Goal: Task Accomplishment & Management: Use online tool/utility

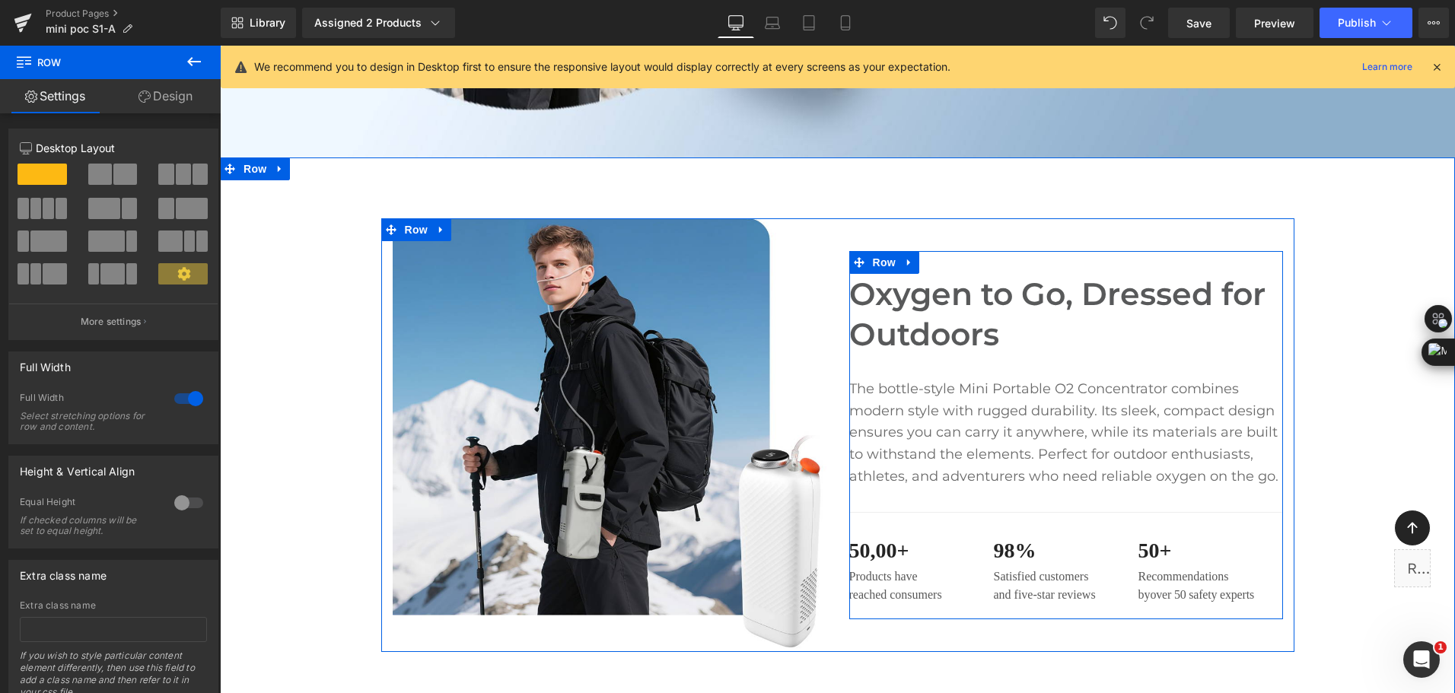
scroll to position [609, 0]
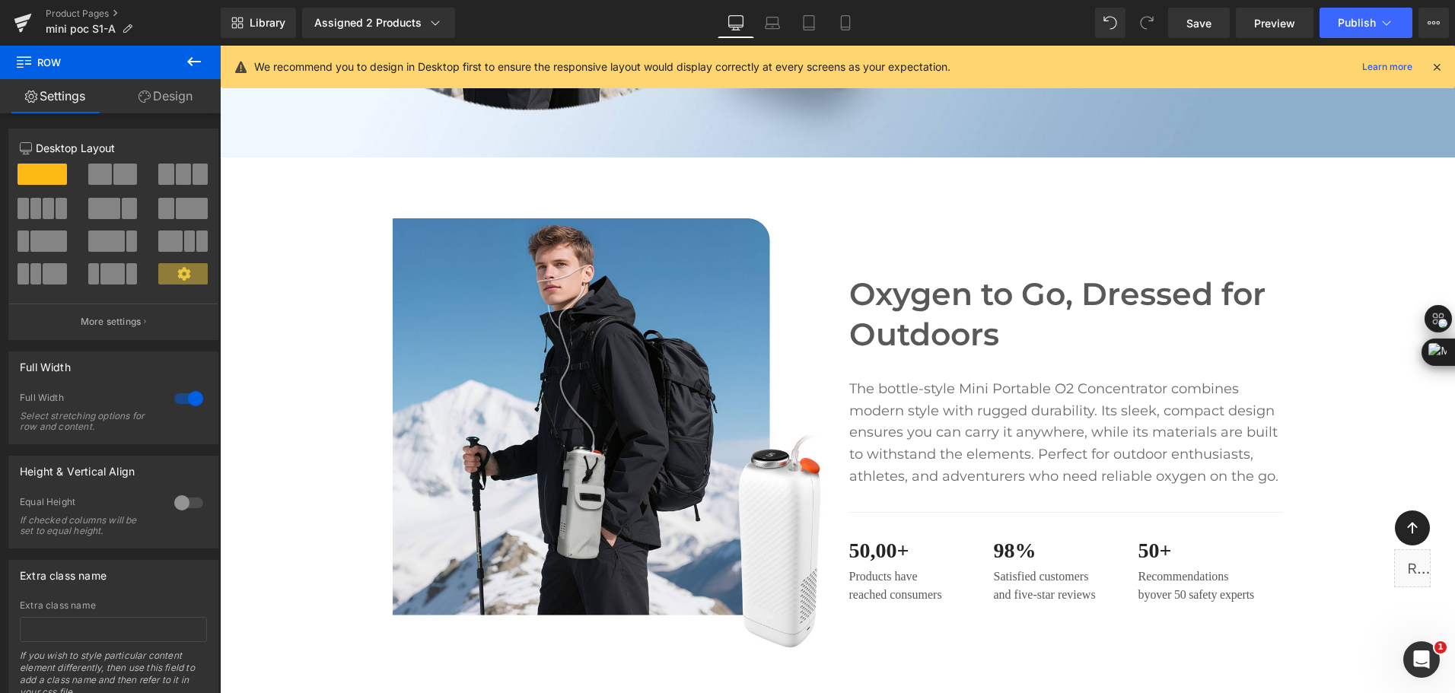
click at [617, 15] on div "Library Assigned 2 Products Product Preview Mini Portable O2 Concentrator Mini …" at bounding box center [838, 23] width 1235 height 30
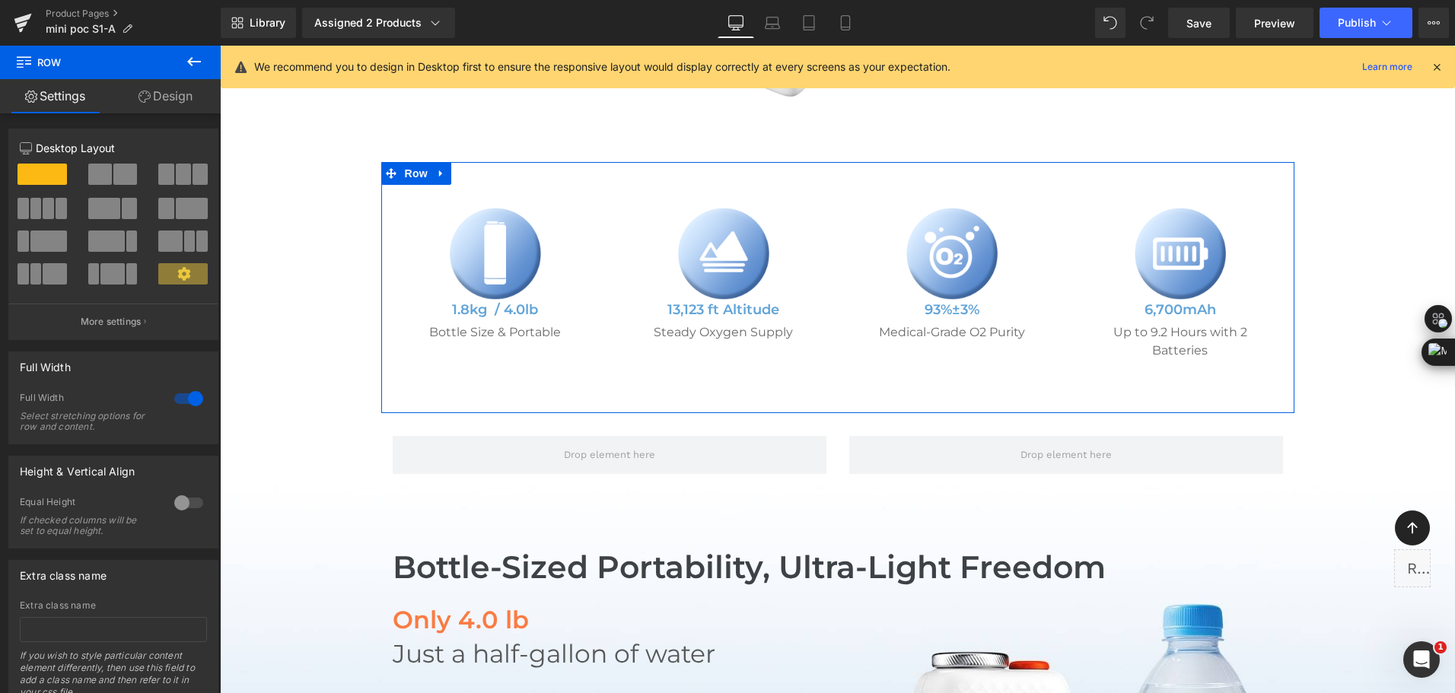
scroll to position [1294, 0]
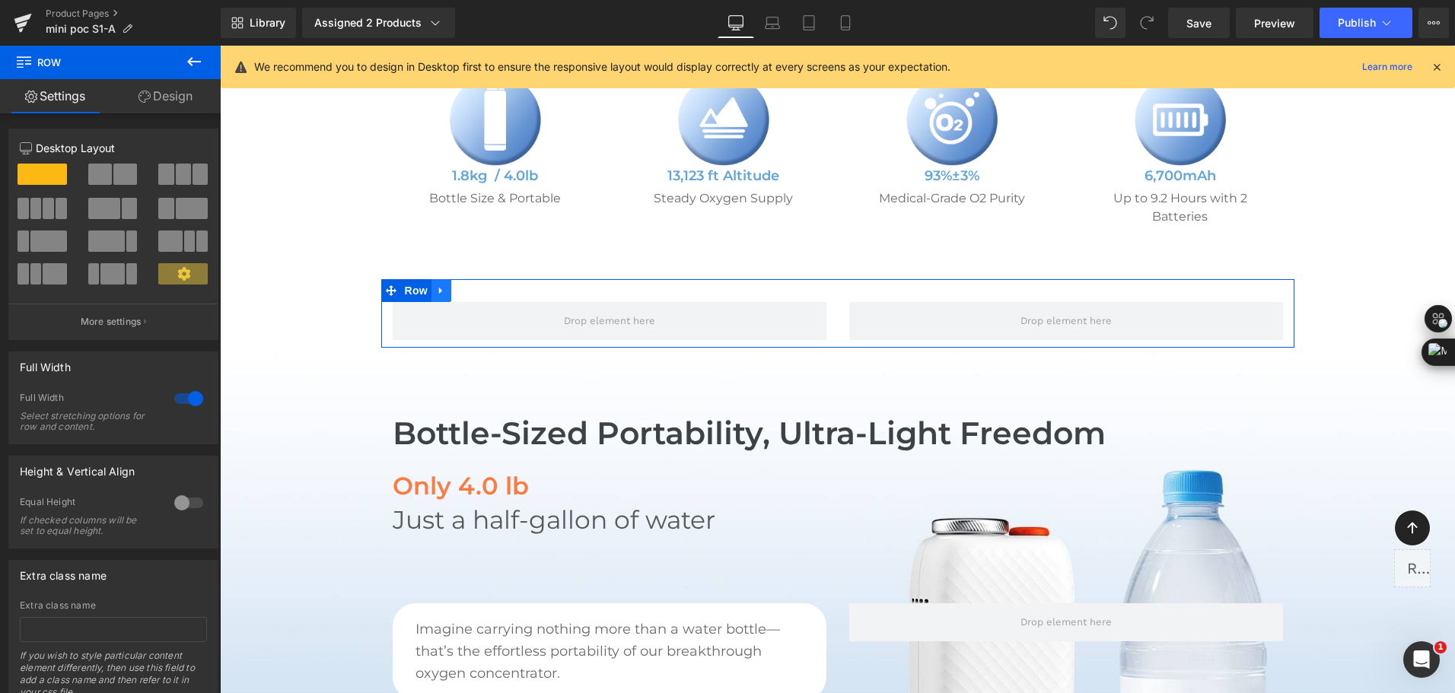
click at [444, 291] on link at bounding box center [442, 290] width 20 height 23
click at [477, 295] on icon at bounding box center [481, 290] width 11 height 11
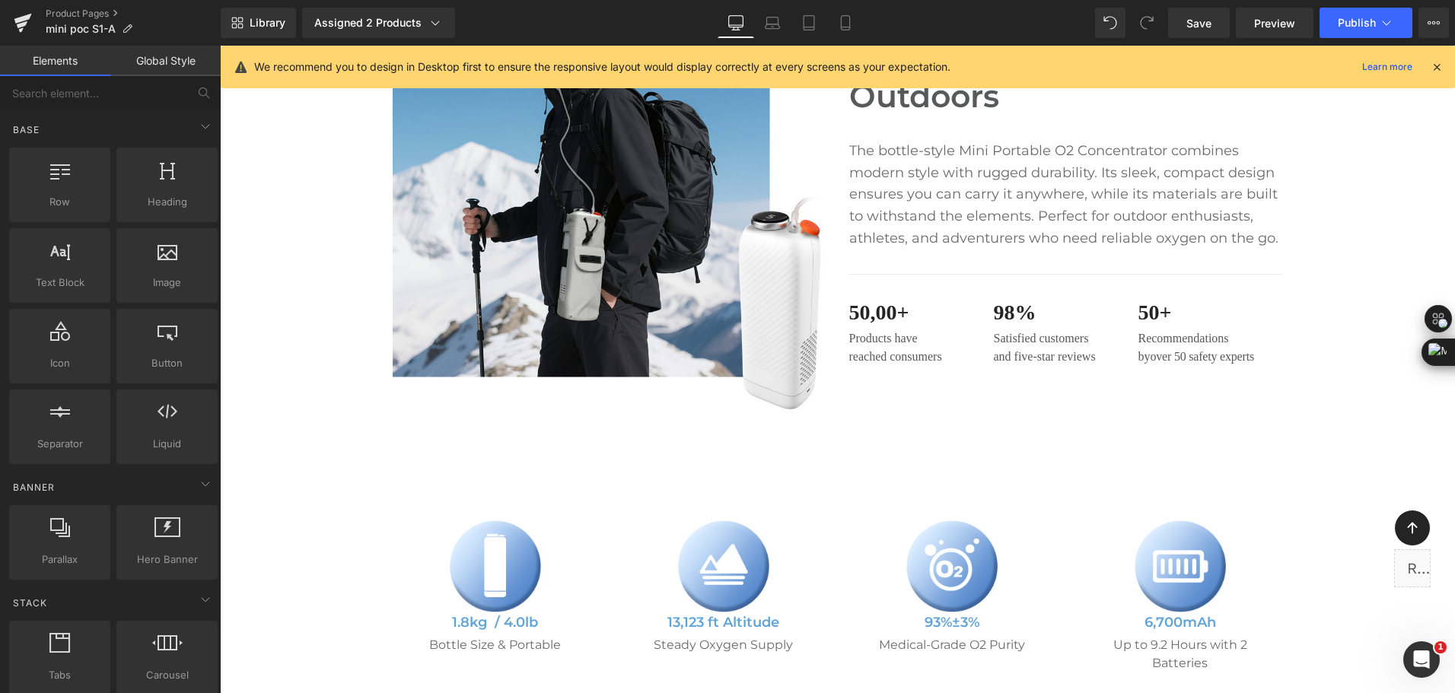
scroll to position [837, 0]
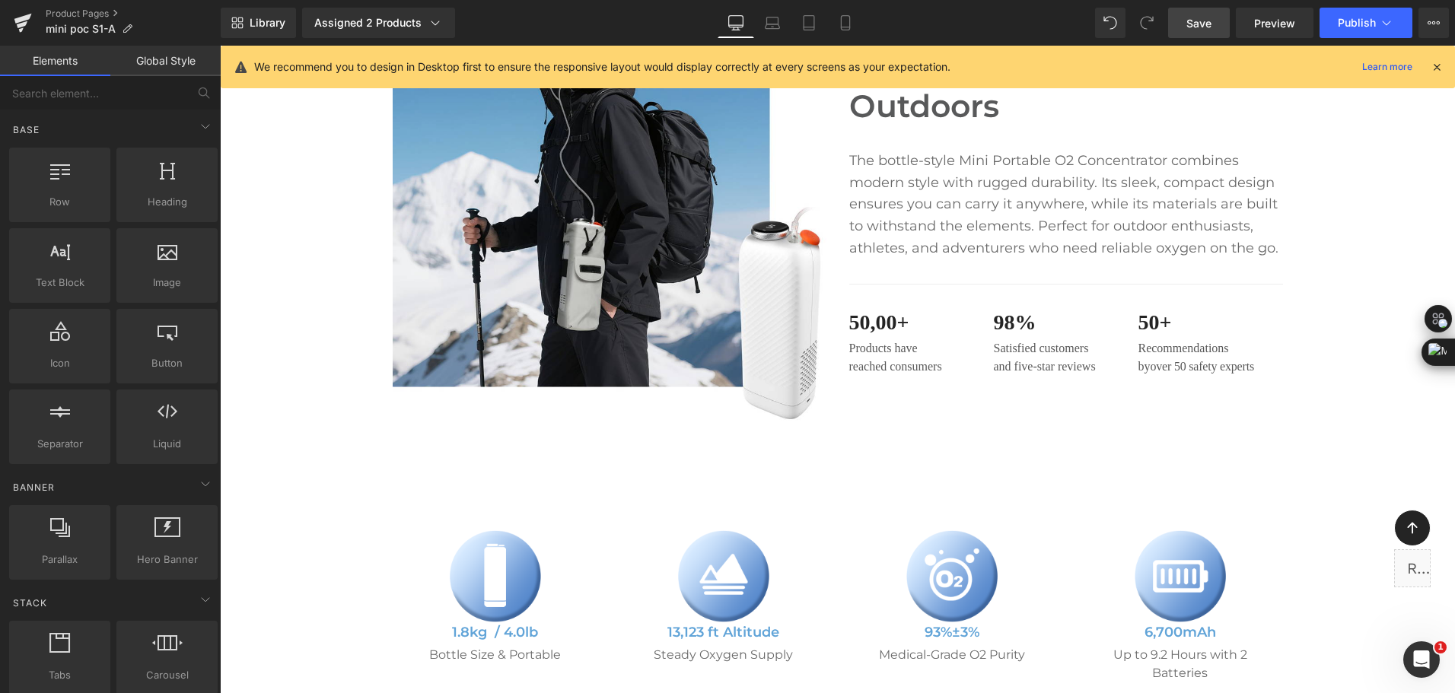
click at [1203, 23] on span "Save" at bounding box center [1199, 23] width 25 height 16
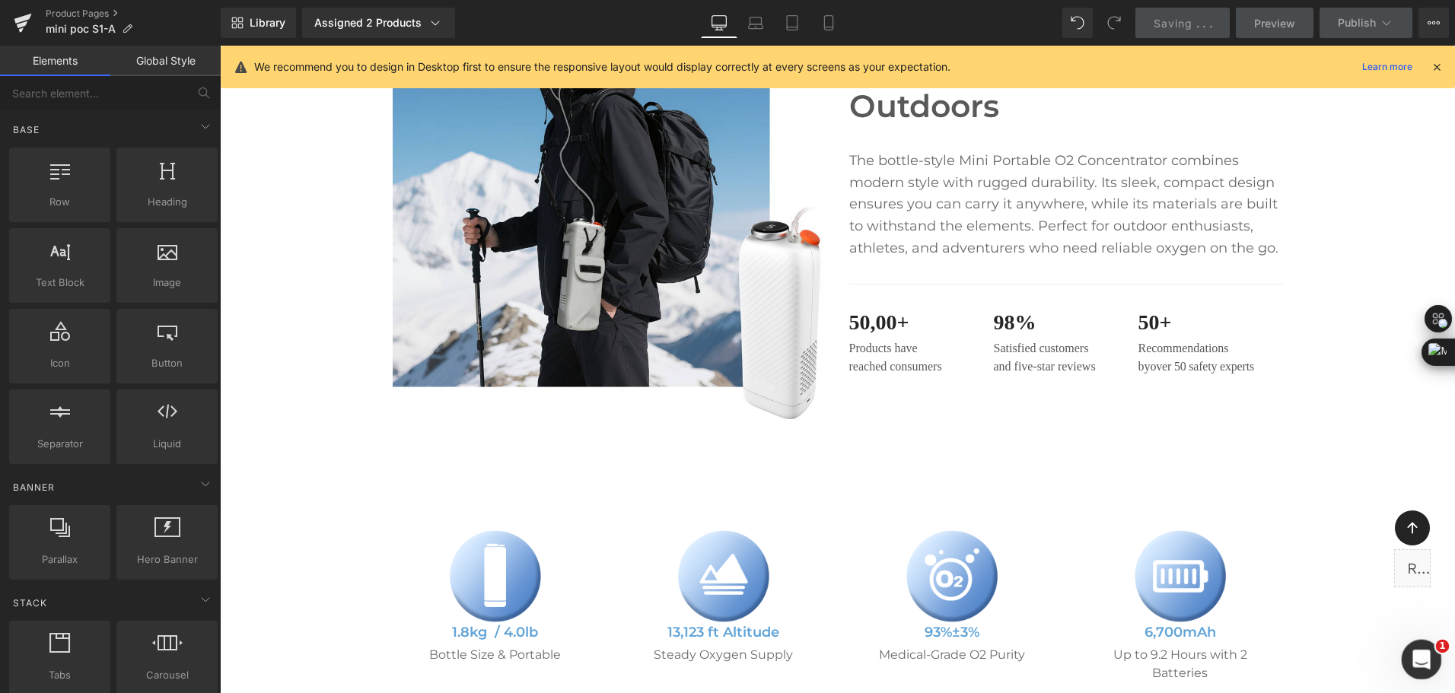
click at [1420, 665] on icon "Open Intercom Messenger" at bounding box center [1419, 657] width 25 height 25
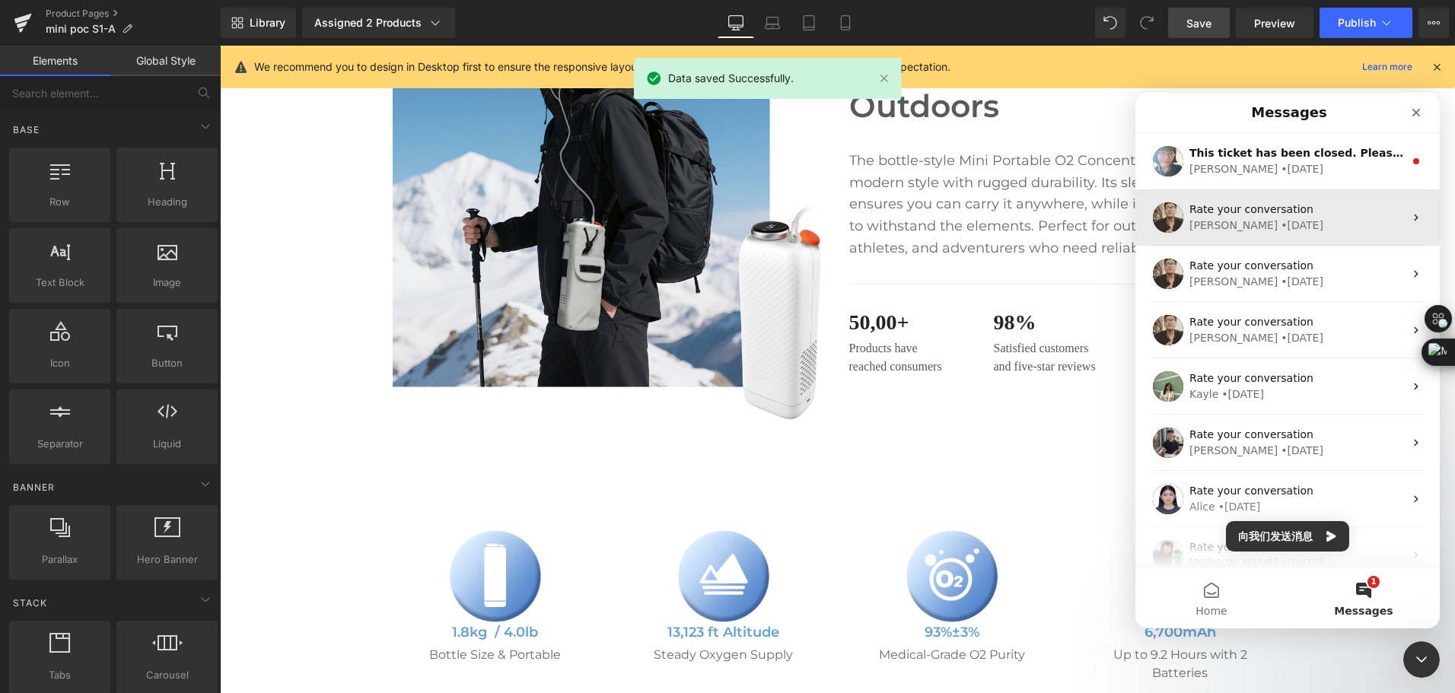
scroll to position [0, 0]
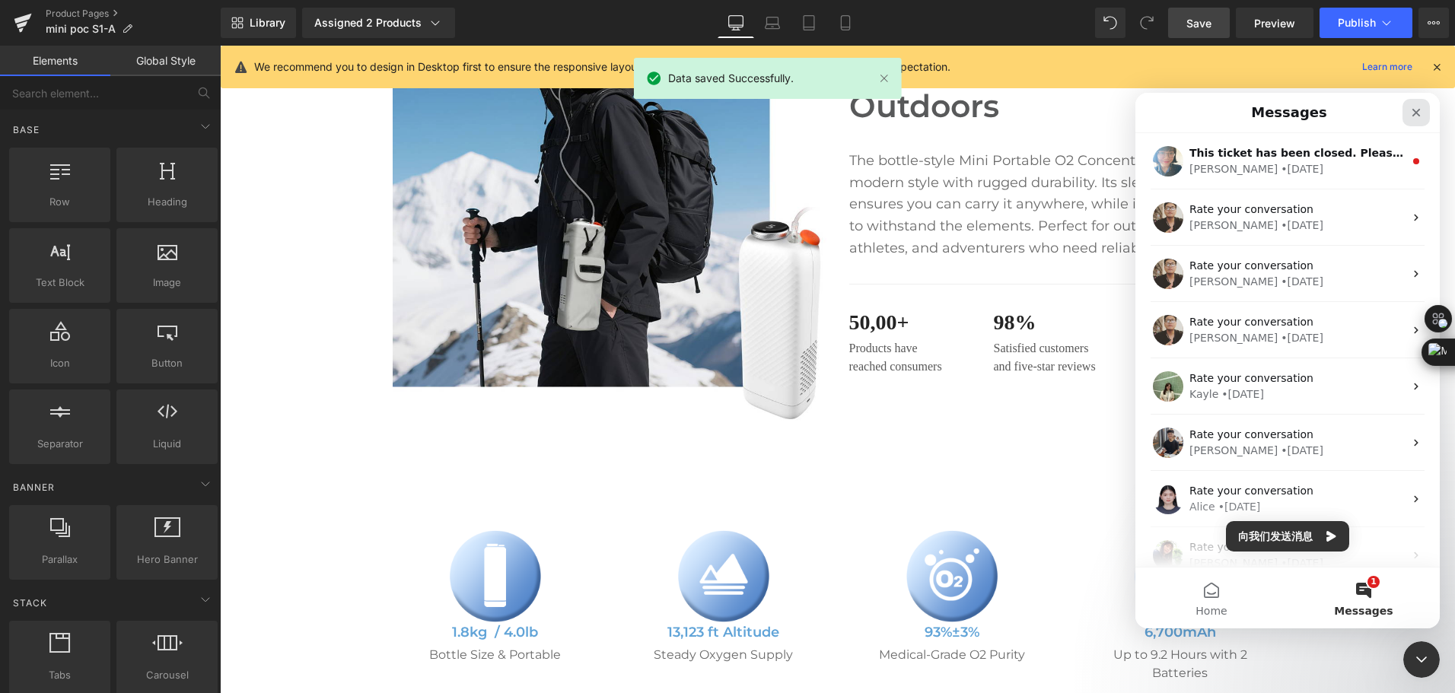
click at [1414, 105] on div "Close" at bounding box center [1416, 112] width 27 height 27
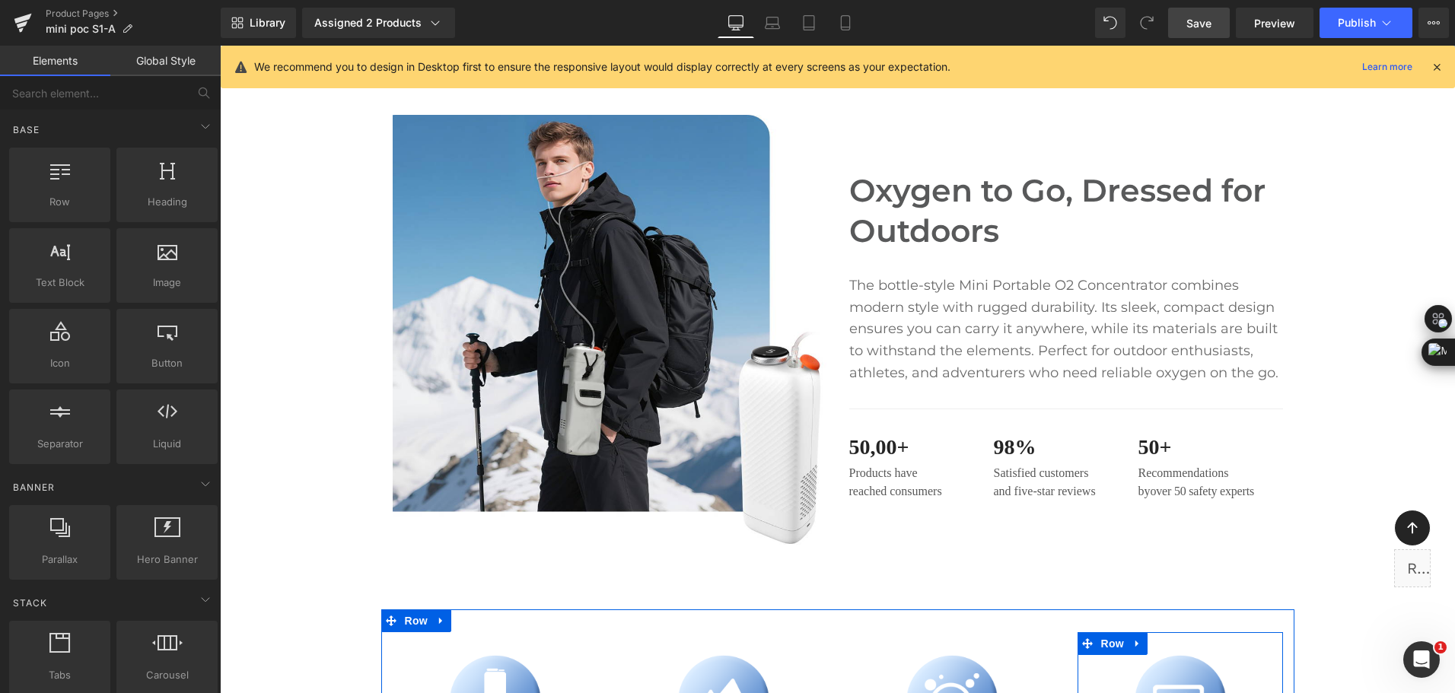
scroll to position [685, 0]
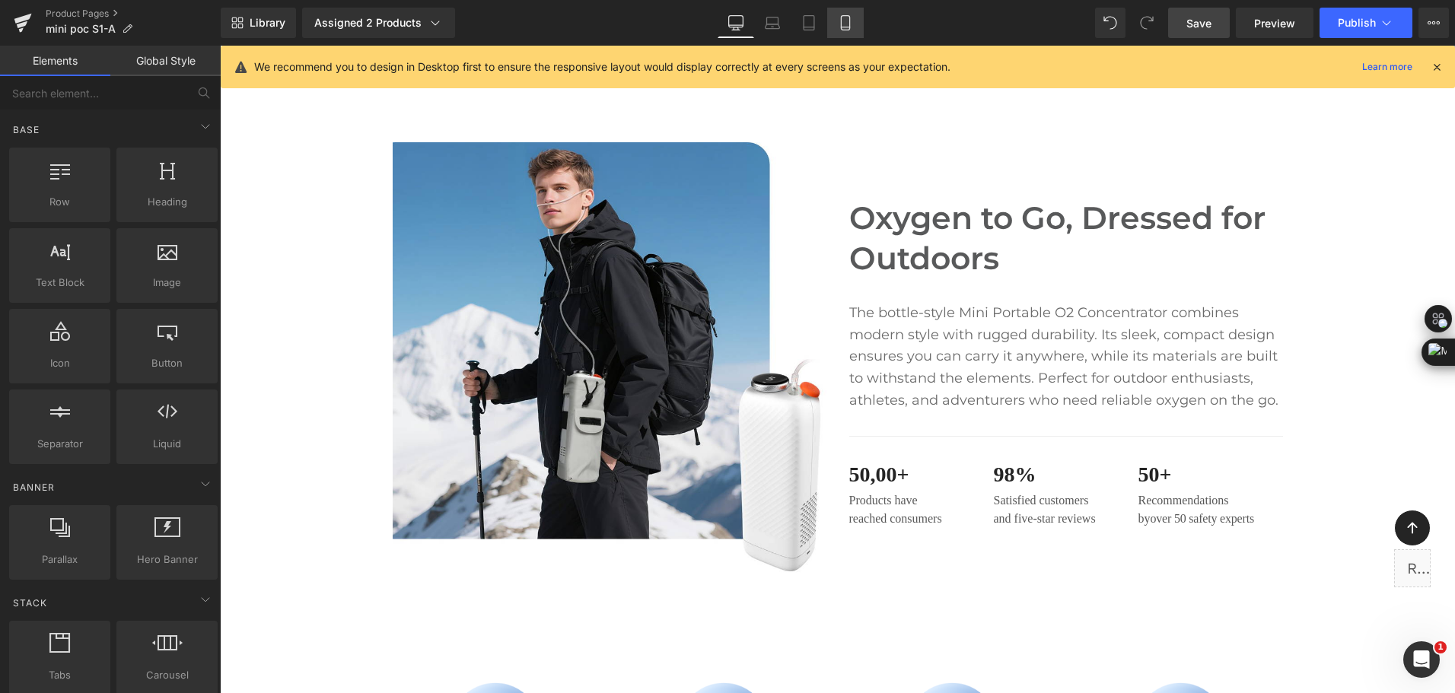
click at [853, 24] on icon at bounding box center [845, 22] width 15 height 15
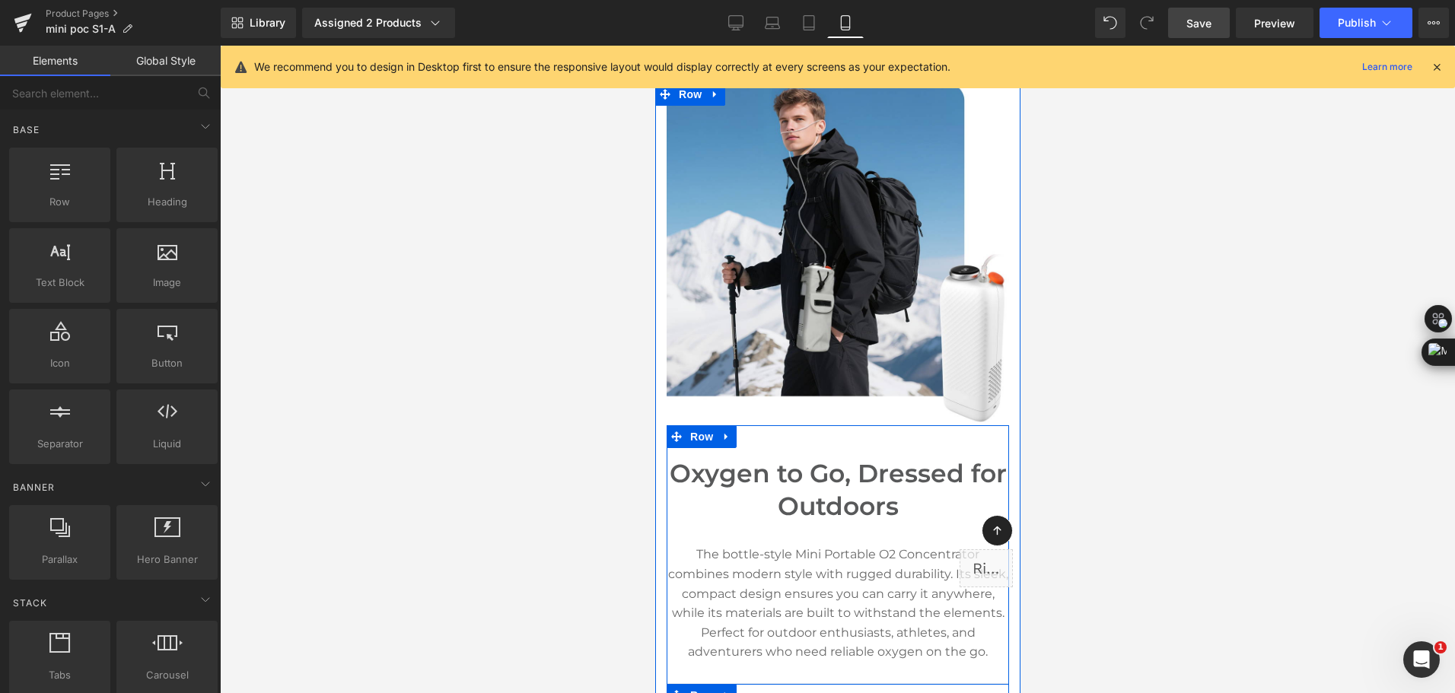
scroll to position [0, 0]
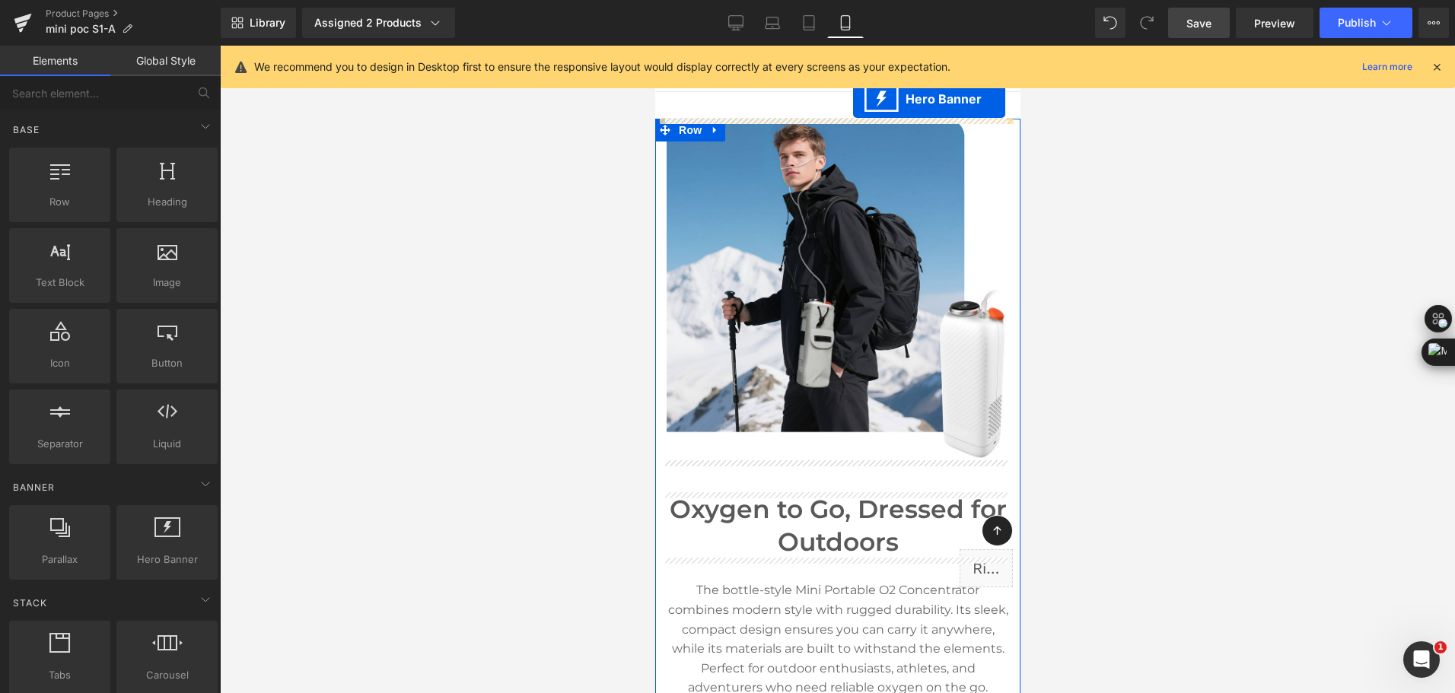
drag, startPoint x: 804, startPoint y: 585, endPoint x: 853, endPoint y: 99, distance: 488.8
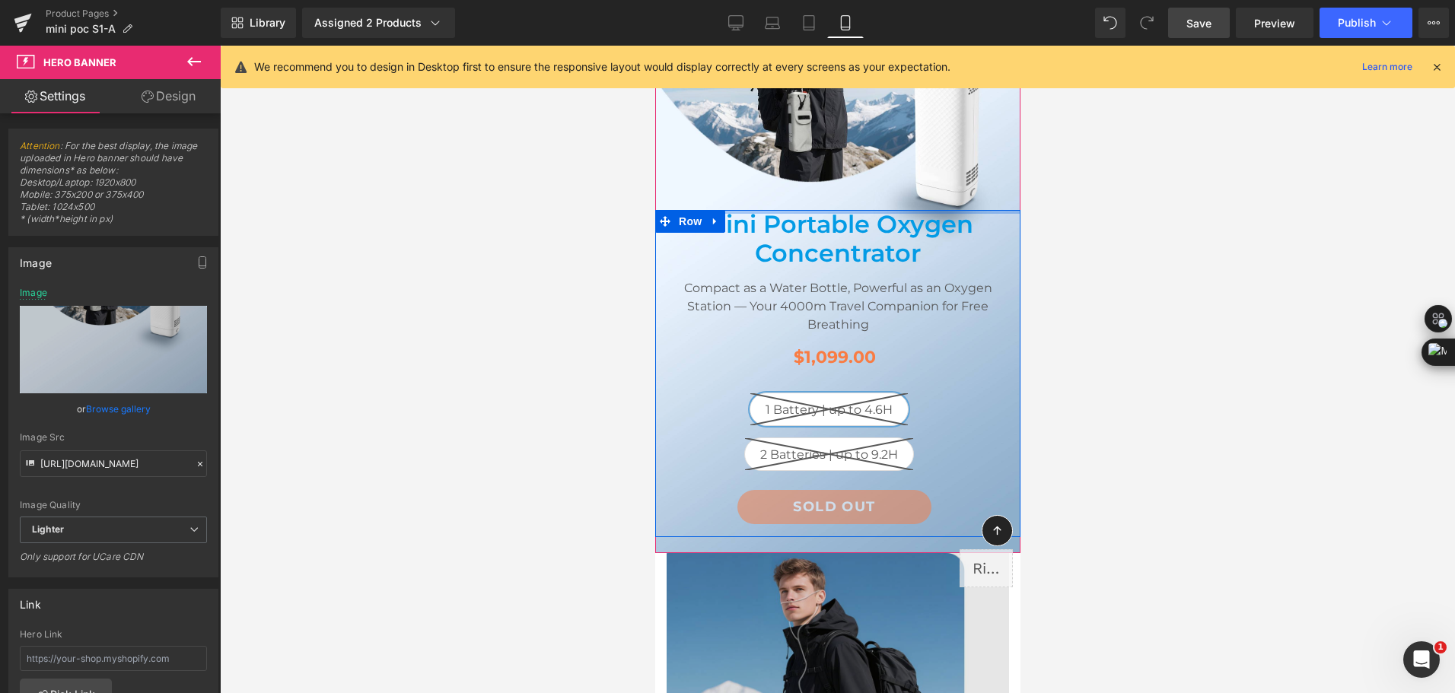
scroll to position [228, 0]
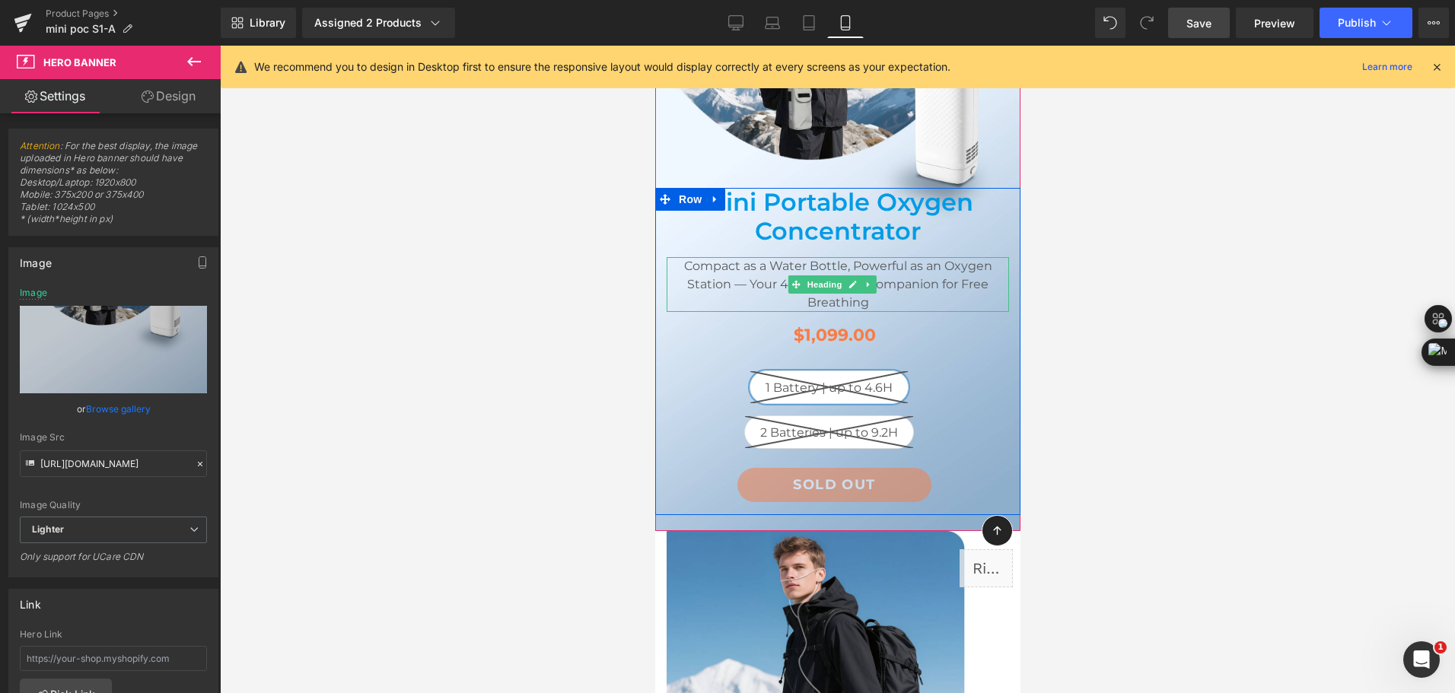
click at [773, 282] on h2 "Compact as a Water Bottle, Powerful as an Oxygen Station — Your 4000m Travel Co…" at bounding box center [837, 284] width 343 height 55
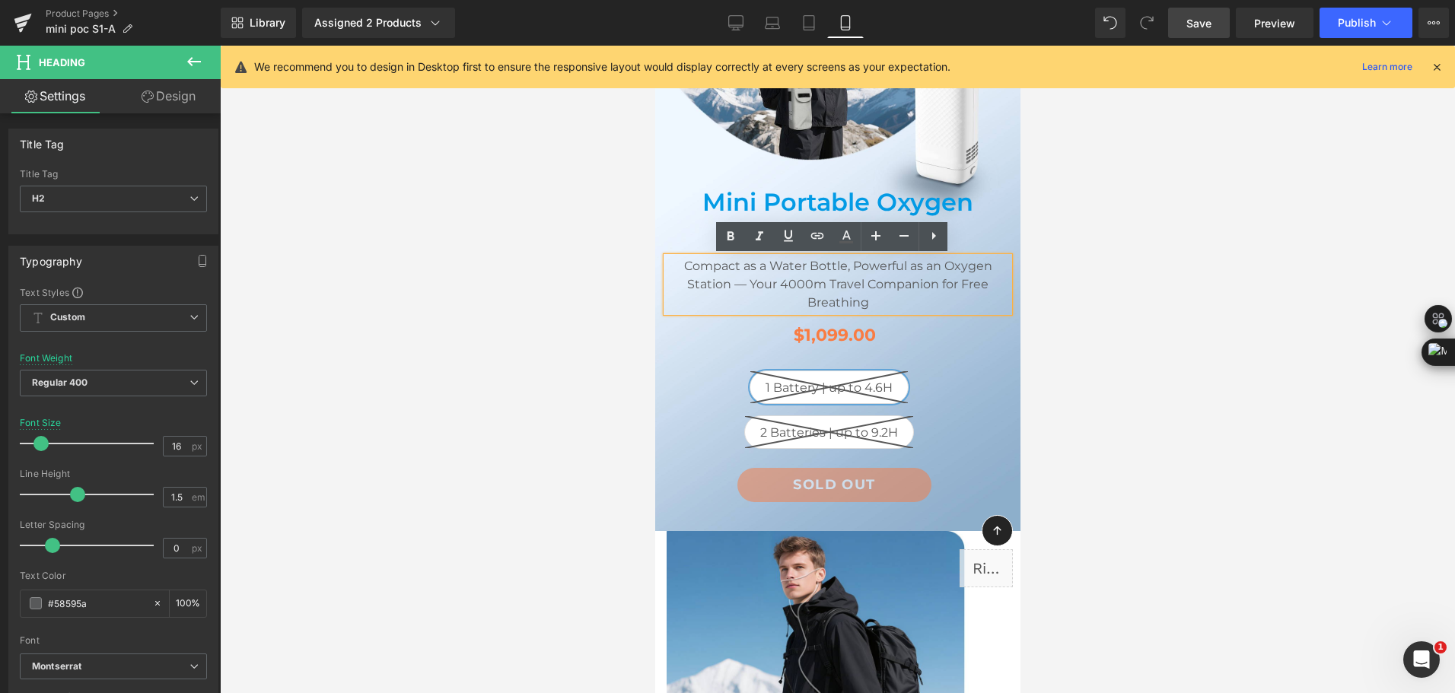
click at [774, 284] on h2 "Compact as a Water Bottle, Powerful as an Oxygen Station — Your 4000m Travel Co…" at bounding box center [837, 284] width 343 height 55
drag, startPoint x: 767, startPoint y: 285, endPoint x: 818, endPoint y: 285, distance: 51.8
click at [818, 285] on h2 "Compact as a Water Bottle, Powerful as an Oxygen Station — Your 4000m Travel Co…" at bounding box center [837, 284] width 343 height 55
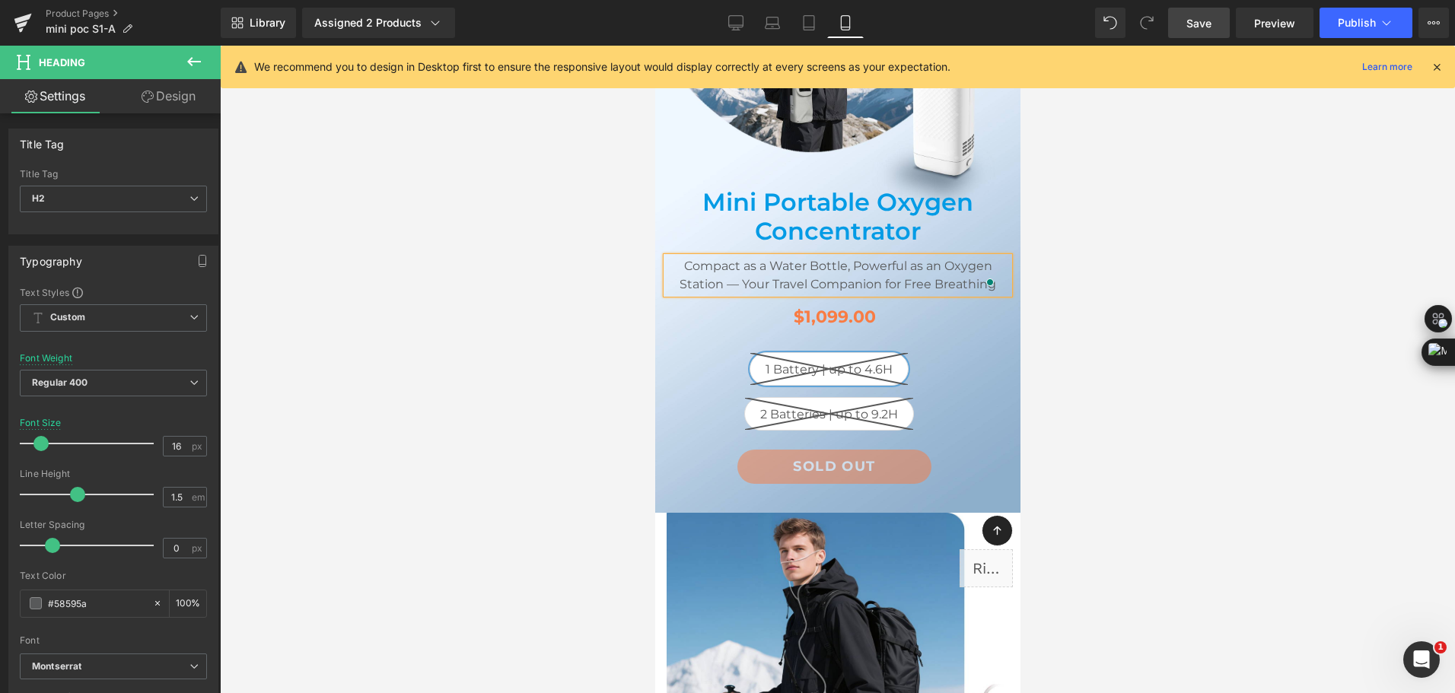
click at [1204, 26] on span "Save" at bounding box center [1199, 23] width 25 height 16
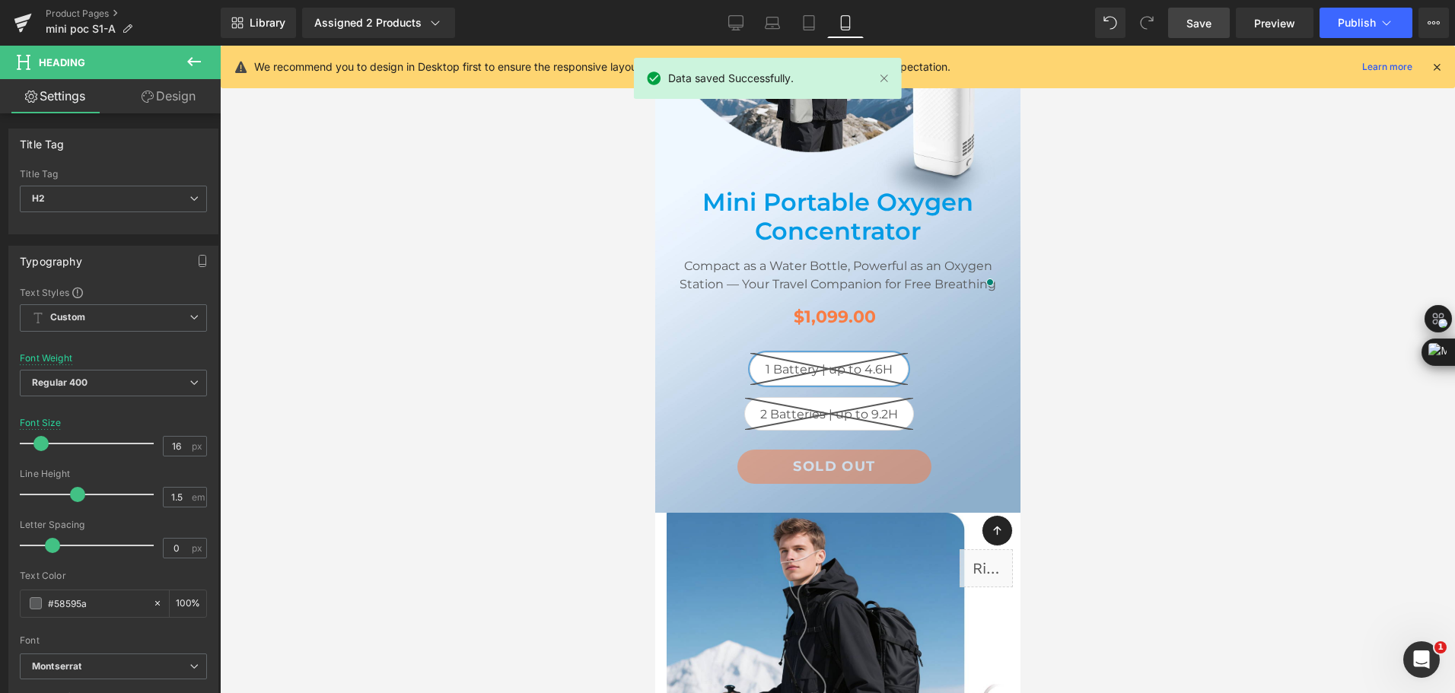
click at [972, 18] on div "Library Assigned 2 Products Product Preview Mini Portable O2 Concentrator Mini …" at bounding box center [838, 23] width 1235 height 30
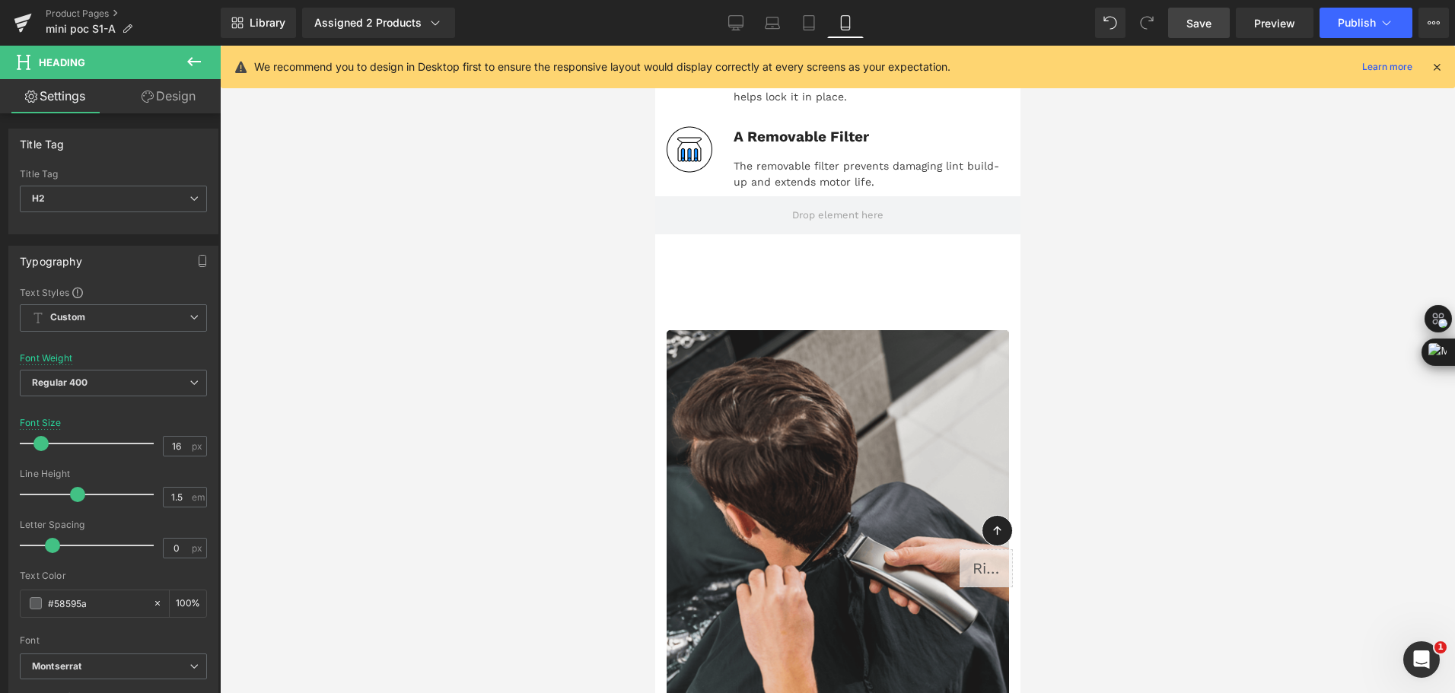
scroll to position [14234, 0]
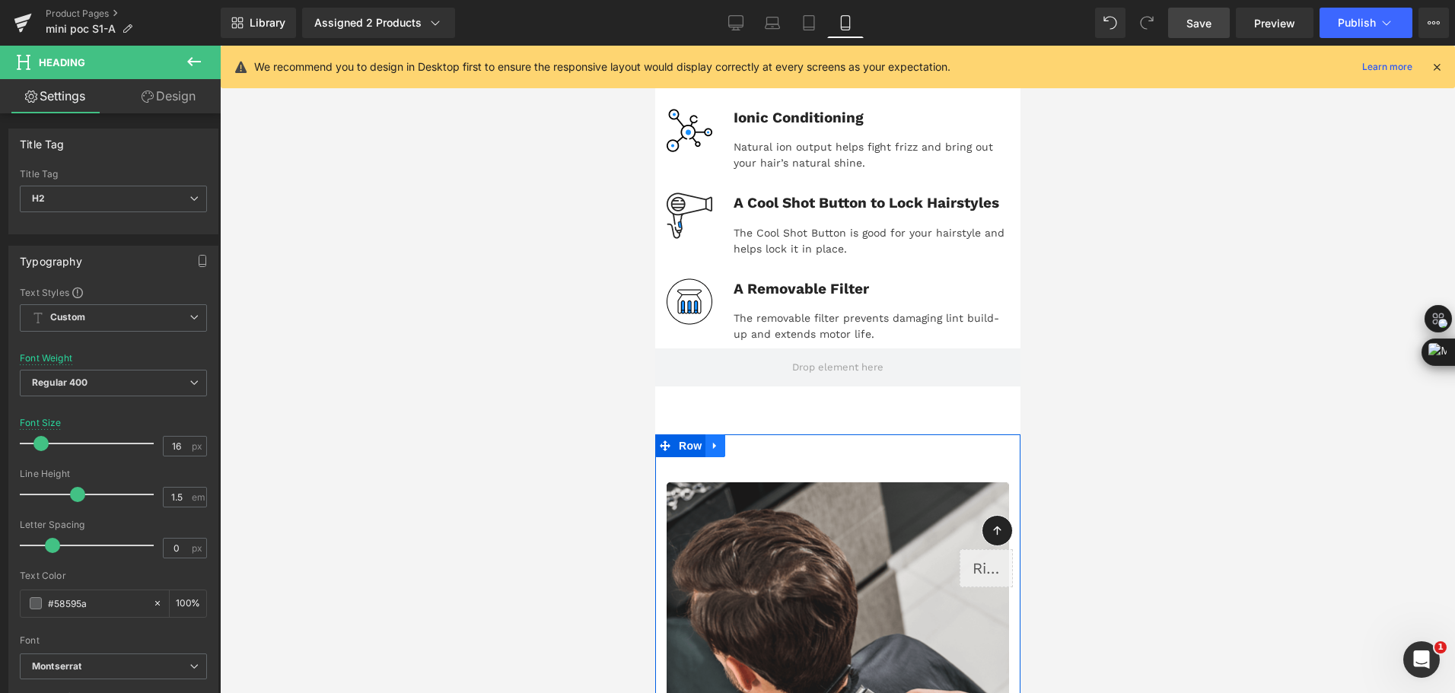
click at [709, 441] on icon at bounding box center [714, 446] width 11 height 11
click at [749, 441] on icon at bounding box center [754, 446] width 11 height 11
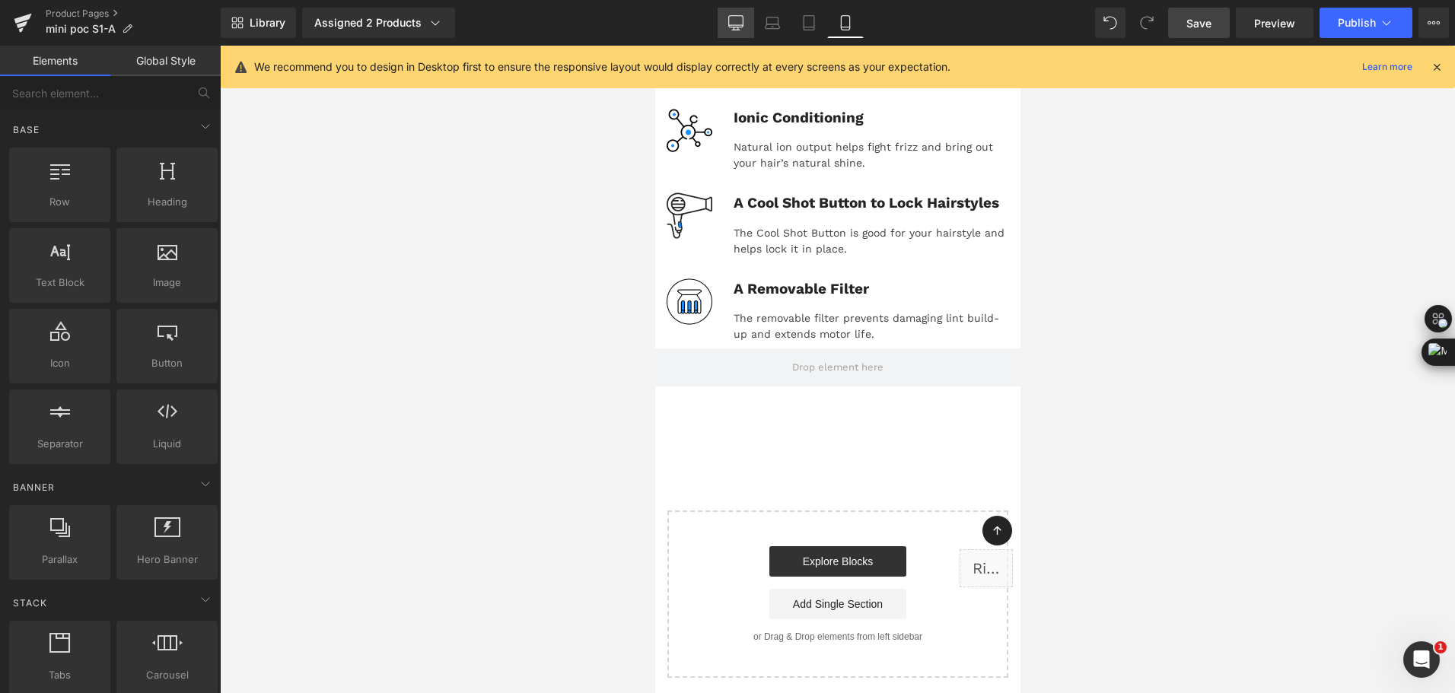
click at [743, 28] on icon at bounding box center [735, 22] width 15 height 15
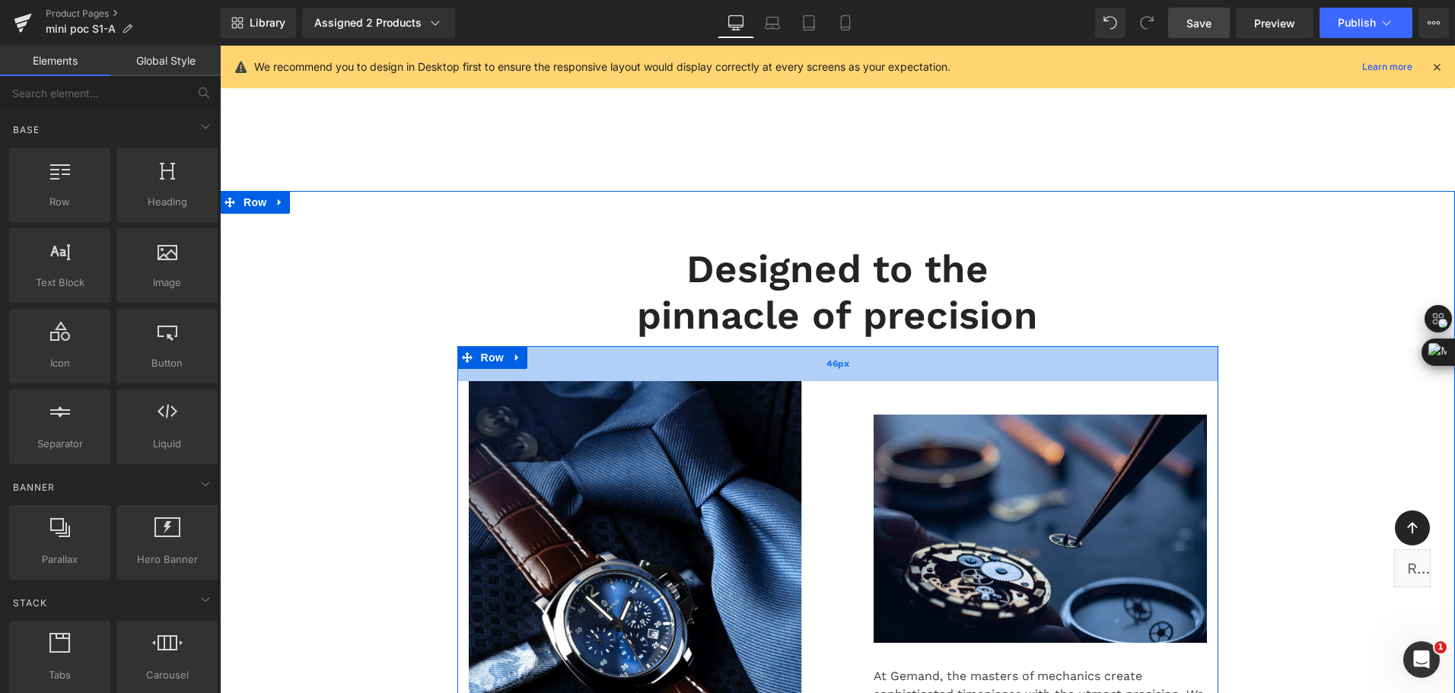
scroll to position [10871, 0]
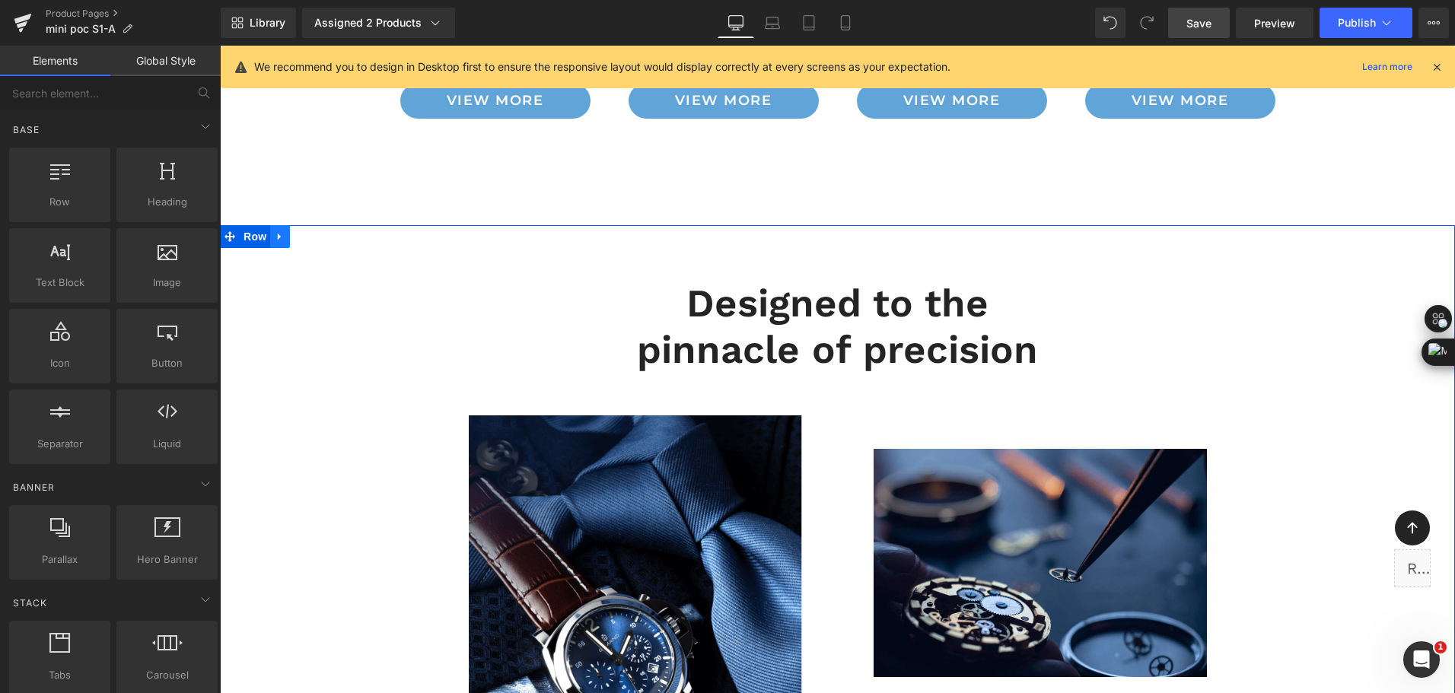
click at [275, 231] on icon at bounding box center [280, 236] width 11 height 11
click at [314, 225] on link at bounding box center [320, 236] width 20 height 23
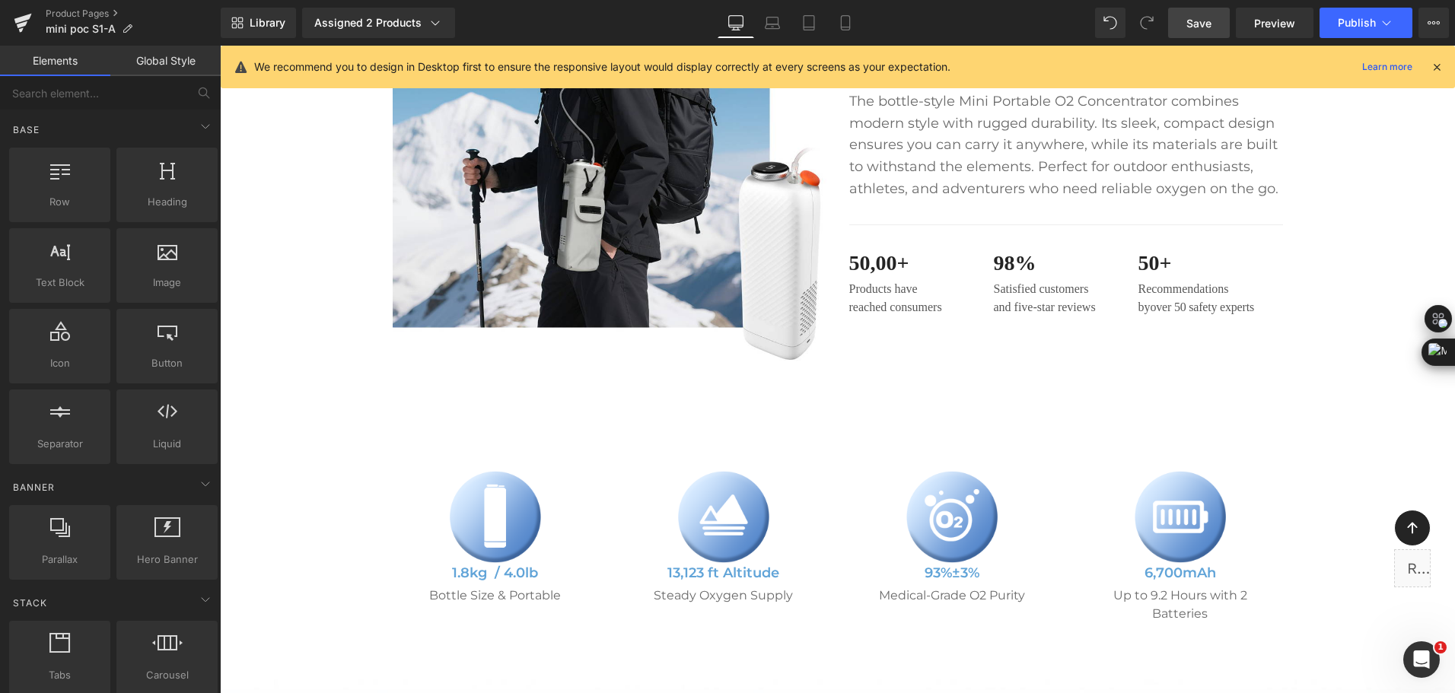
scroll to position [824, 0]
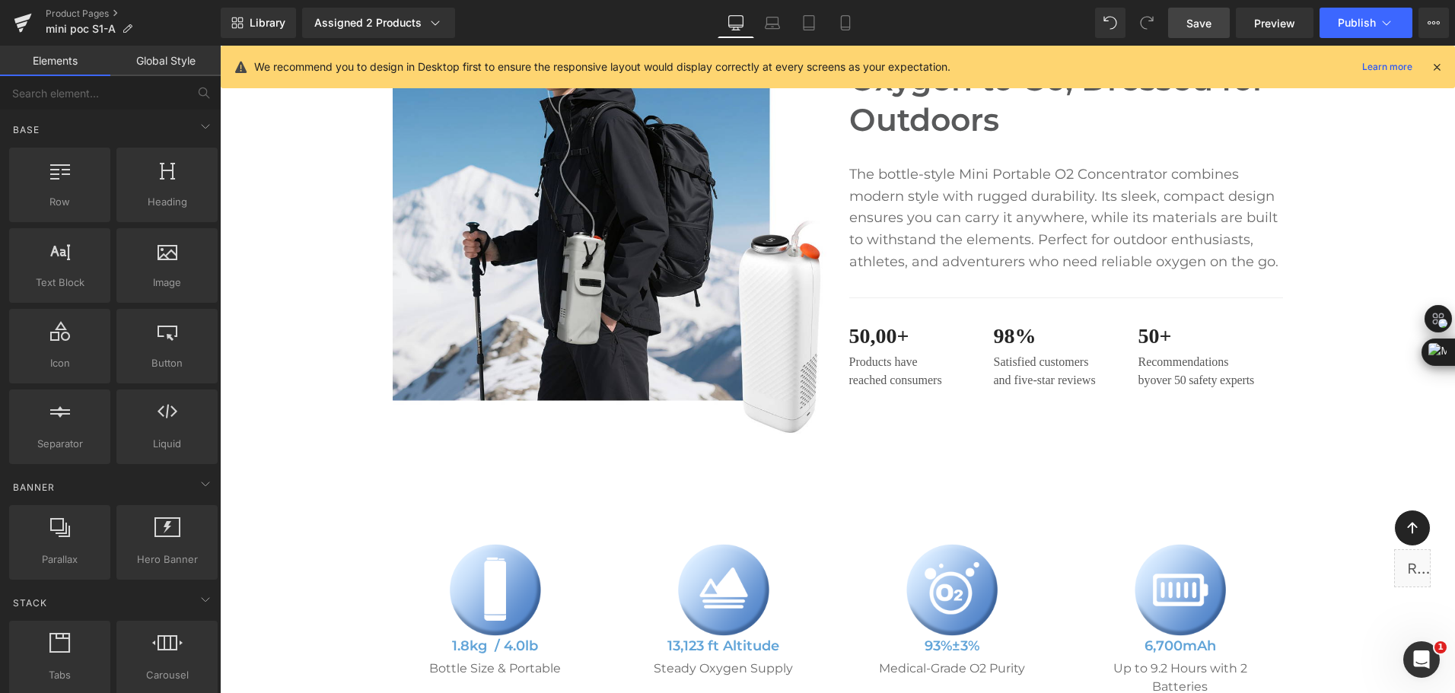
click at [626, 15] on div "Library Assigned 2 Products Product Preview Mini Portable O2 Concentrator Mini …" at bounding box center [838, 23] width 1235 height 30
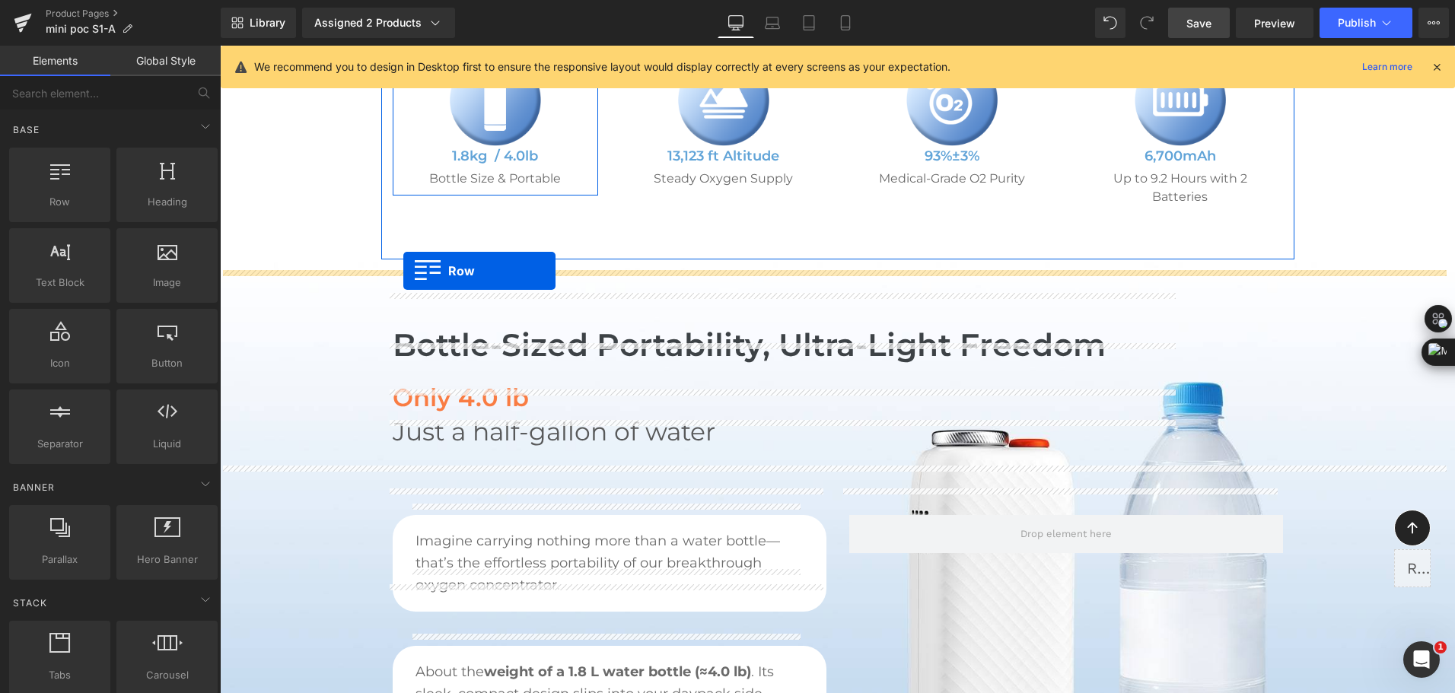
scroll to position [671, 0]
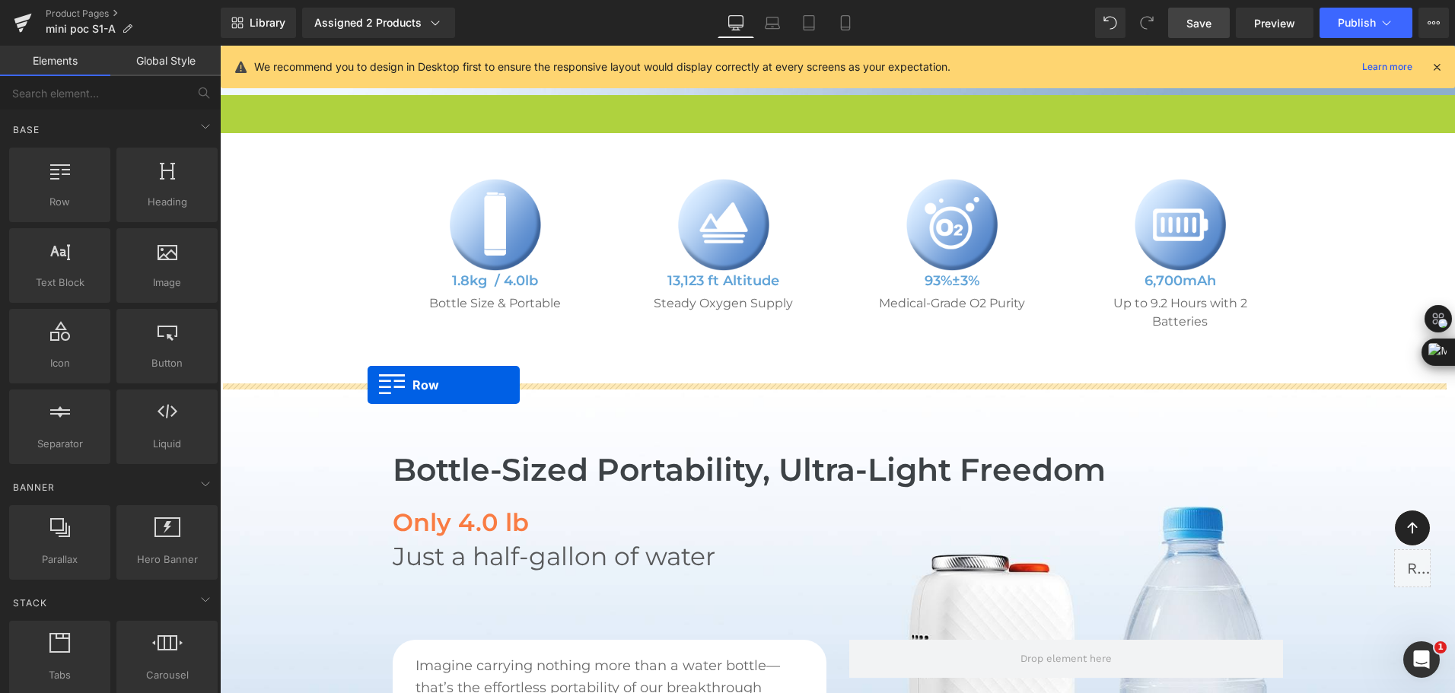
drag, startPoint x: 346, startPoint y: 336, endPoint x: 368, endPoint y: 385, distance: 53.9
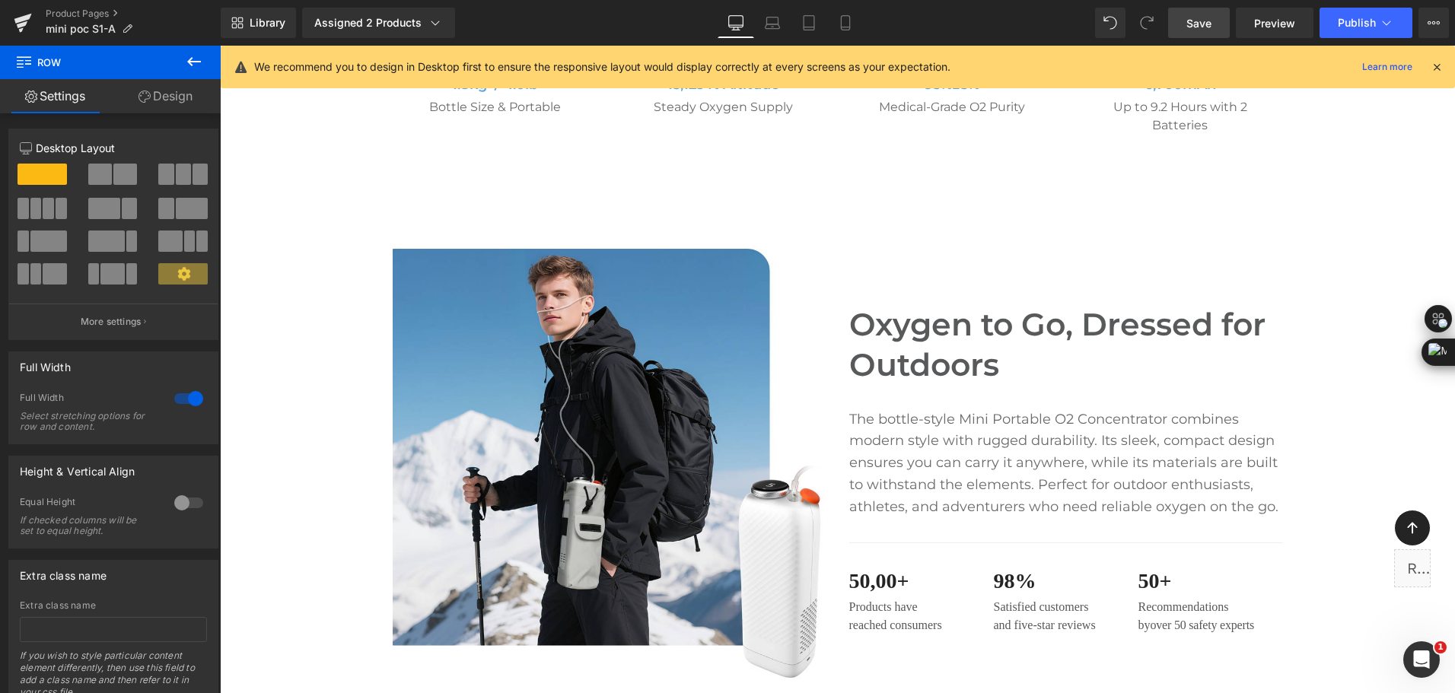
scroll to position [824, 0]
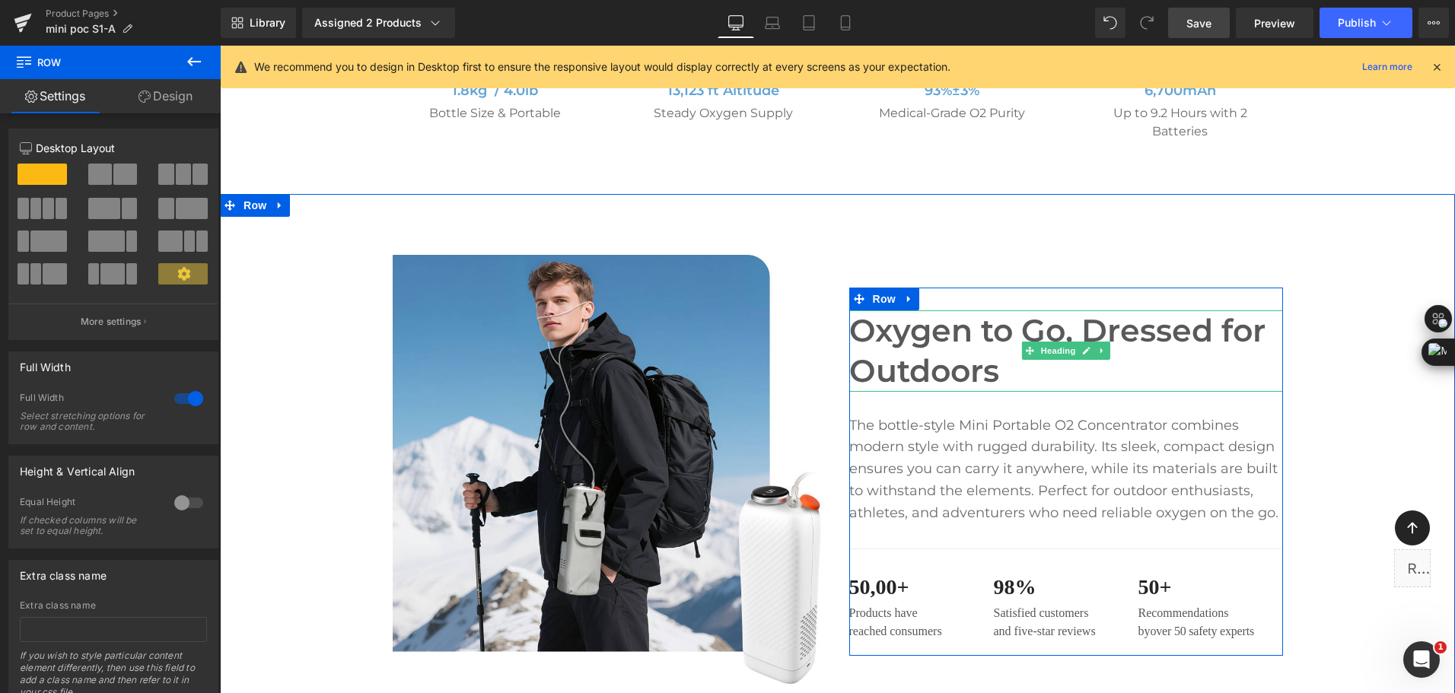
click at [944, 353] on h2 "Oxygen to Go, Dressed for Outdoors" at bounding box center [1066, 351] width 434 height 81
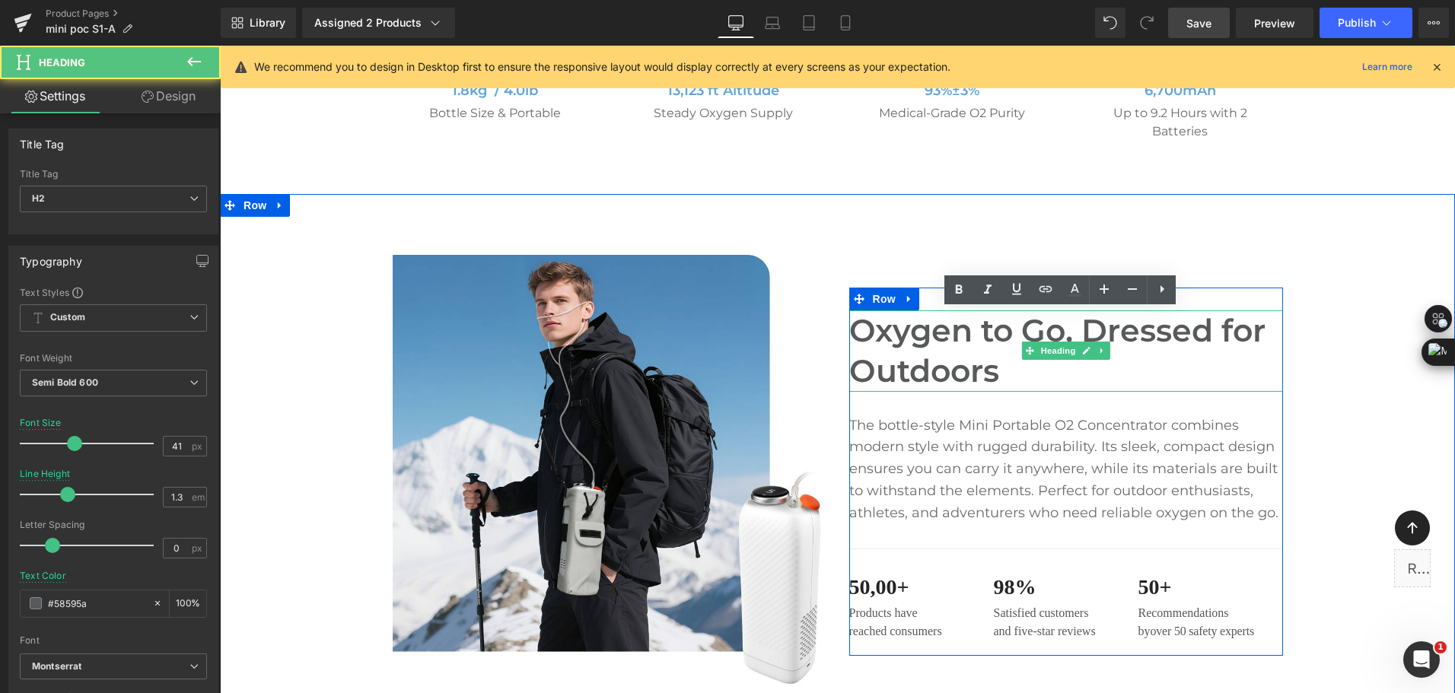
click at [996, 368] on h2 "Oxygen to Go, Dressed for Outdoors" at bounding box center [1066, 351] width 434 height 81
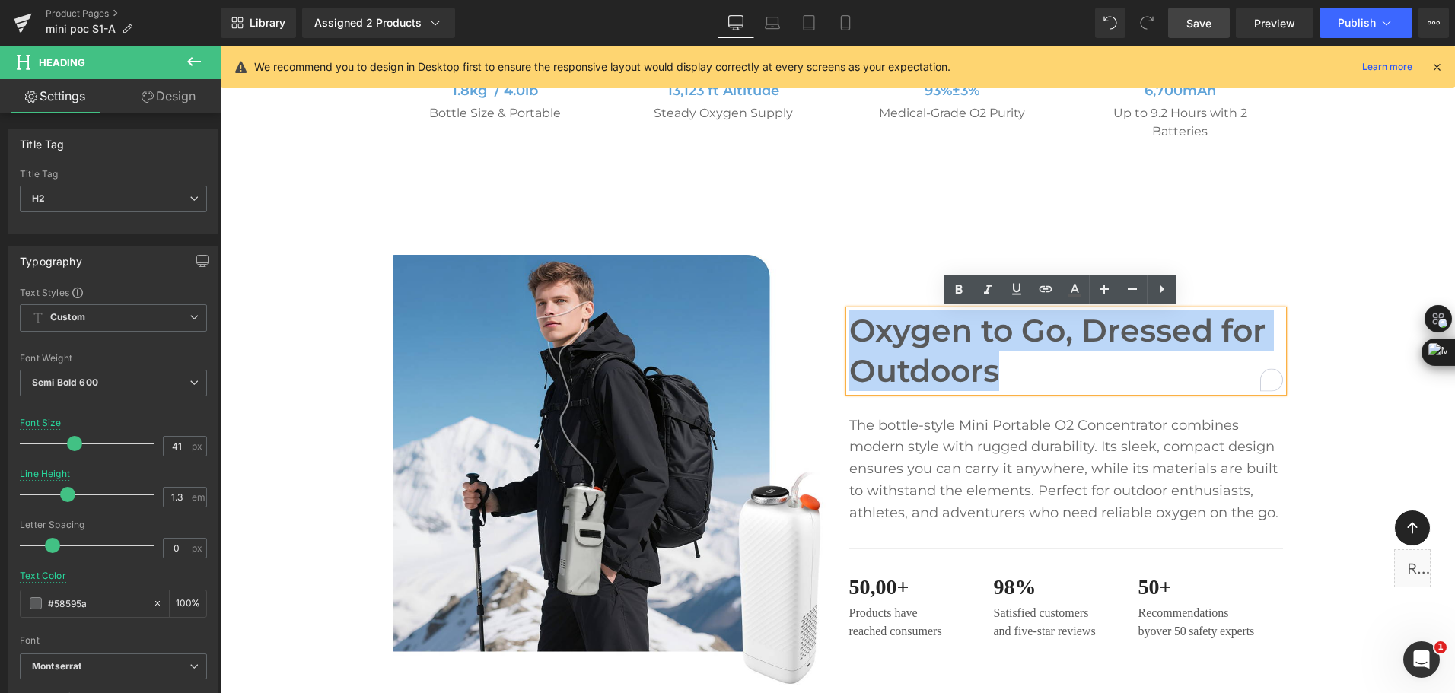
drag, startPoint x: 1012, startPoint y: 374, endPoint x: 848, endPoint y: 325, distance: 171.5
click at [849, 325] on h2 "Oxygen to Go, Dressed for Outdoors" at bounding box center [1066, 351] width 434 height 81
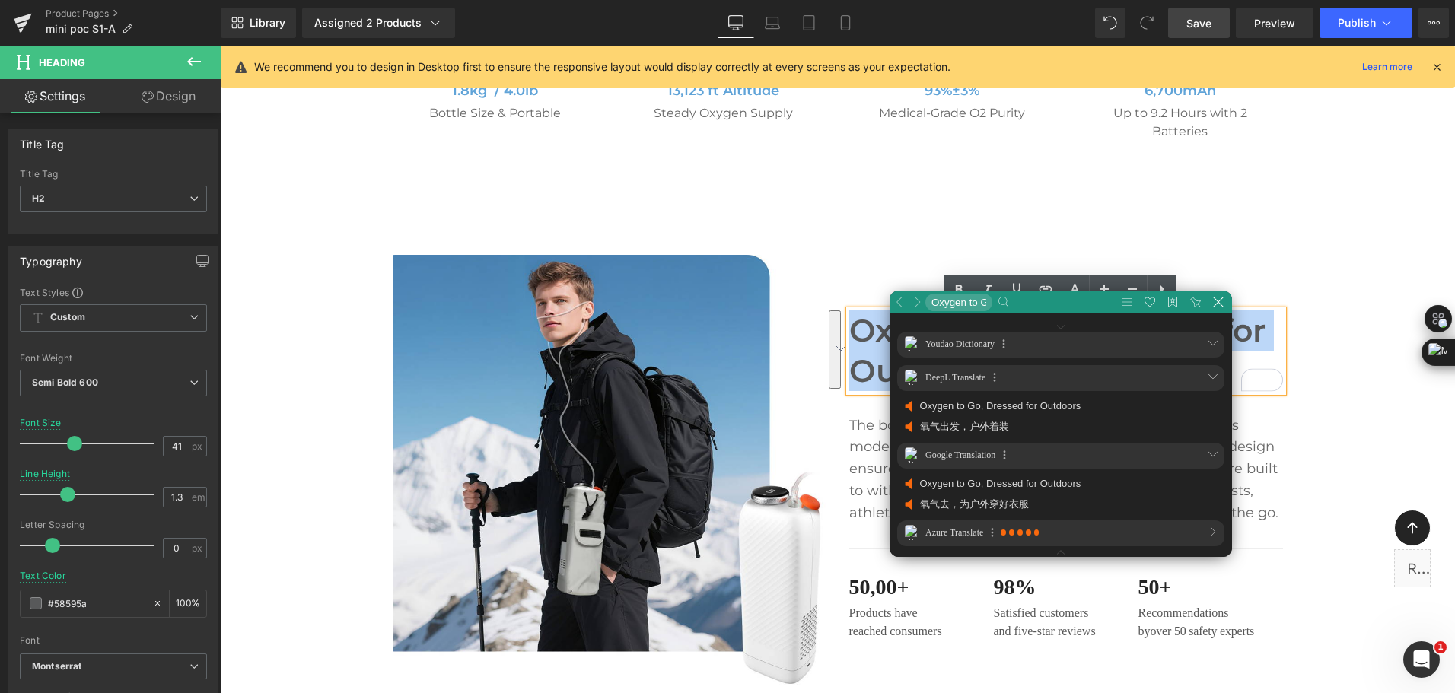
scroll to position [78, 459]
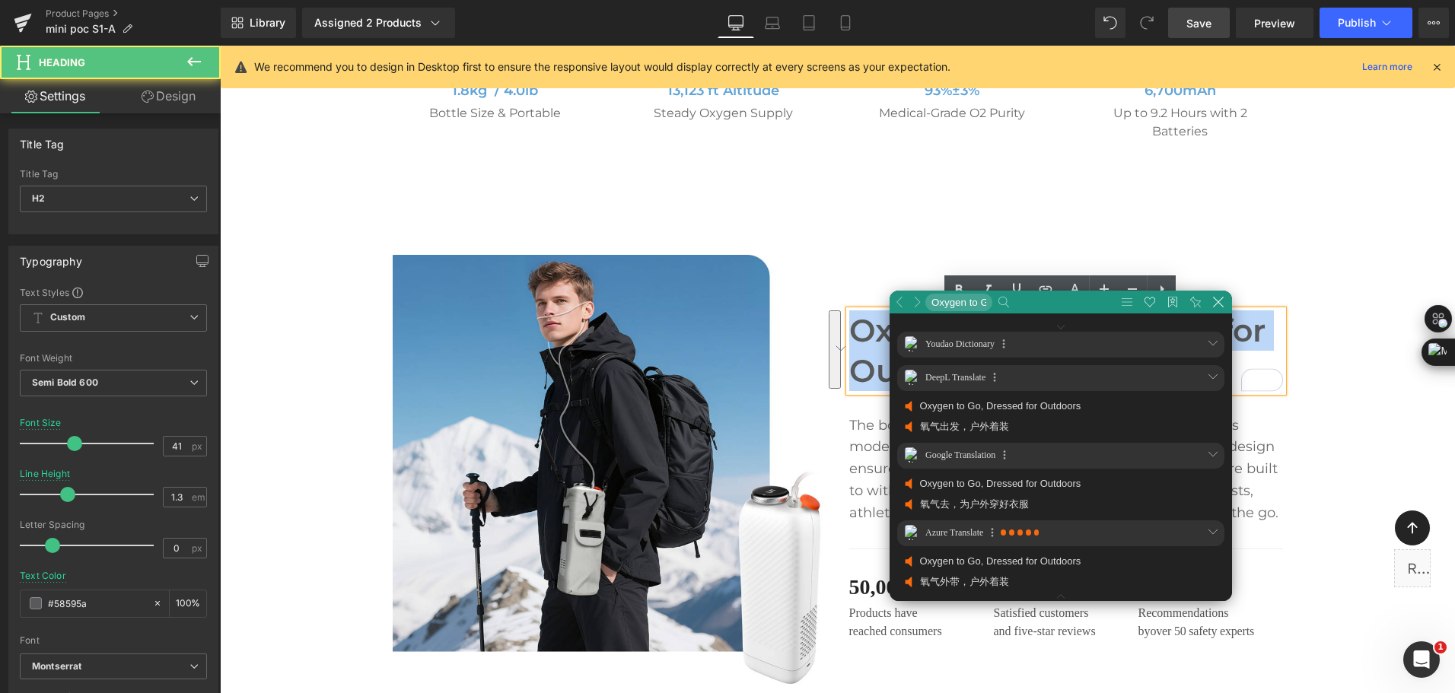
click at [875, 363] on h2 "Oxygen to Go, Dressed for Outdoors" at bounding box center [1066, 351] width 434 height 81
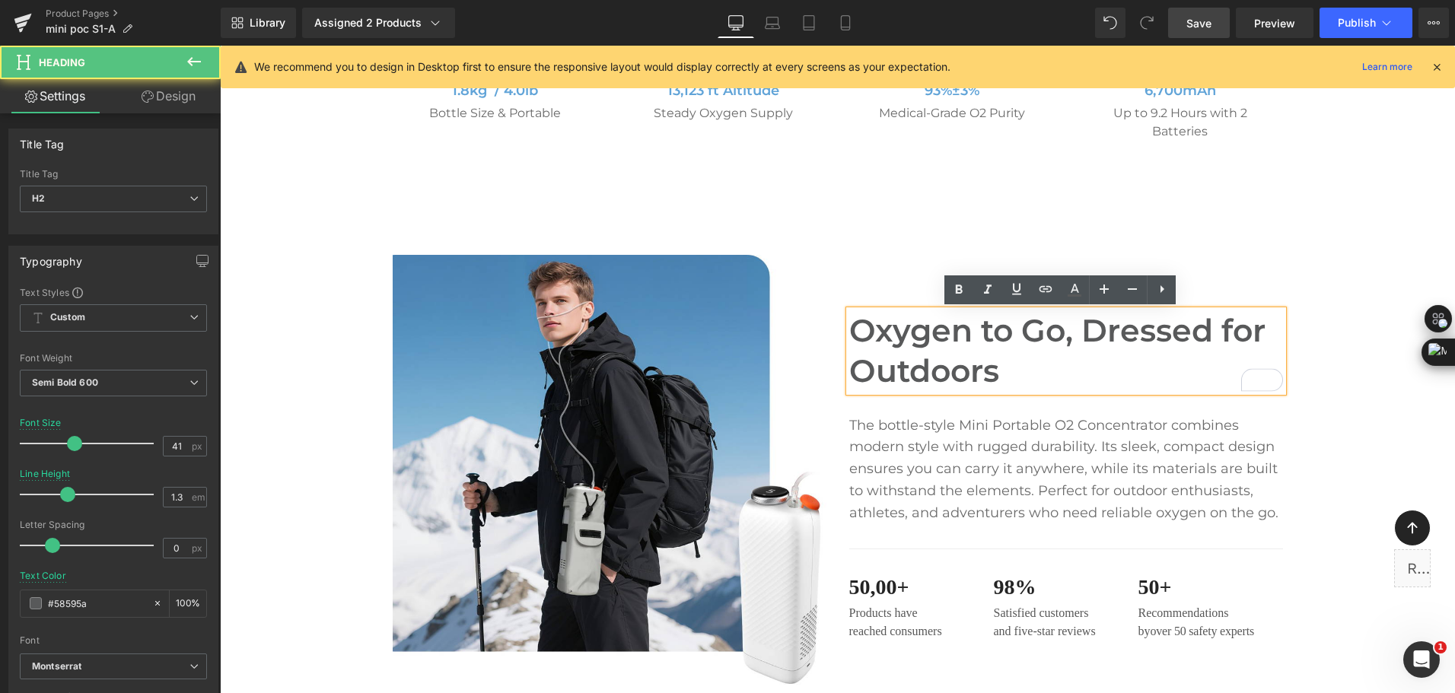
click at [875, 363] on h2 "Oxygen to Go, Dressed for Outdoors" at bounding box center [1066, 351] width 434 height 81
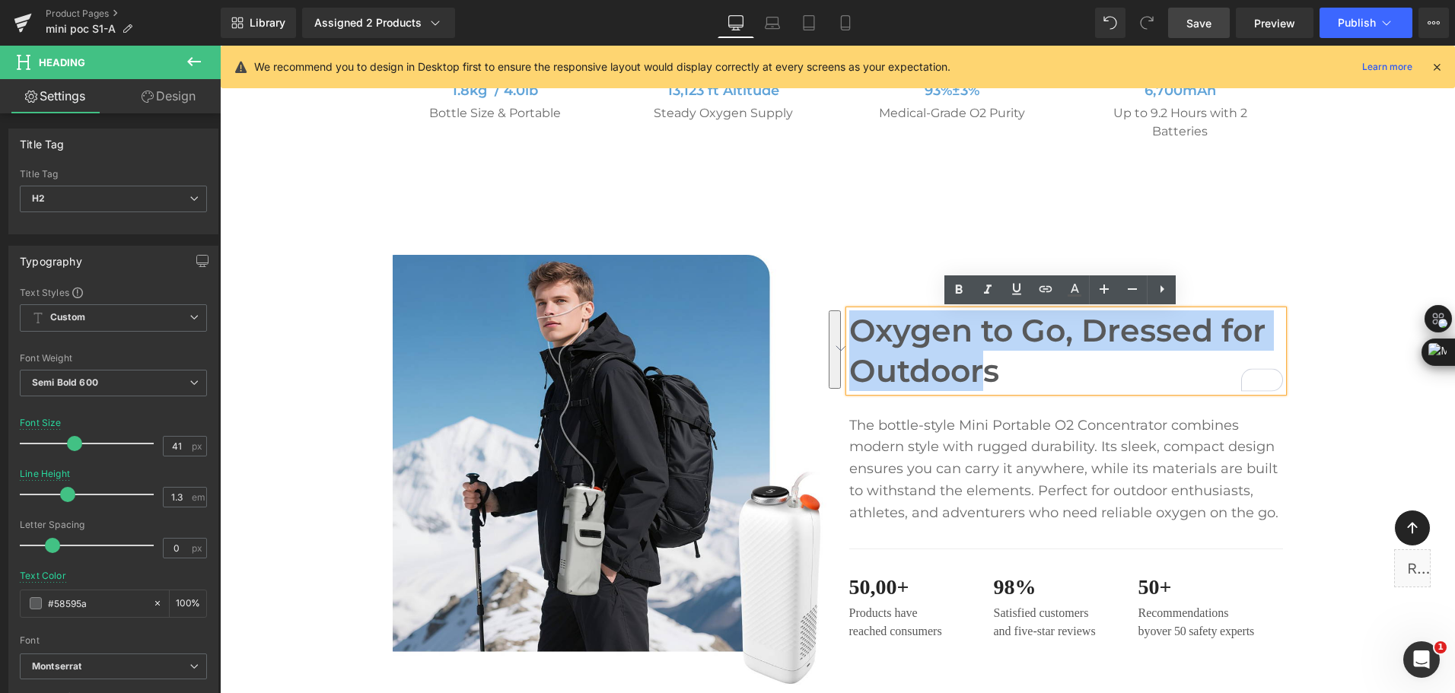
drag, startPoint x: 853, startPoint y: 334, endPoint x: 984, endPoint y: 368, distance: 136.1
click at [984, 368] on h2 "Oxygen to Go, Dressed for Outdoors" at bounding box center [1066, 351] width 434 height 81
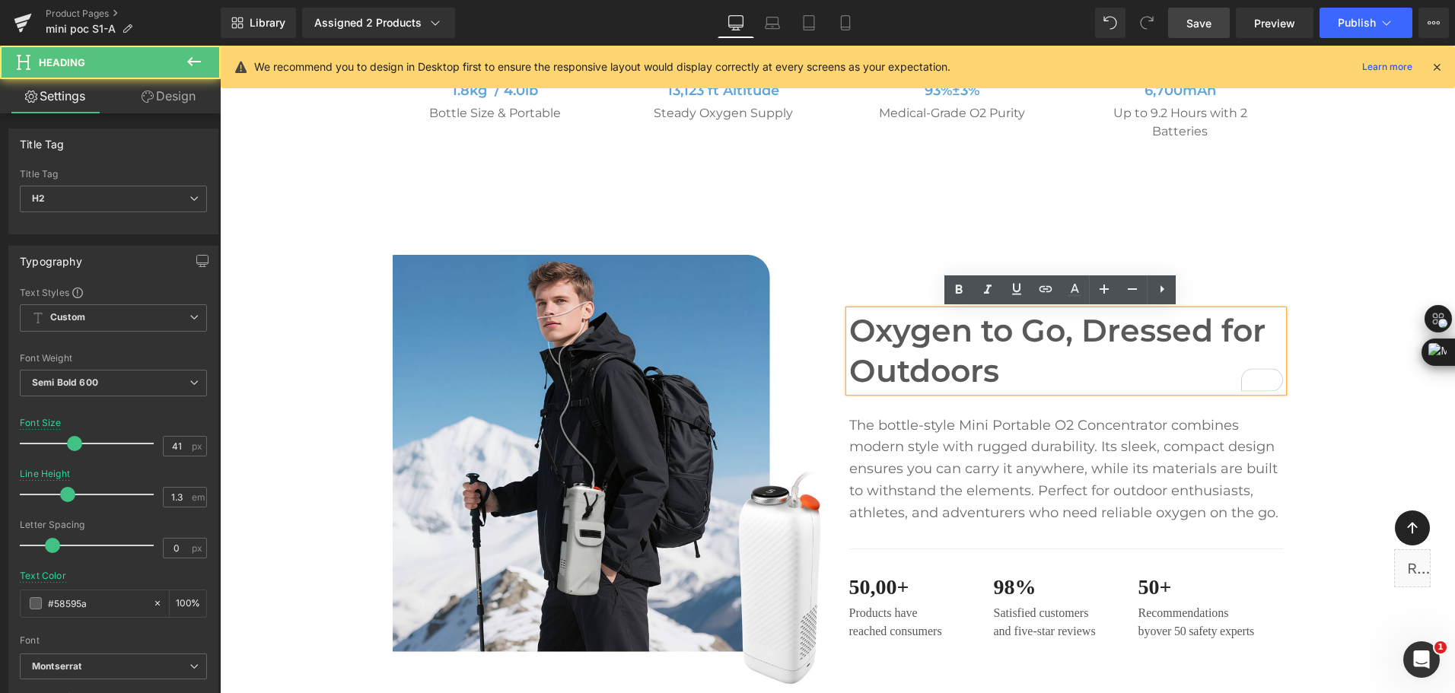
click at [936, 343] on h2 "Oxygen to Go, Dressed for Outdoors" at bounding box center [1066, 351] width 434 height 81
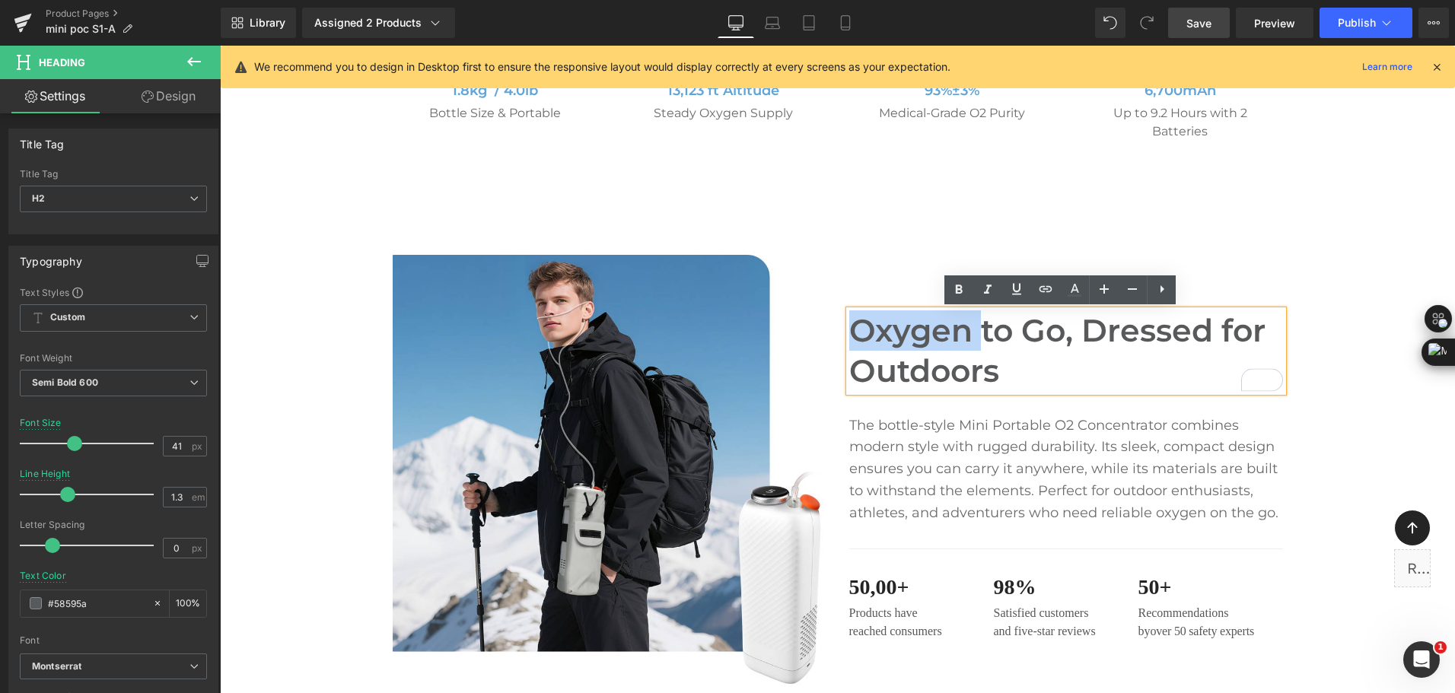
drag, startPoint x: 849, startPoint y: 327, endPoint x: 1037, endPoint y: 363, distance: 190.6
click at [1037, 363] on h2 "Oxygen to Go, Dressed for Outdoors" at bounding box center [1066, 351] width 434 height 81
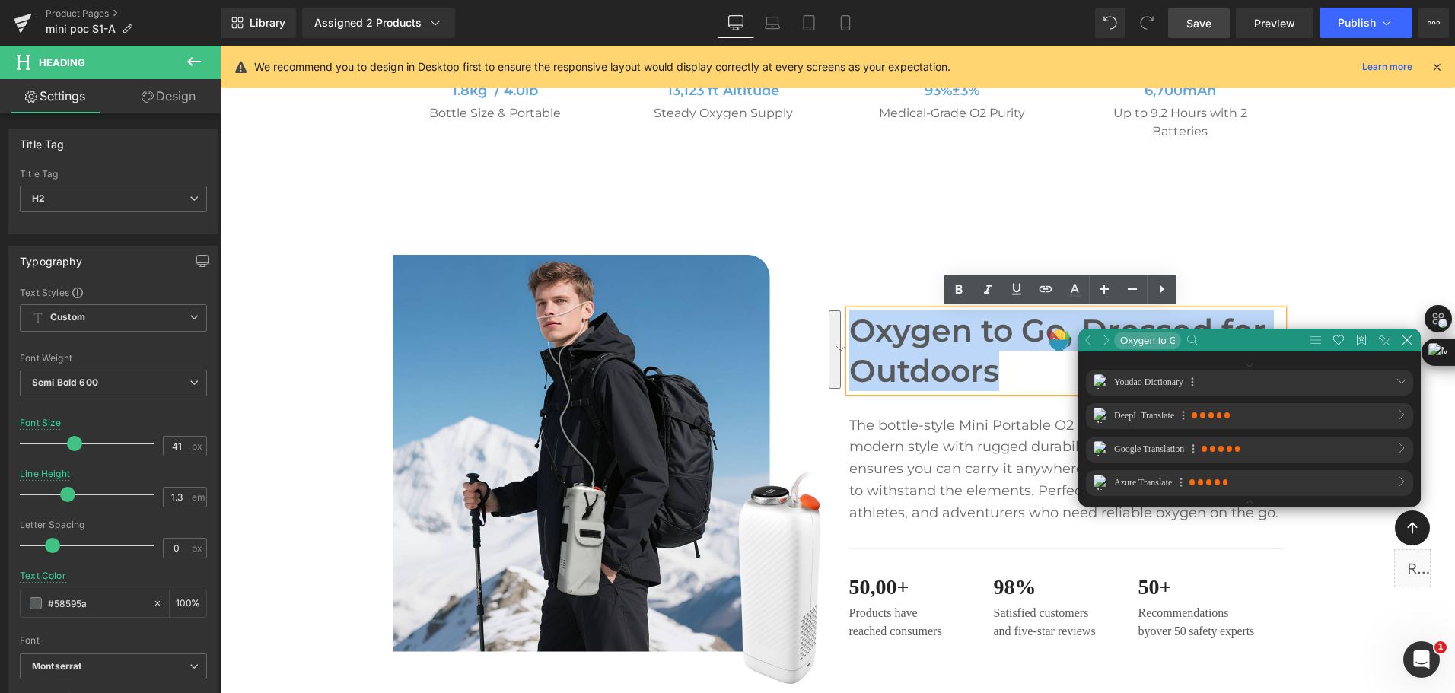
scroll to position [0, 0]
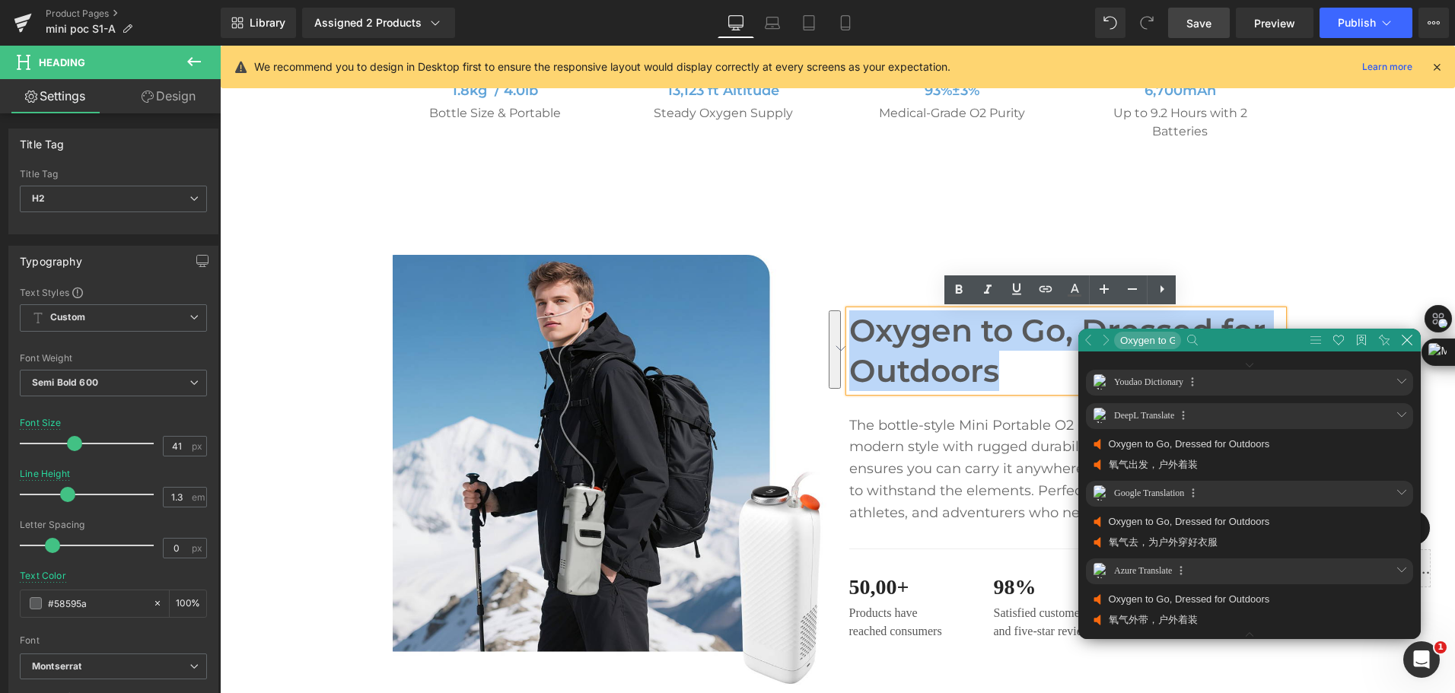
click at [1028, 379] on h2 "Oxygen to Go, Dressed for Outdoors" at bounding box center [1066, 351] width 434 height 81
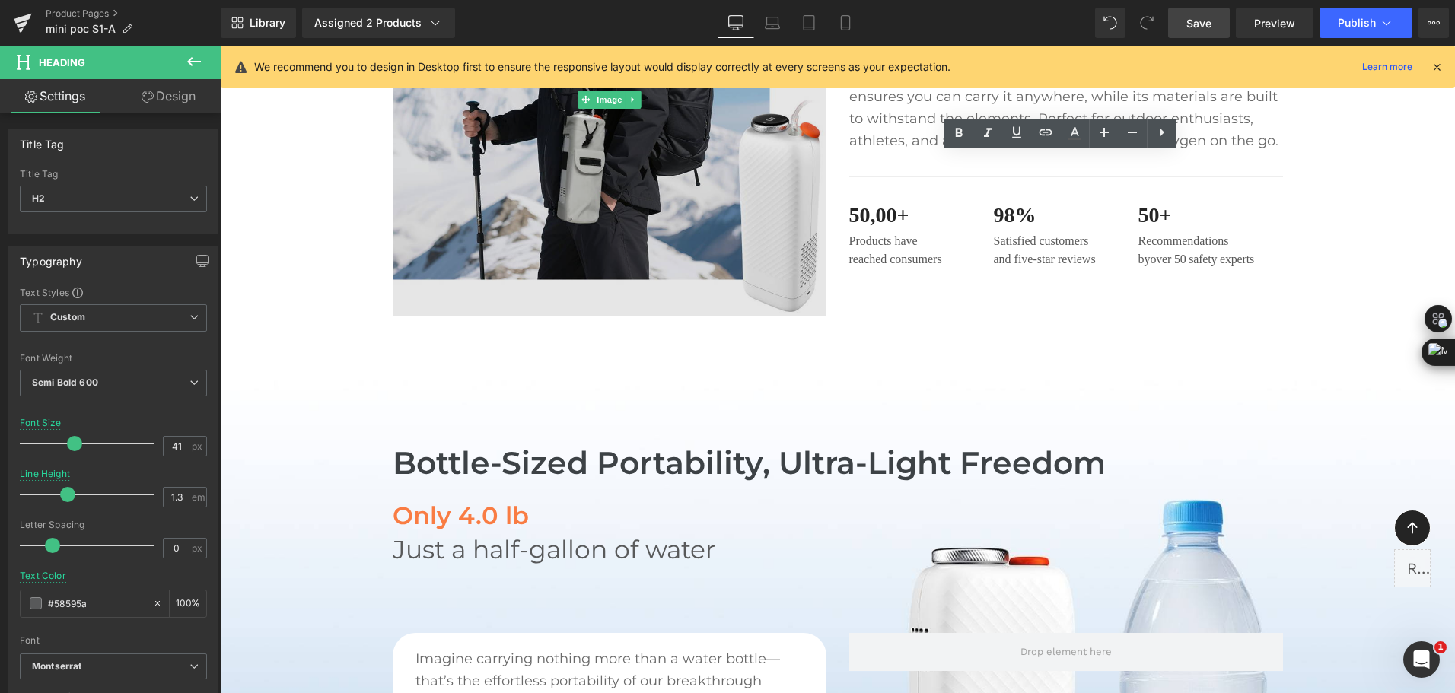
scroll to position [1356, 0]
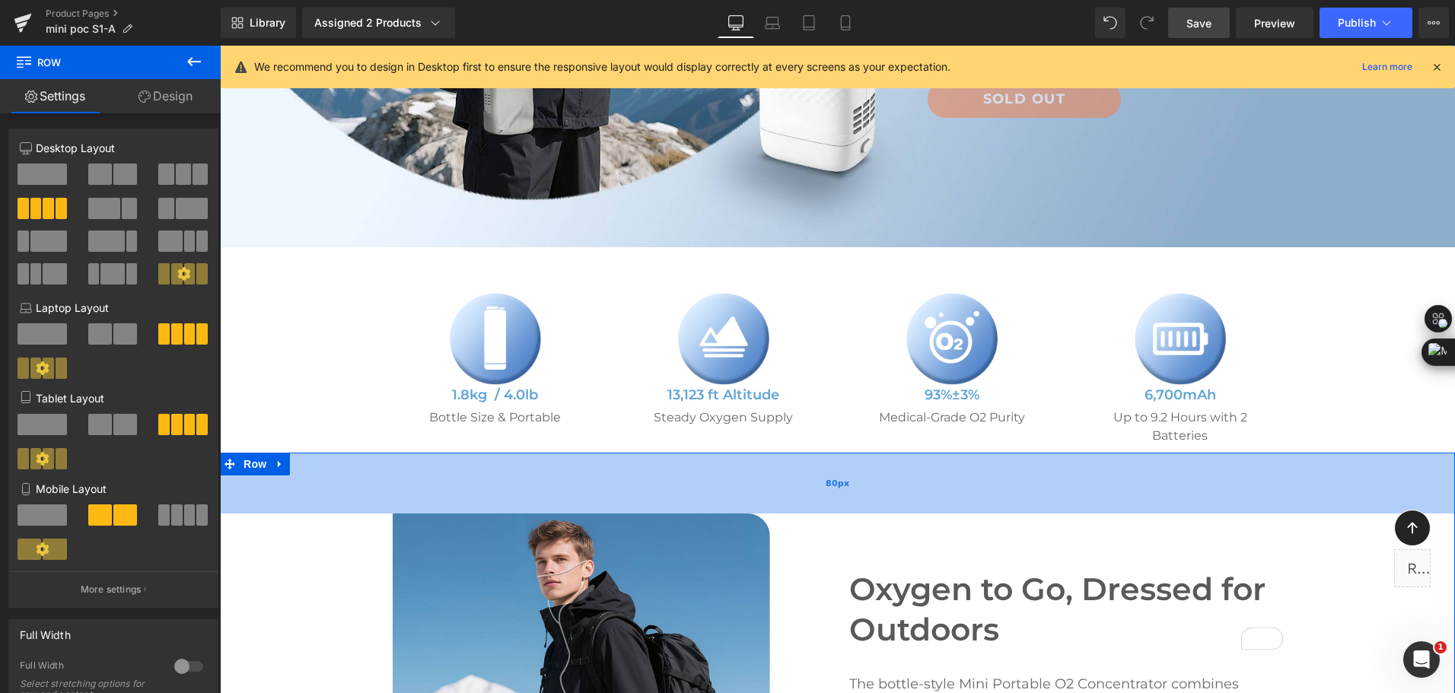
drag, startPoint x: 744, startPoint y: 475, endPoint x: 764, endPoint y: 476, distance: 19.8
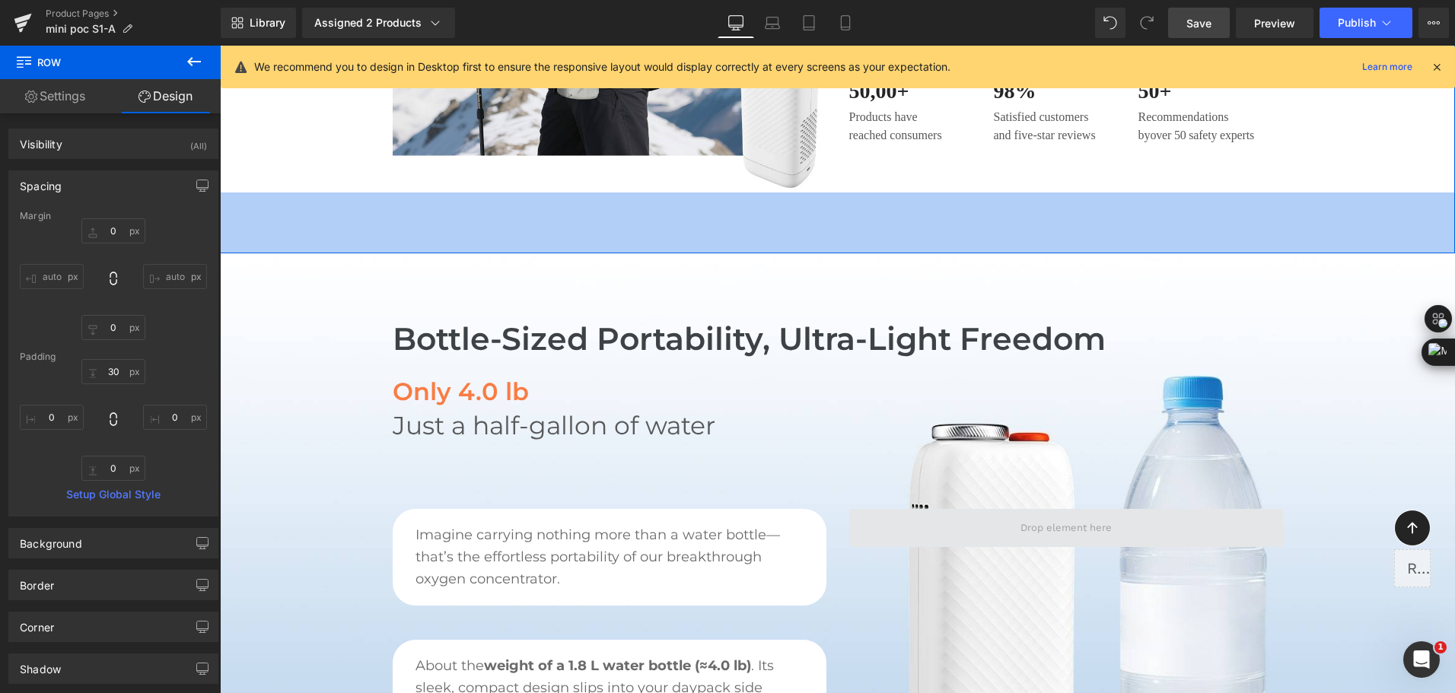
scroll to position [1280, 0]
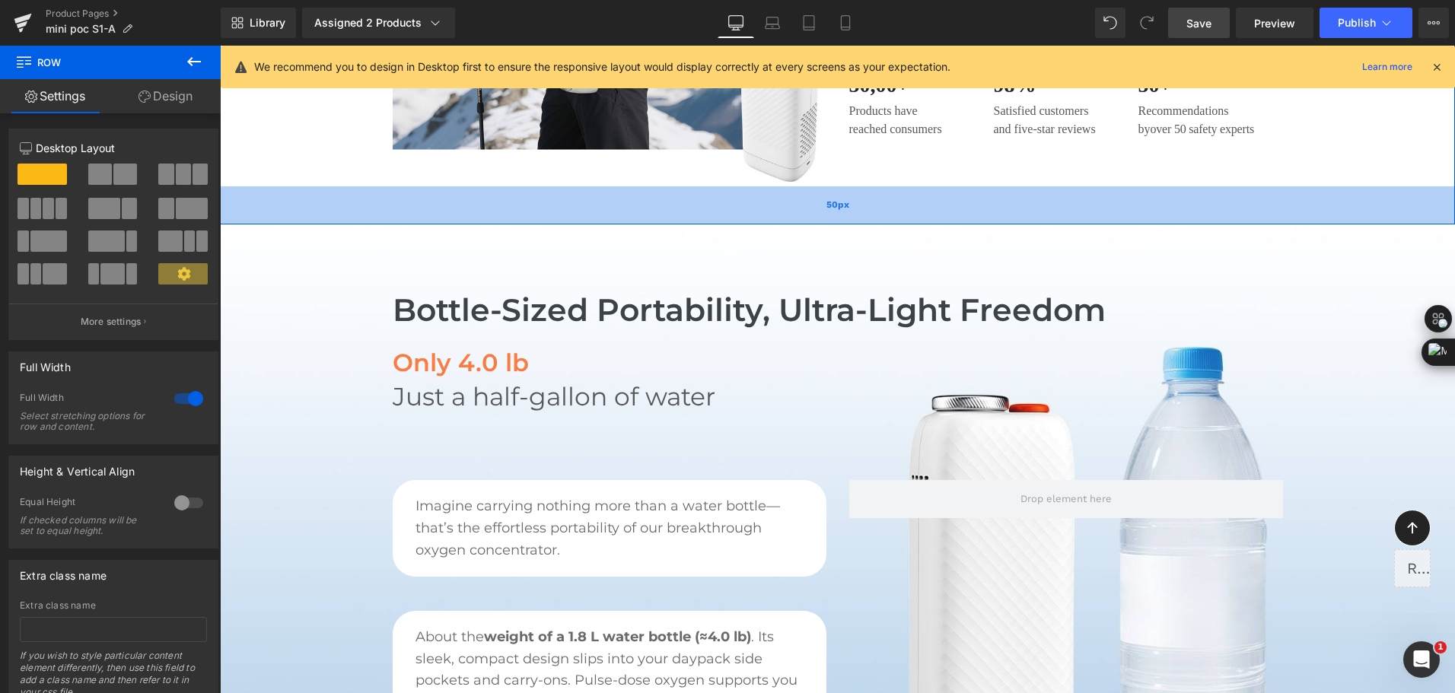
drag, startPoint x: 974, startPoint y: 238, endPoint x: 993, endPoint y: 215, distance: 29.7
click at [993, 215] on div "50px" at bounding box center [837, 205] width 1235 height 38
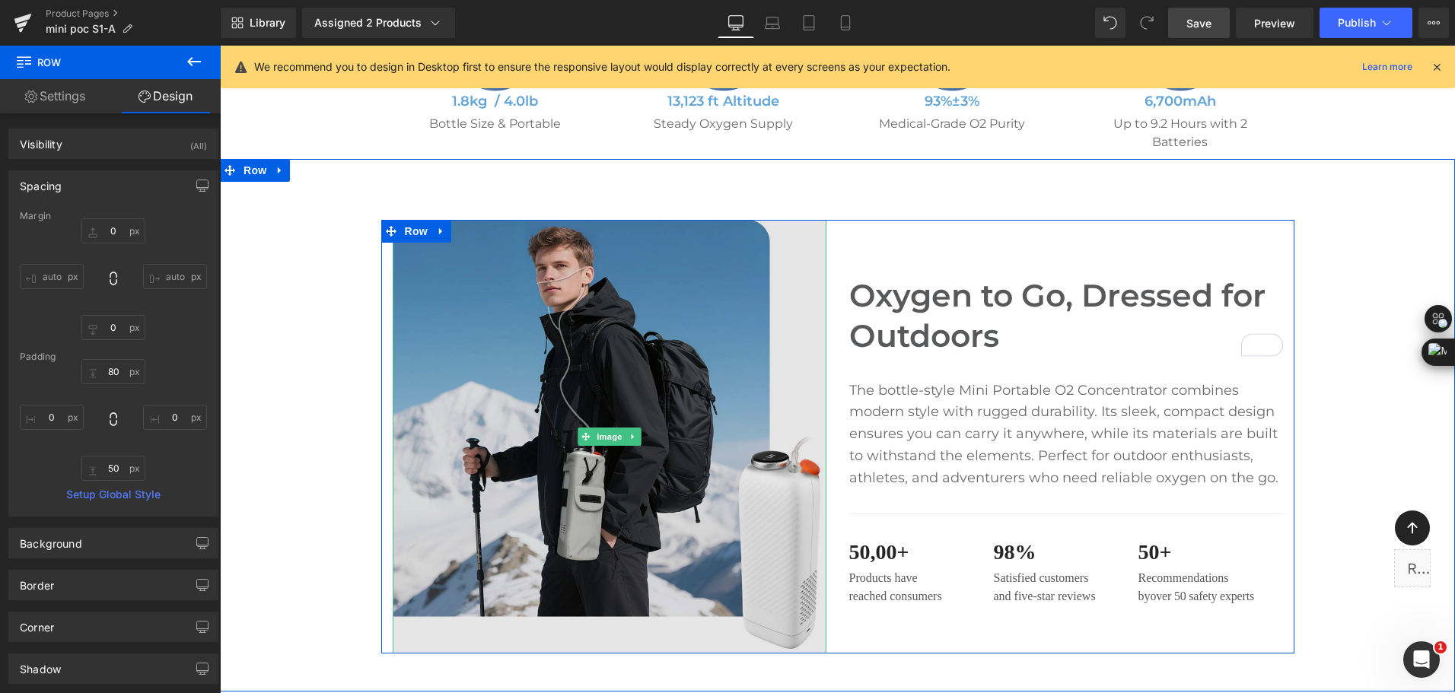
scroll to position [824, 0]
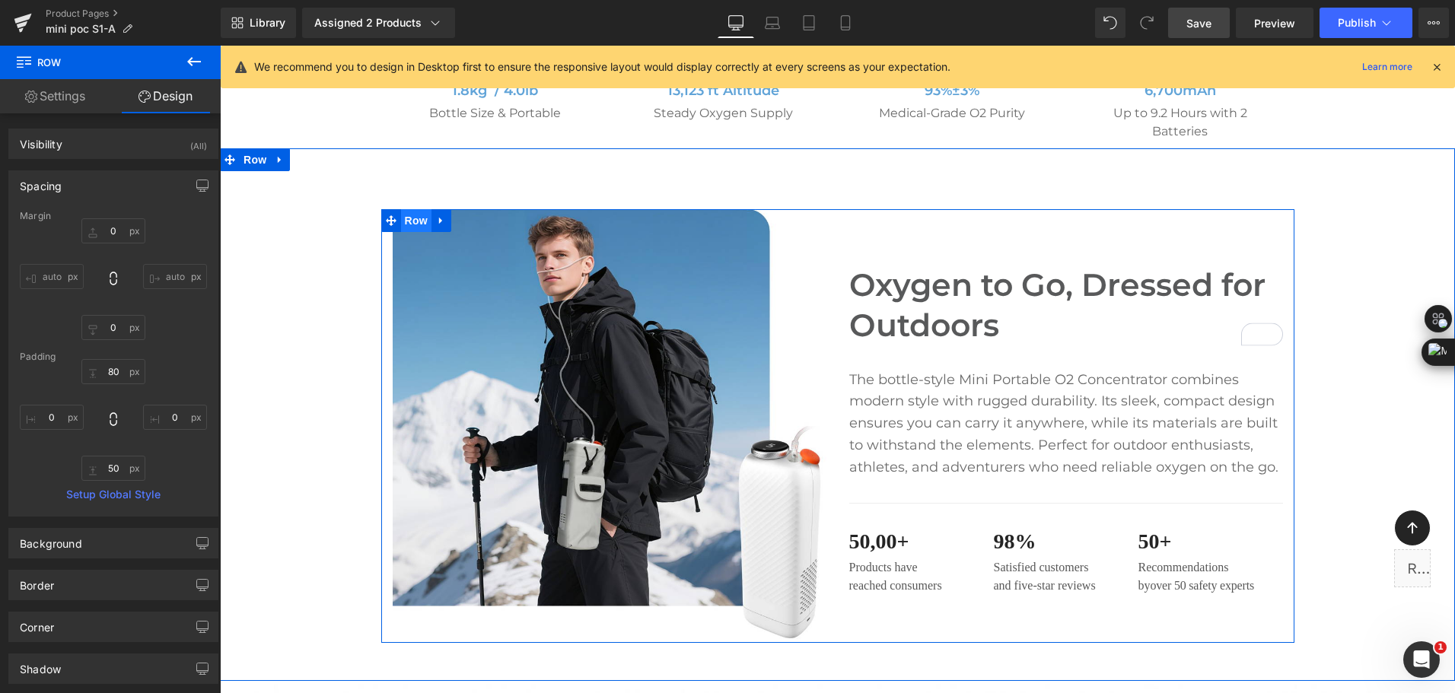
click at [411, 228] on span "Row" at bounding box center [416, 220] width 30 height 23
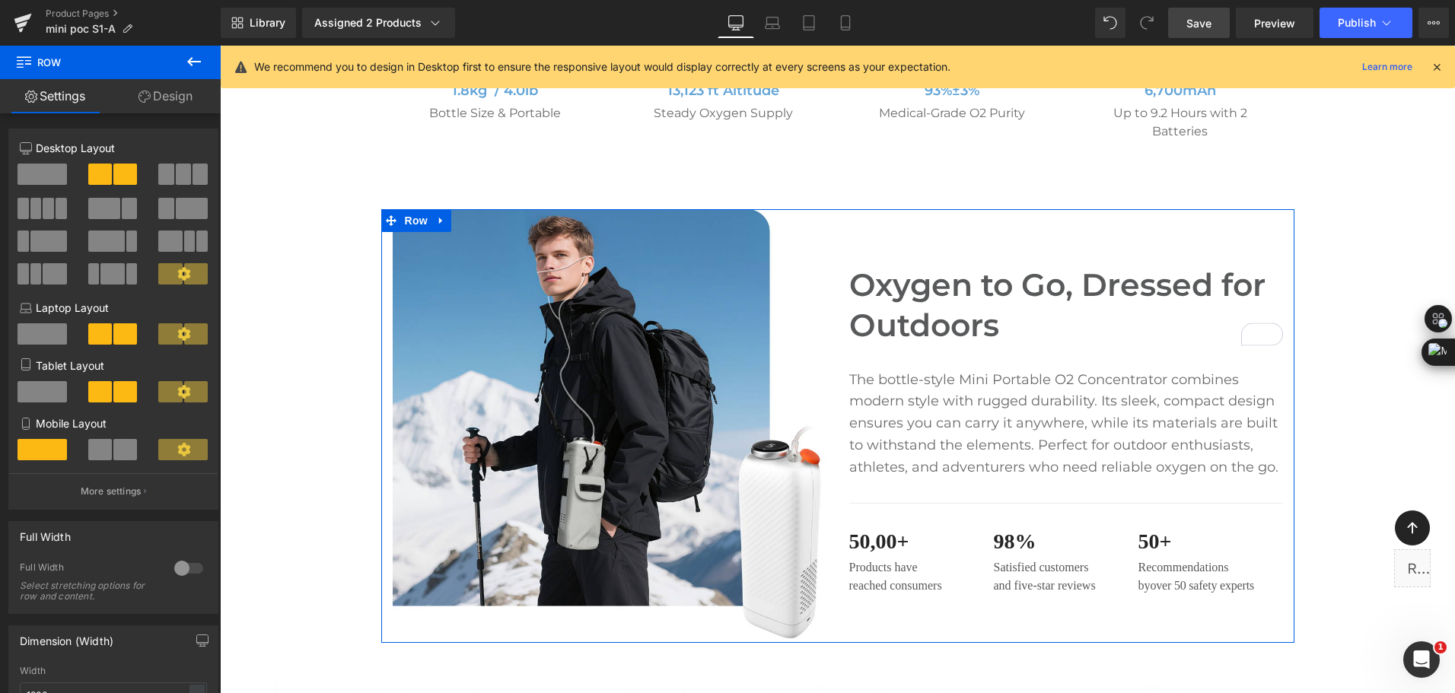
click at [191, 97] on link "Design" at bounding box center [165, 96] width 110 height 34
click at [0, 0] on div "Shadow" at bounding box center [0, 0] width 0 height 0
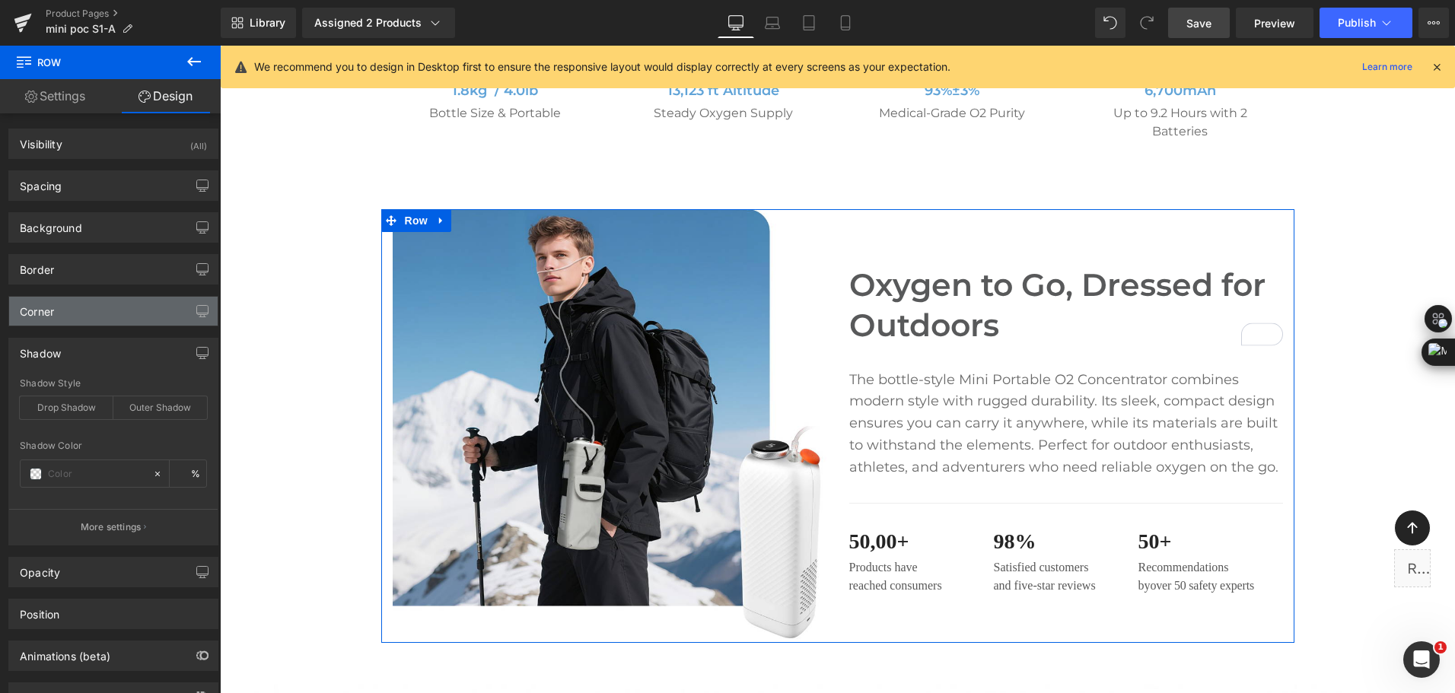
type input "#333333"
type input "100"
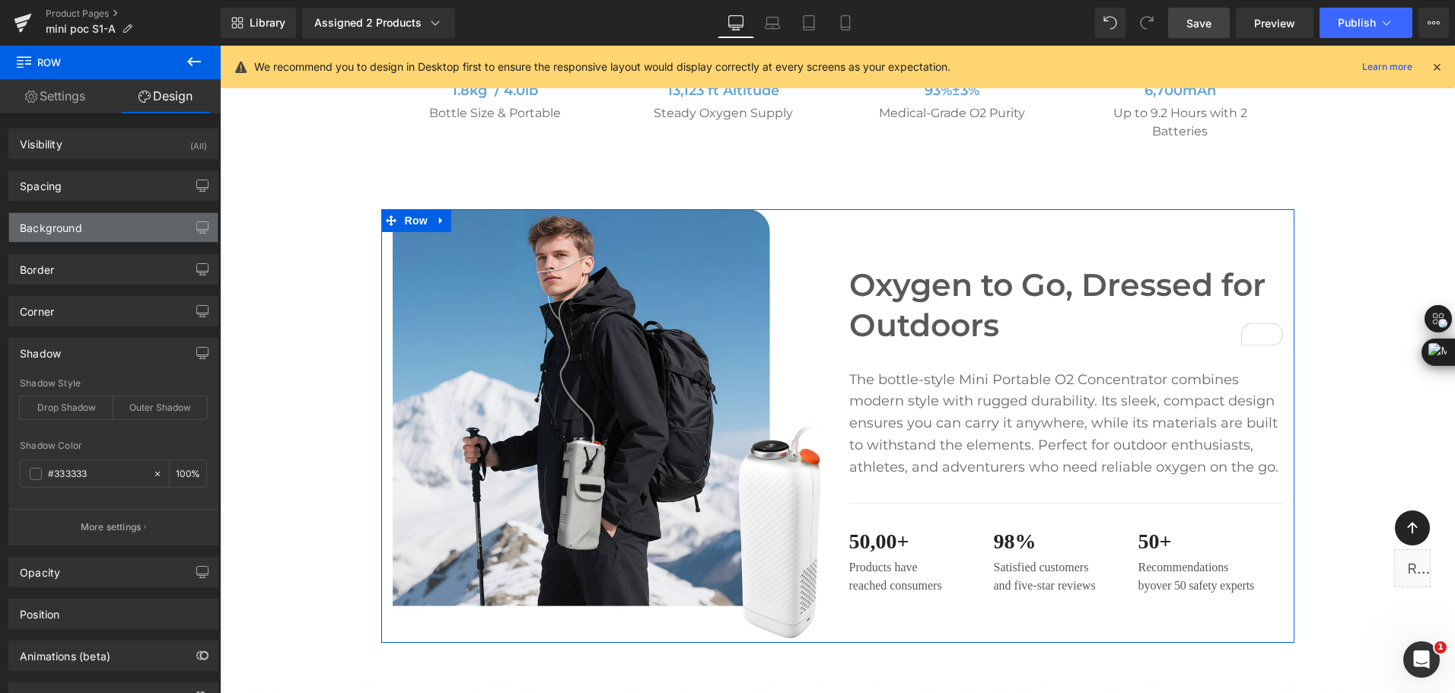
click at [128, 225] on div "Background" at bounding box center [113, 227] width 209 height 29
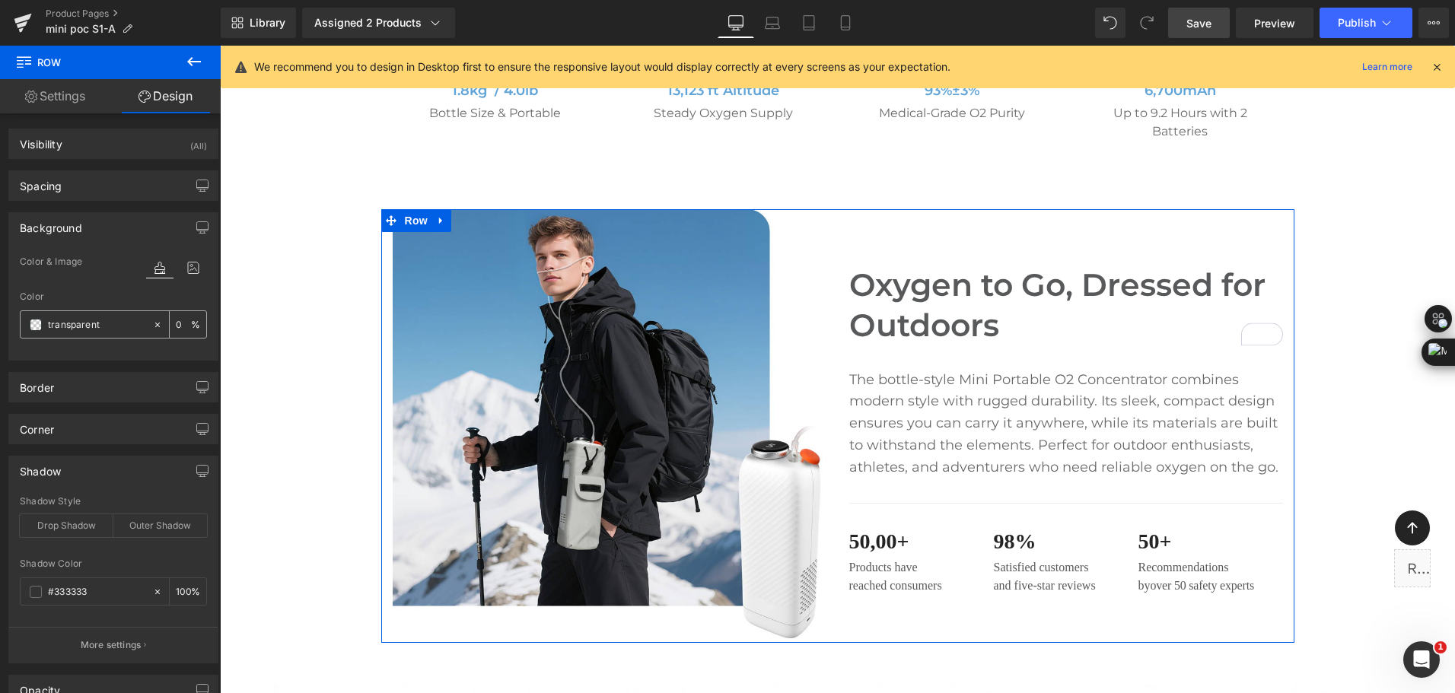
click at [35, 321] on span at bounding box center [36, 325] width 12 height 12
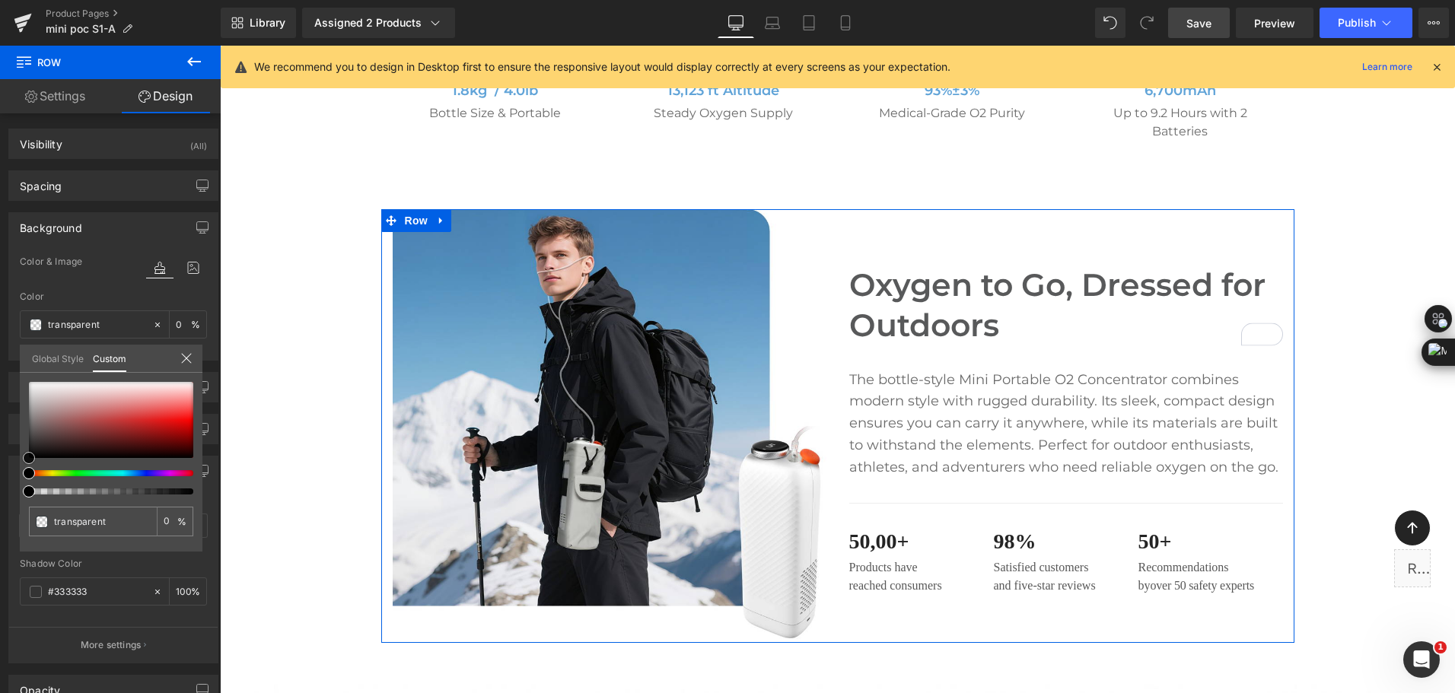
click at [46, 388] on div at bounding box center [111, 420] width 164 height 76
type input "#ece8e8"
type input "100"
type input "#ece8e8"
type input "100"
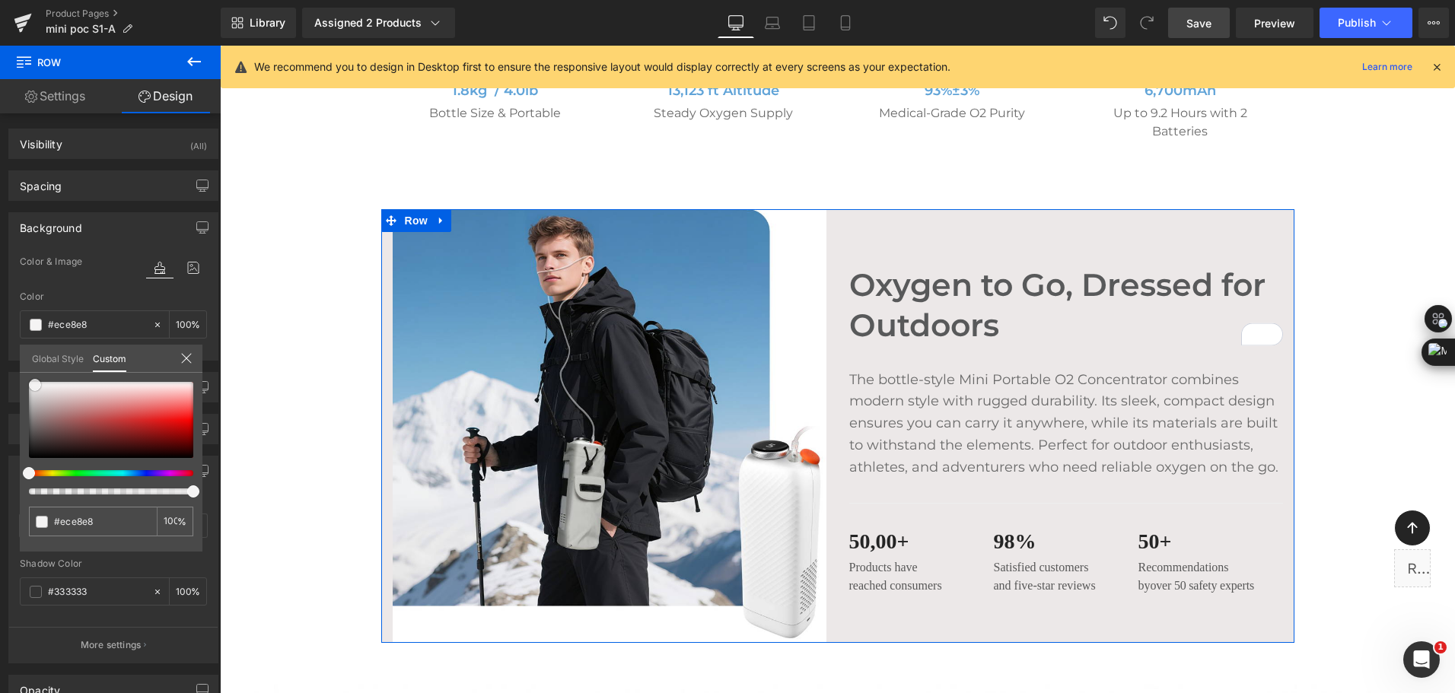
type input "#f2f1f1"
type input "#f5f4f4"
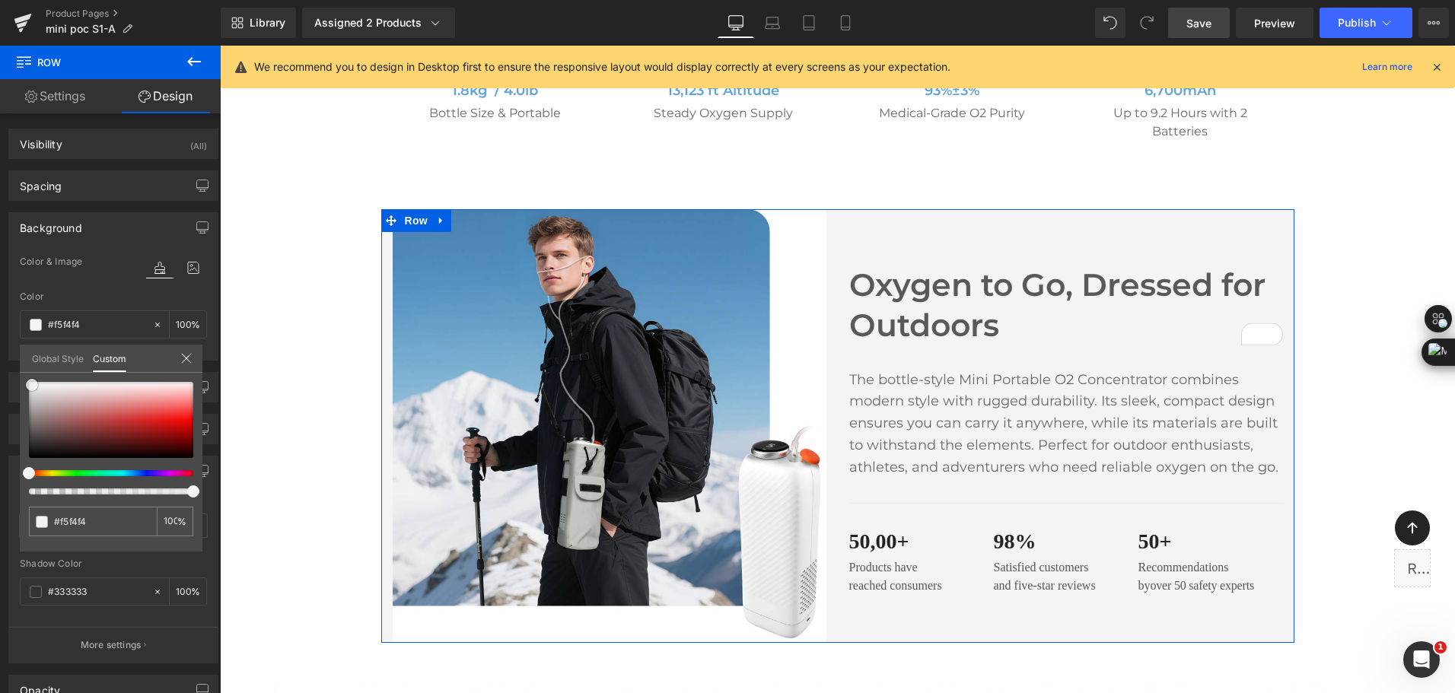
type input "#f4f4f4"
type input "#f2f2f2"
drag, startPoint x: 45, startPoint y: 390, endPoint x: 35, endPoint y: 381, distance: 13.5
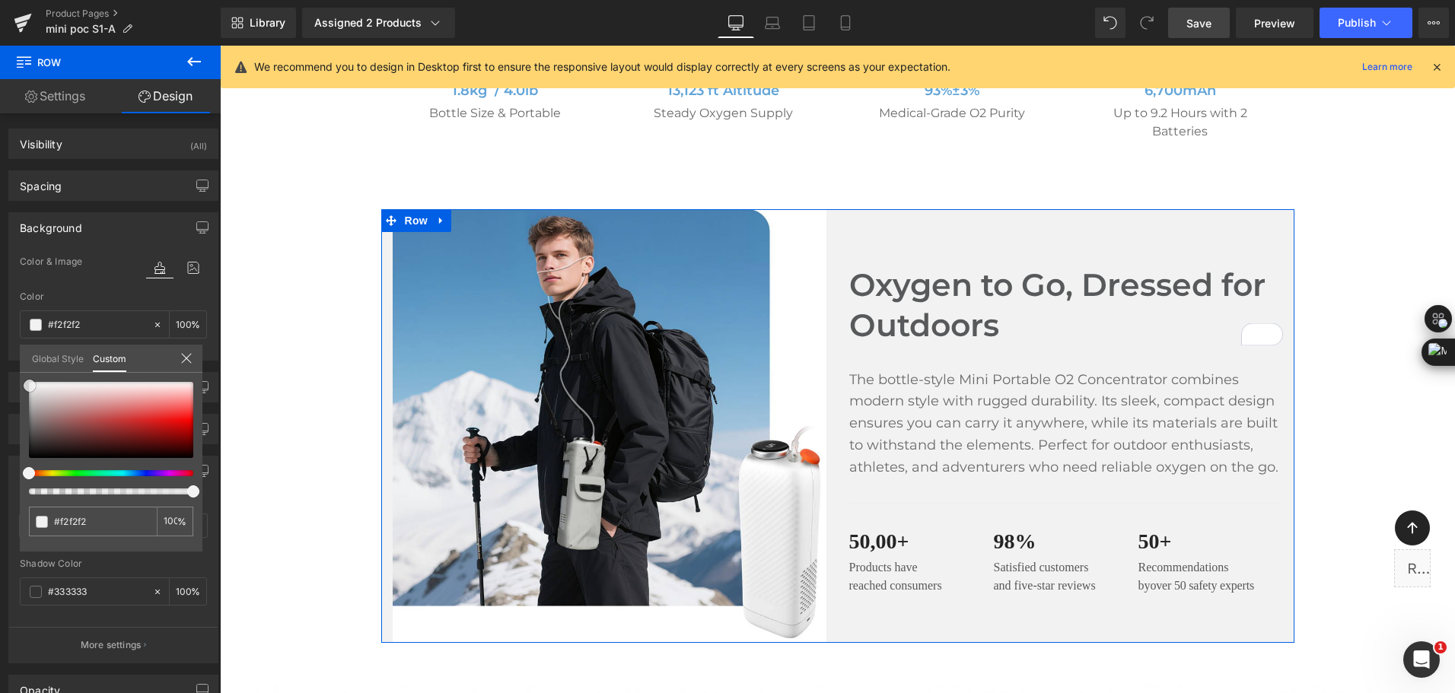
click at [29, 387] on span at bounding box center [30, 386] width 12 height 12
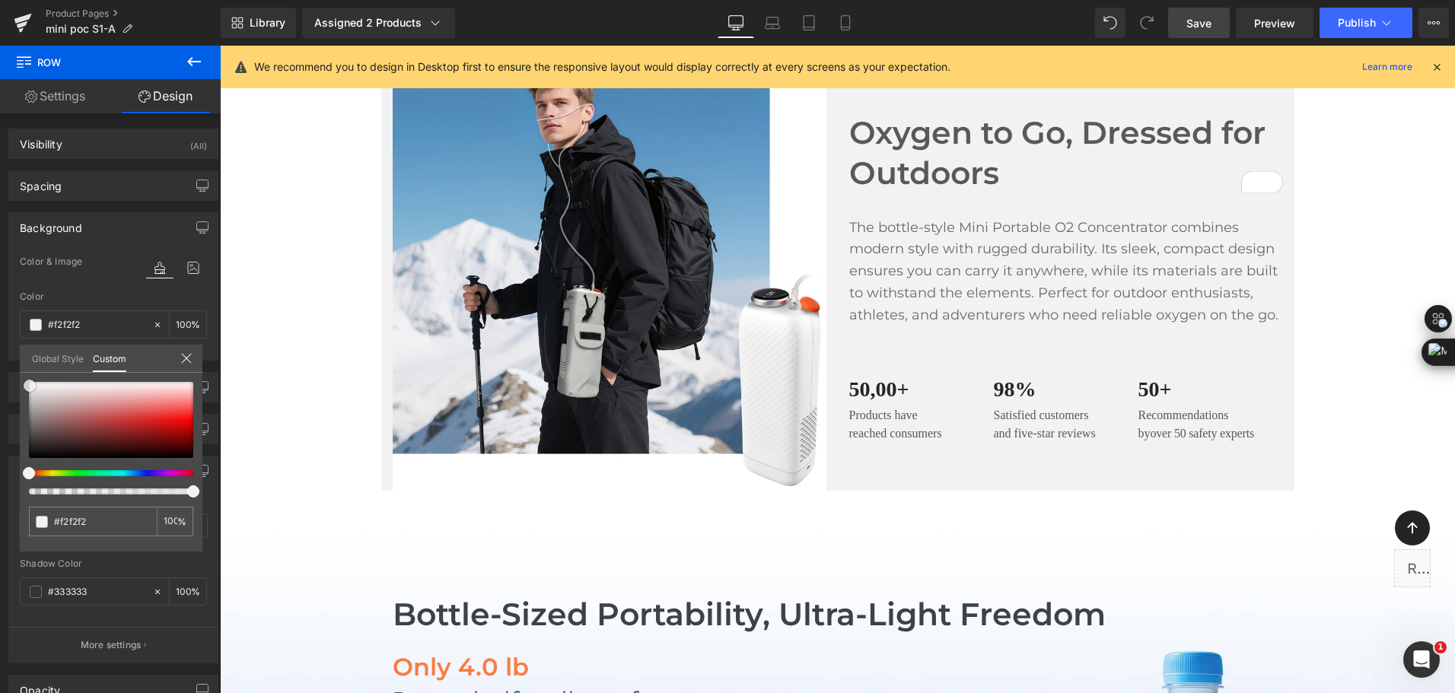
scroll to position [900, 0]
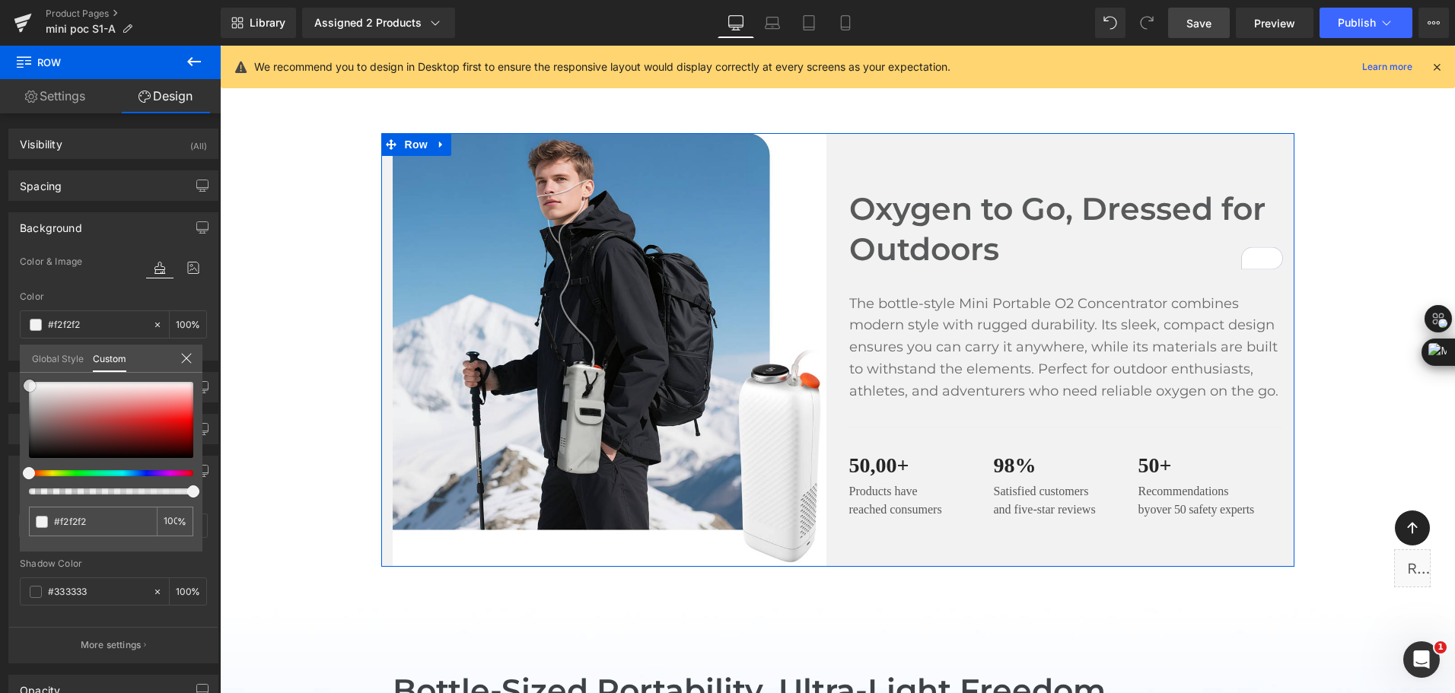
type input "#ededed"
type input "#b9b6b6"
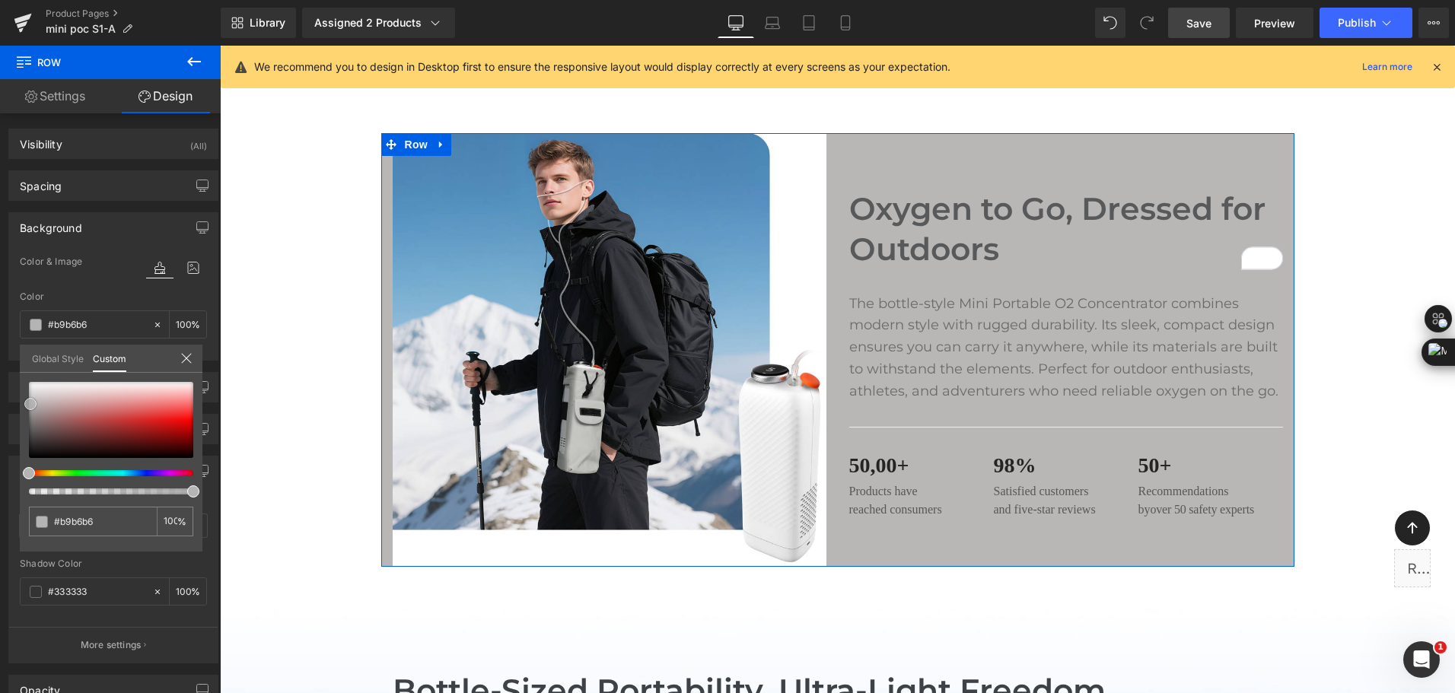
type input "#b0afaf"
type input "#a6a4a4"
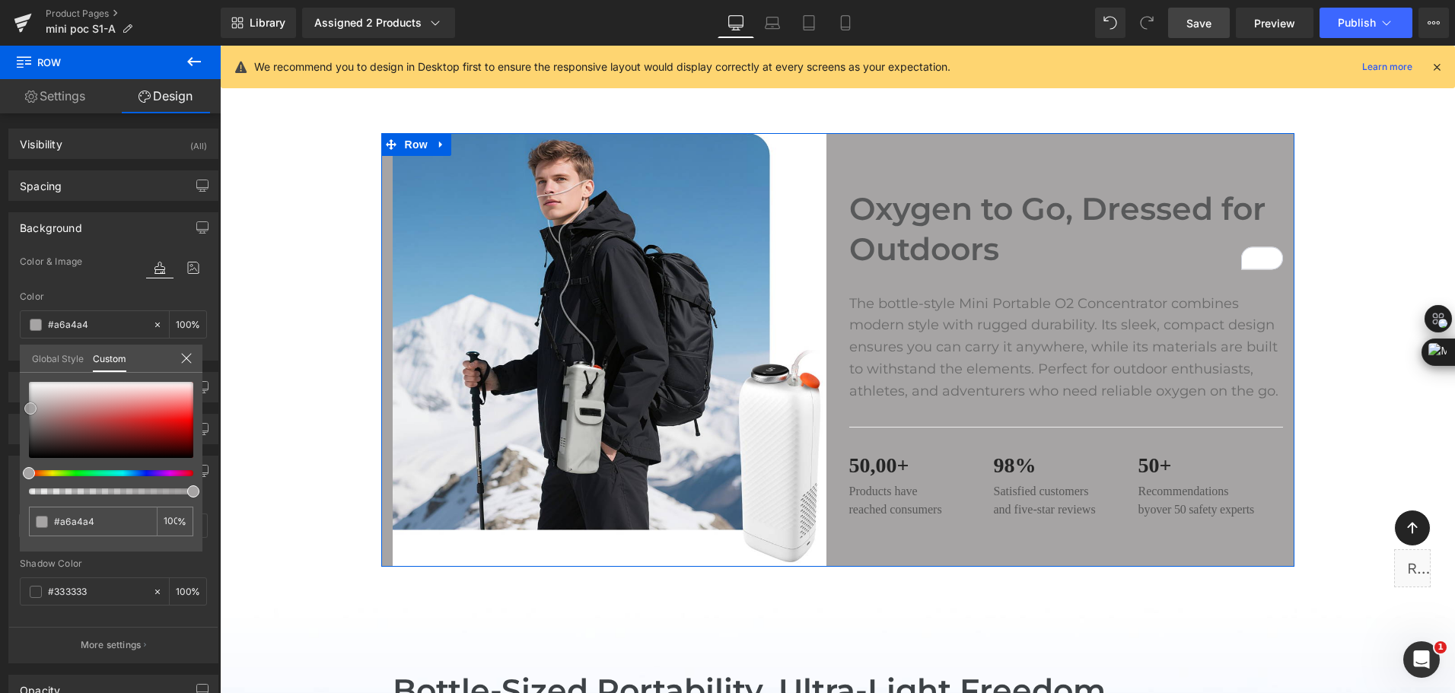
type input "#a19f9f"
type input "#8e8e8e"
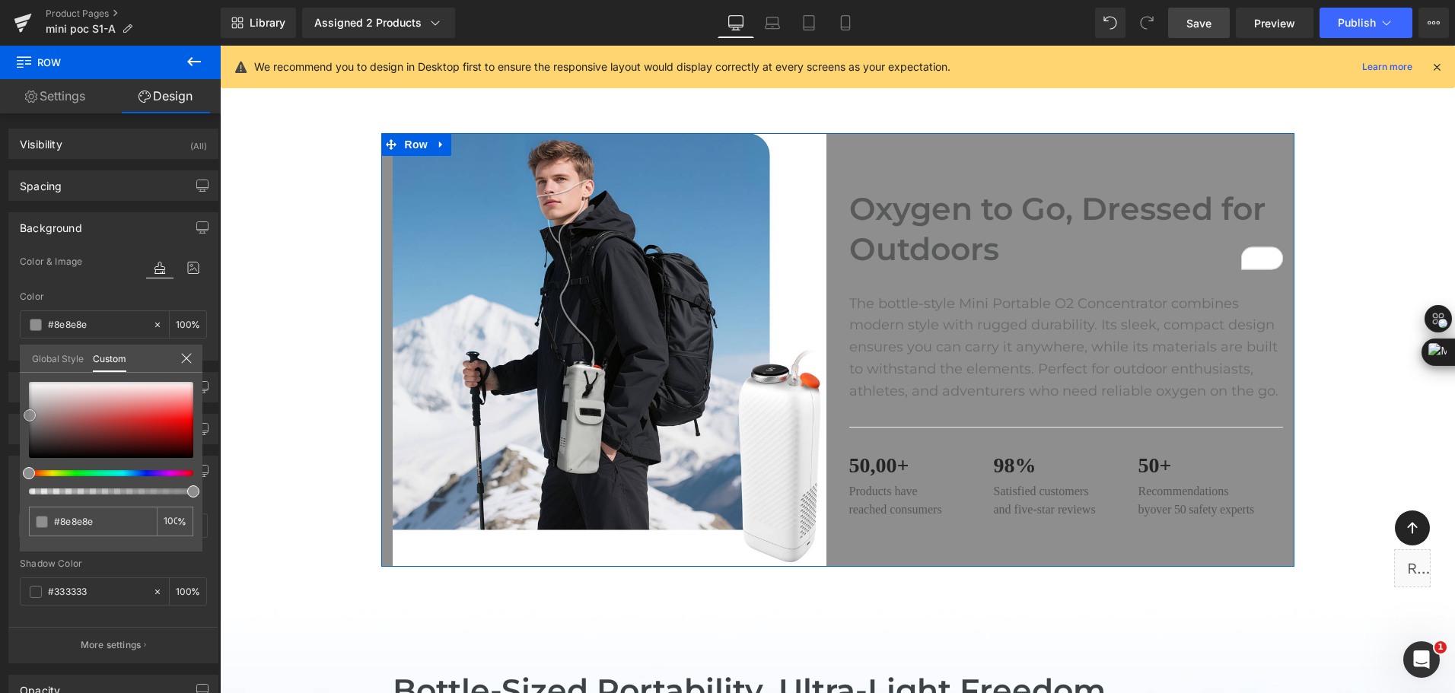
type input "#898989"
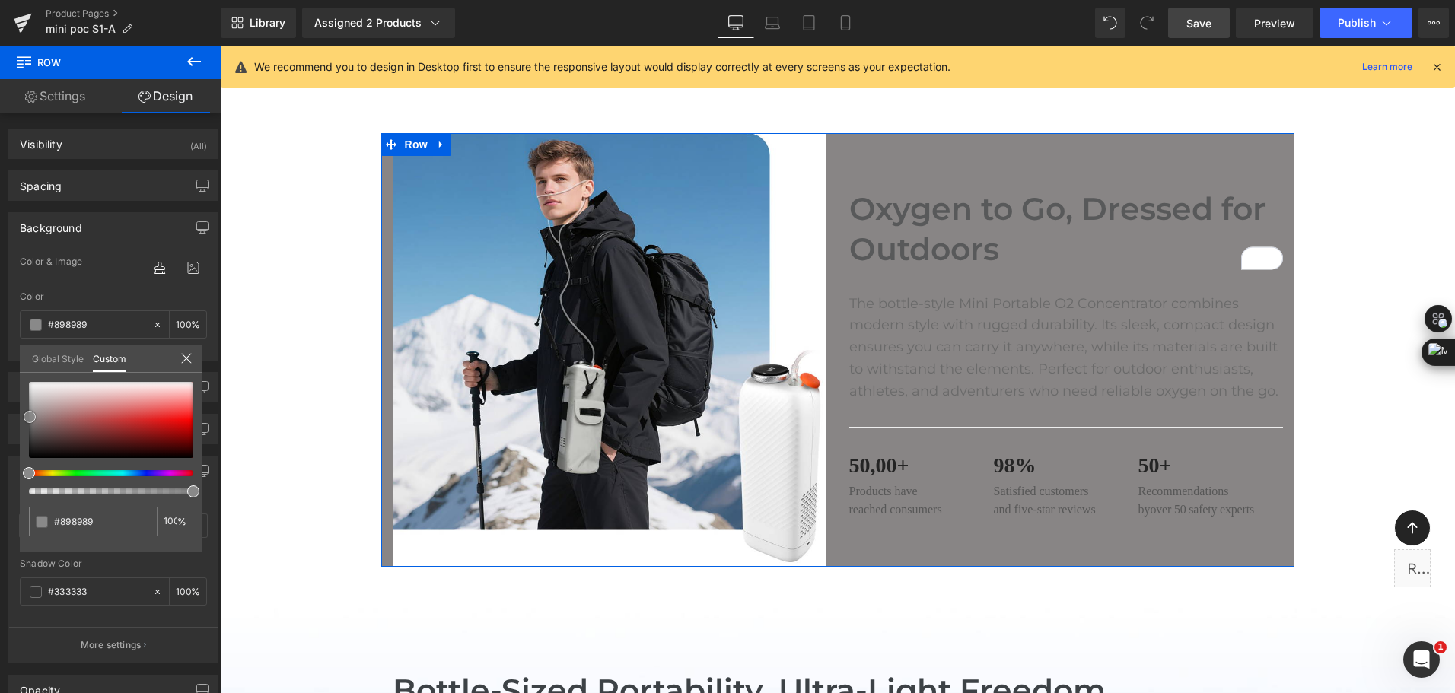
type input "#888585"
type input "#c4bebe"
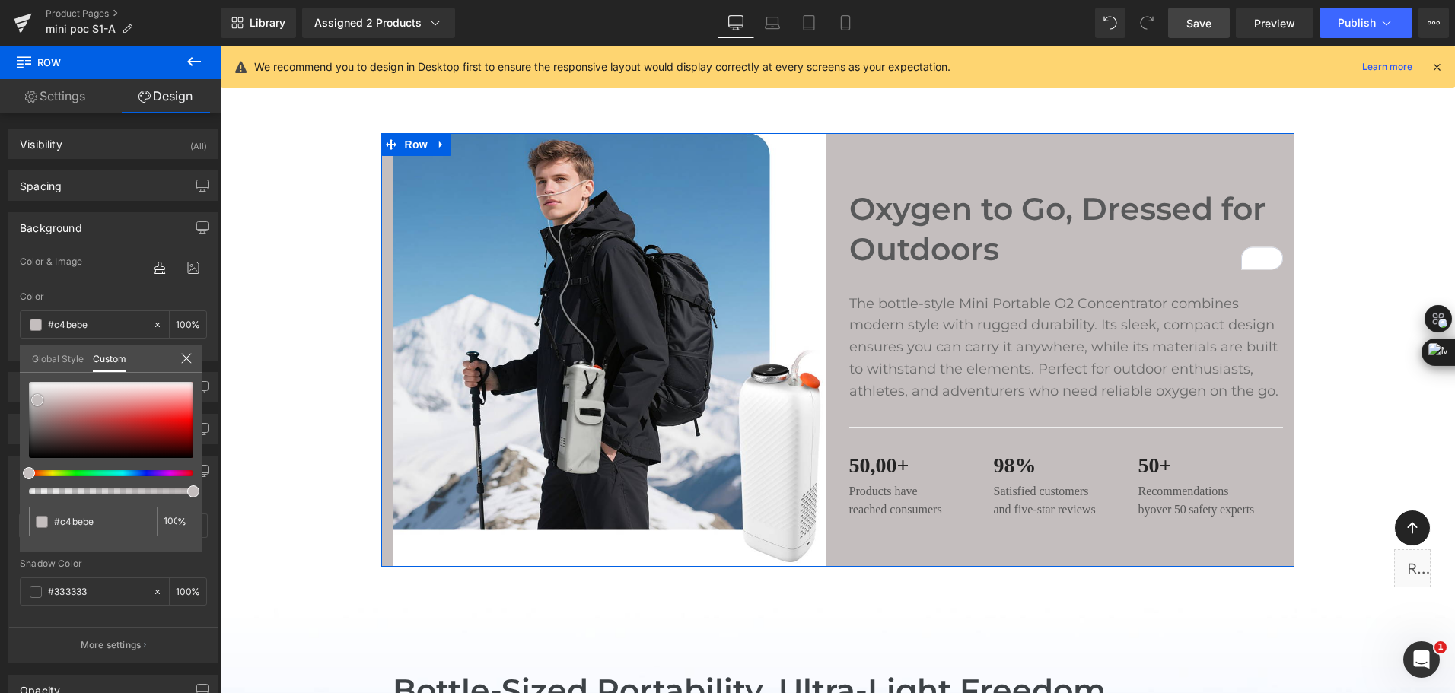
type input "#d4cdcd"
type input "#f1eeee"
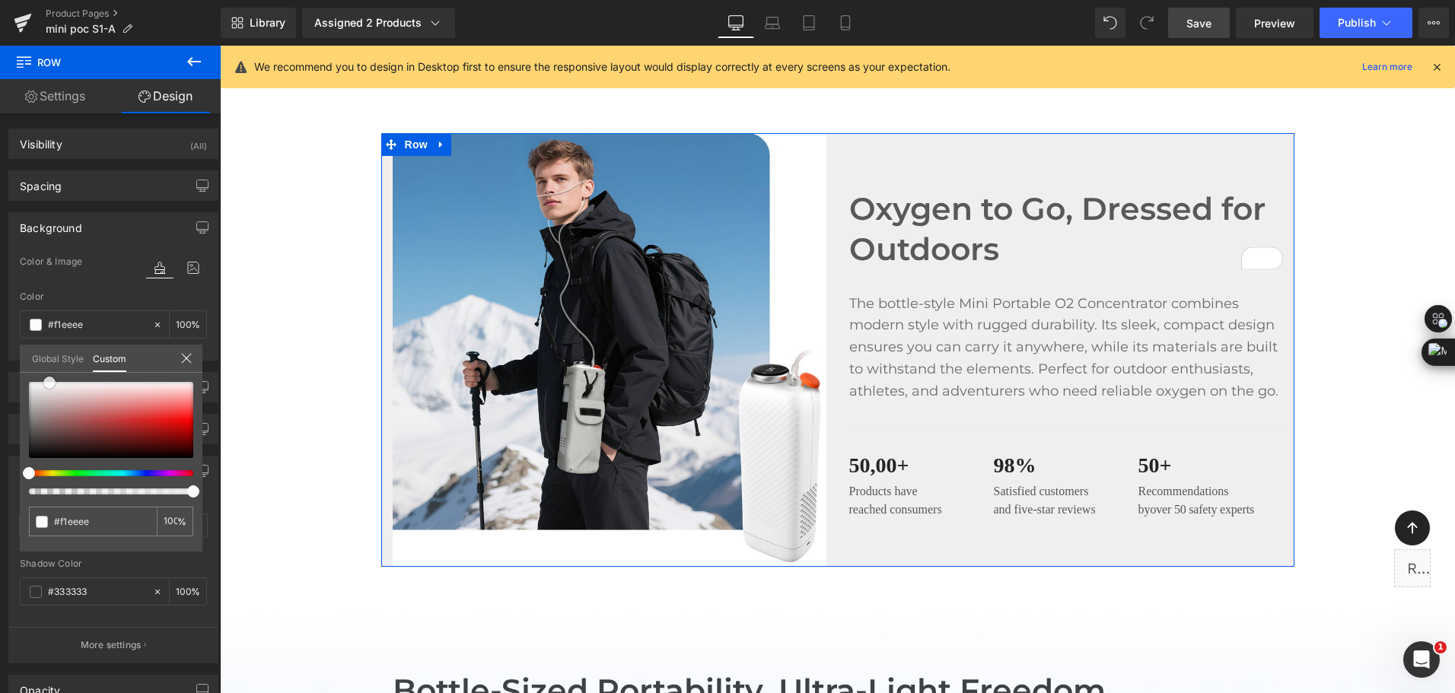
type input "#fcfcfc"
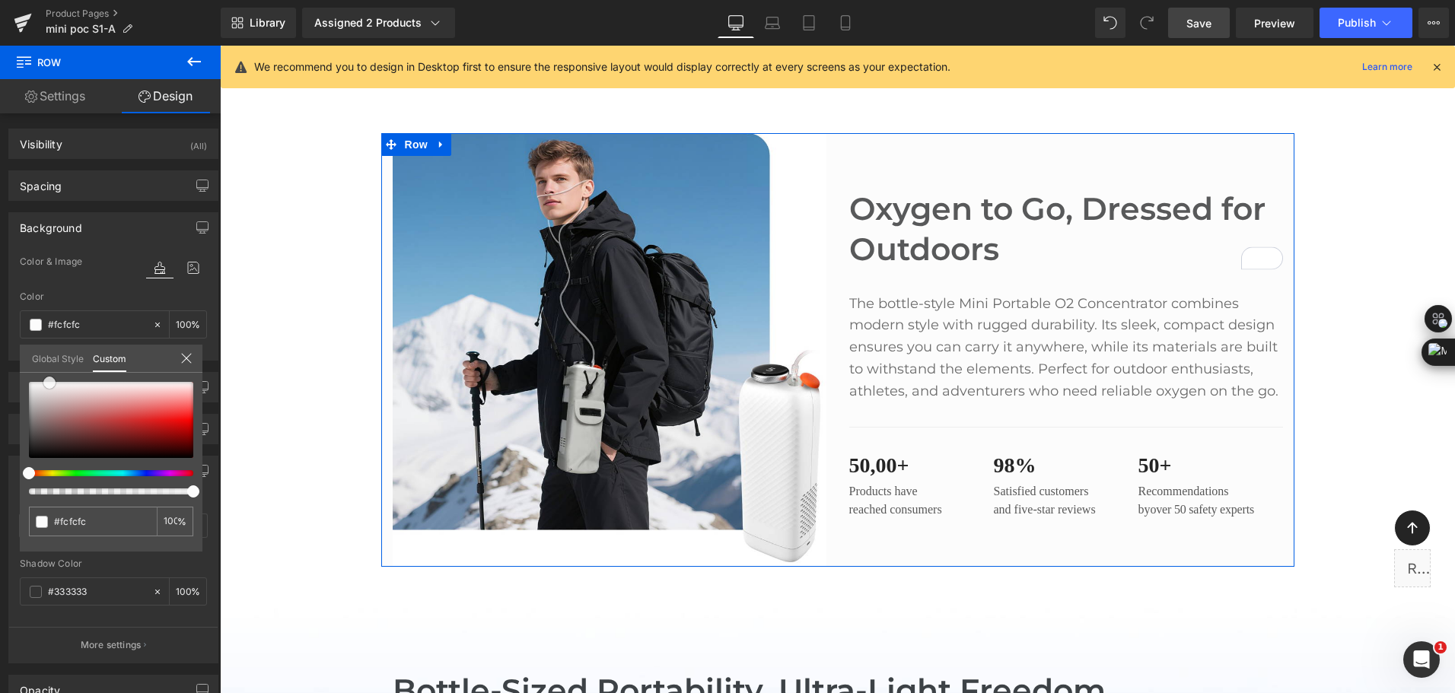
type input "#ffffff"
type input "#fcfbfb"
type input "#f6f3f3"
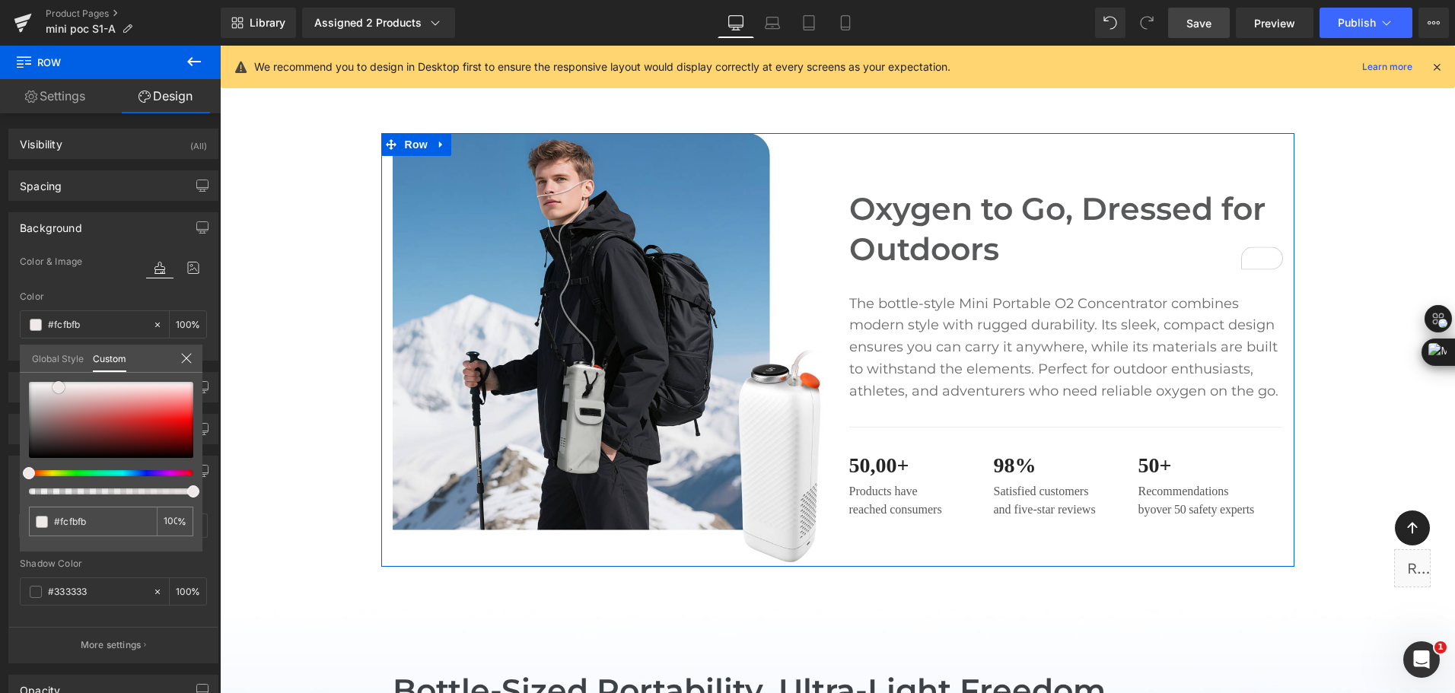
type input "#f6f3f3"
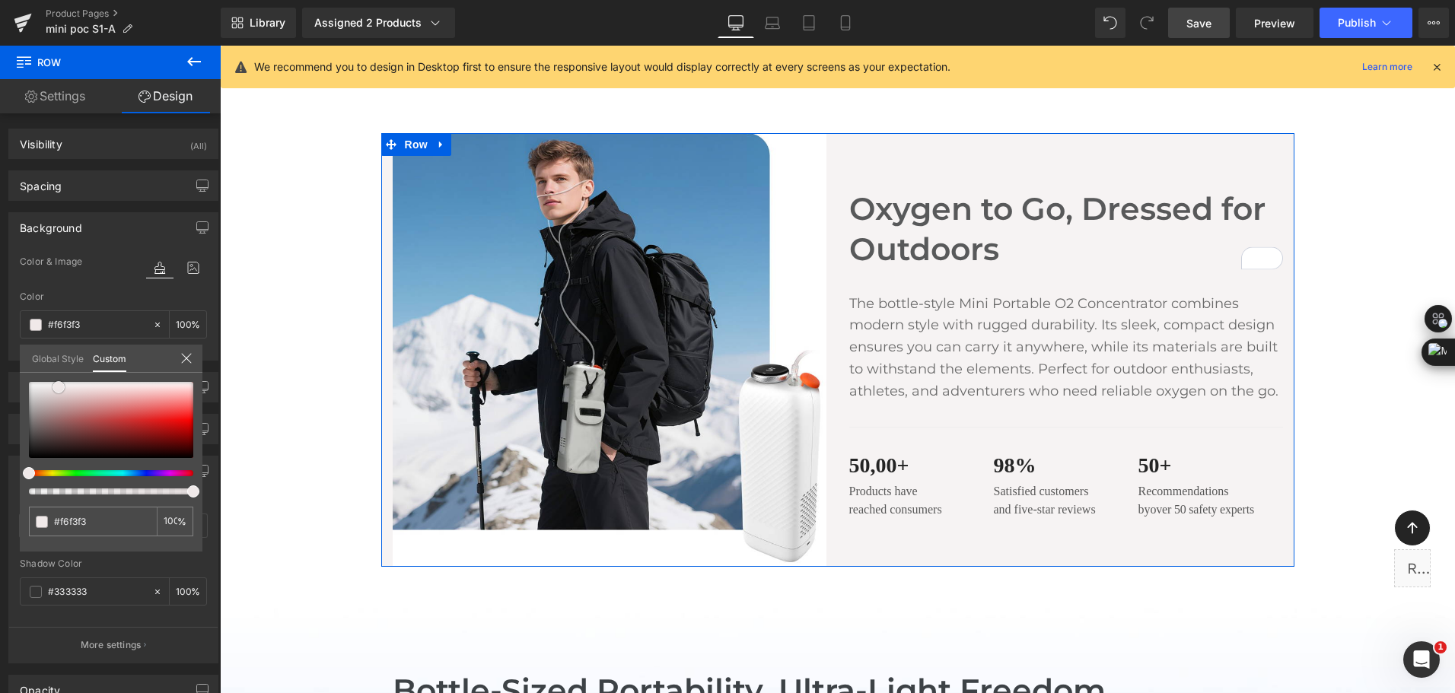
type input "#ebdfdf"
type input "#ecdede"
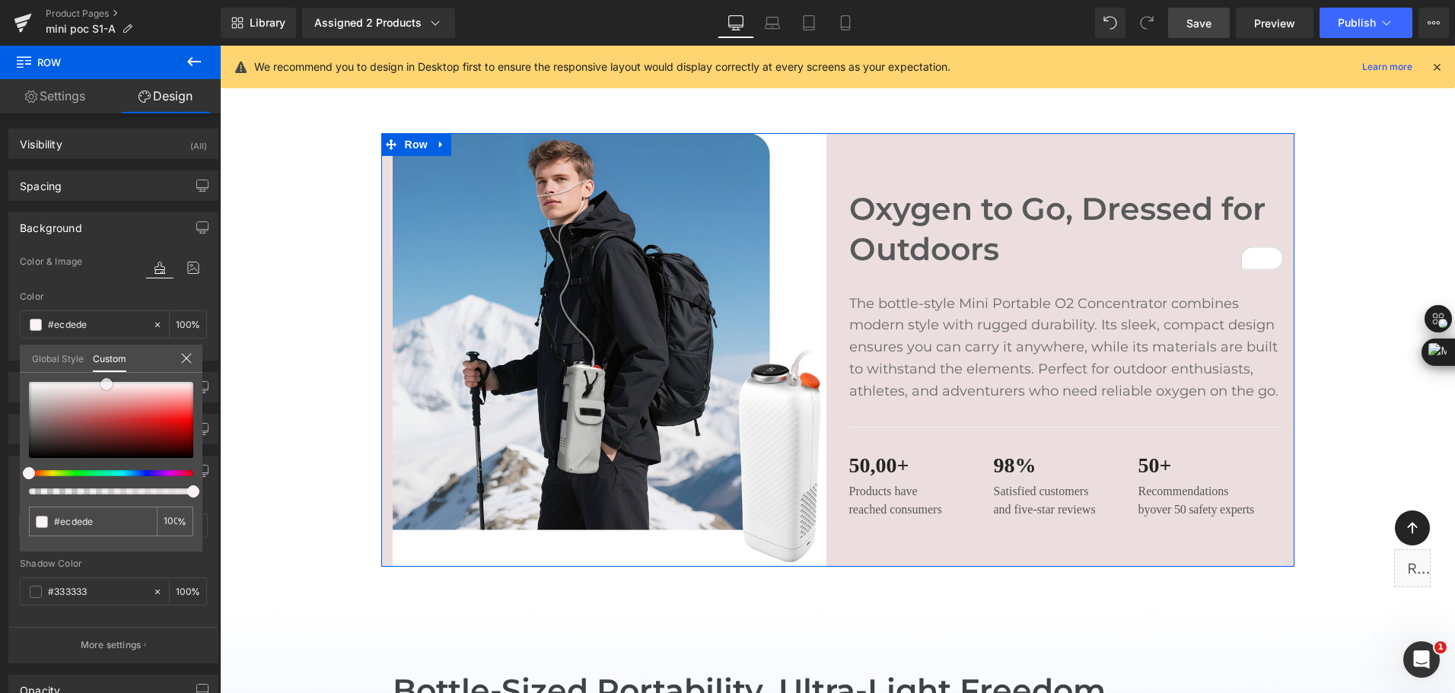
type input "#eee1e1"
type input "#faf3f3"
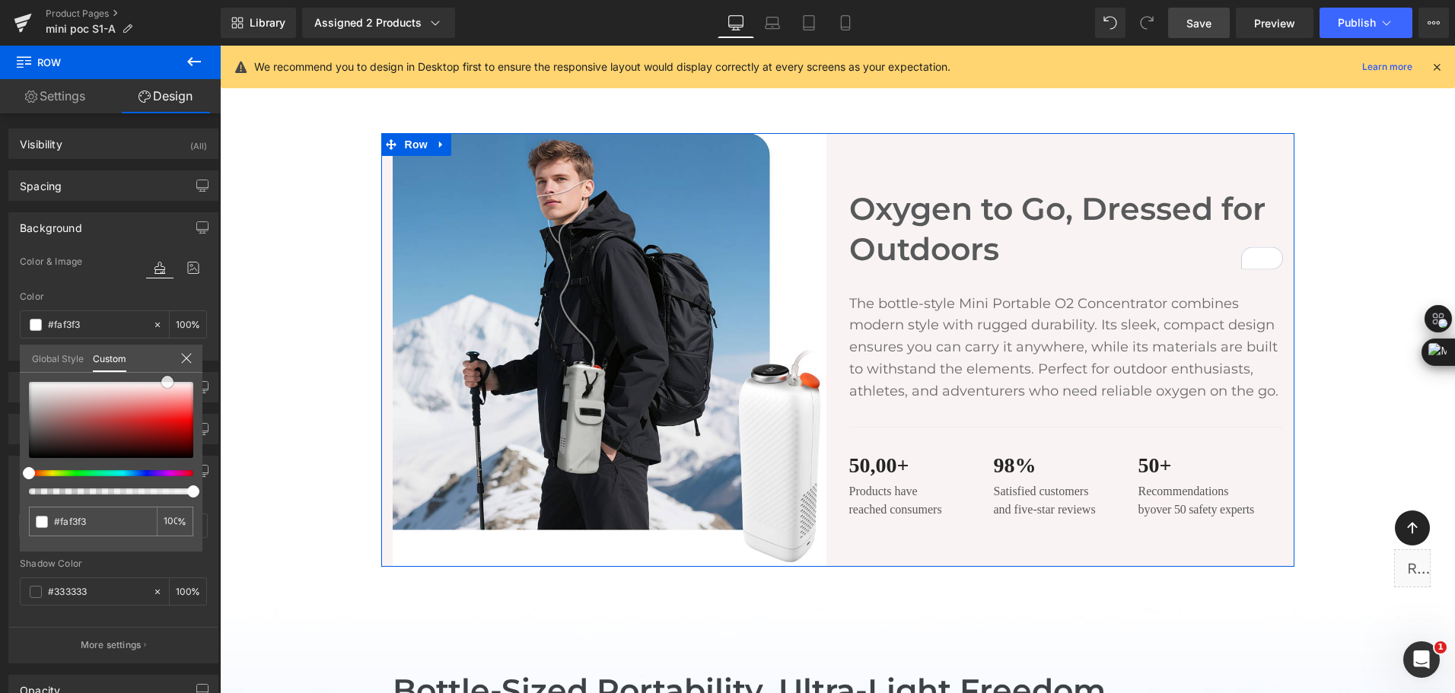
type input "#ffffff"
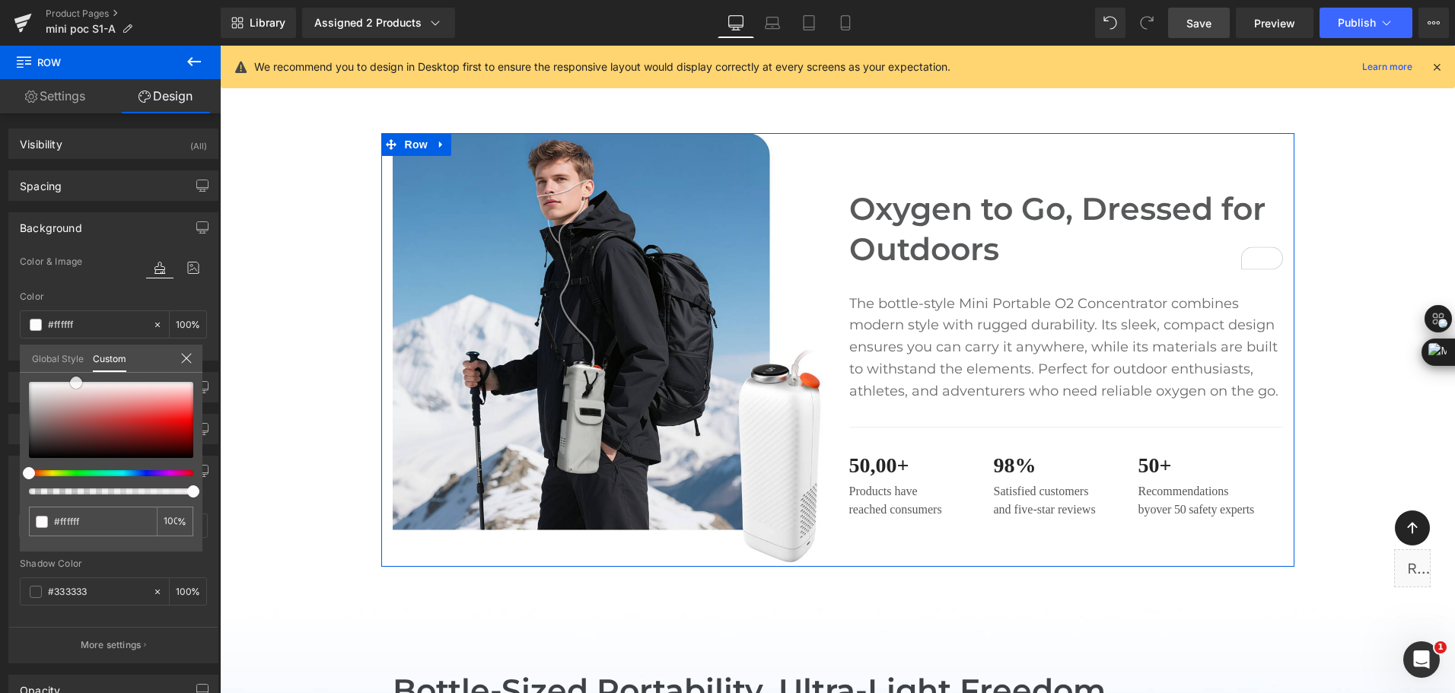
type input "#fdfbfb"
type input "#f4f0f0"
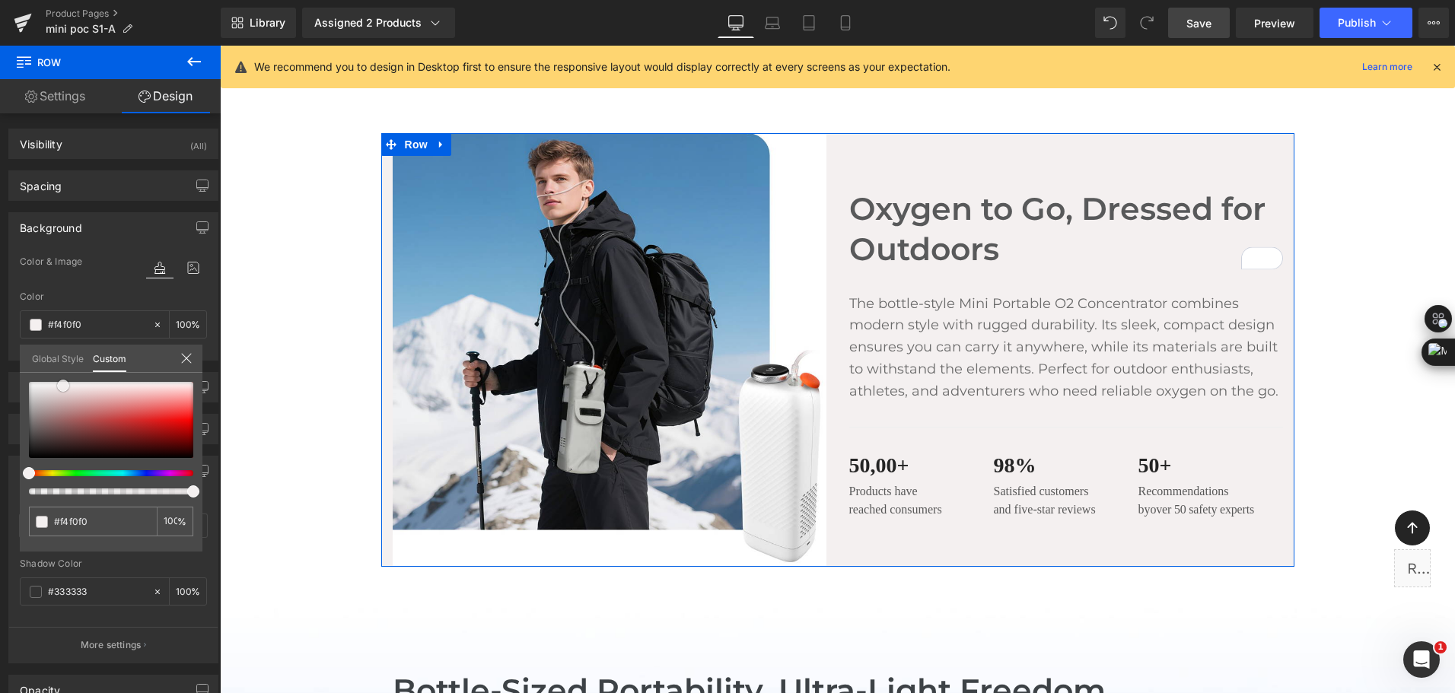
type input "#f4efef"
type input "#f4f0f0"
type input "#f8f6f6"
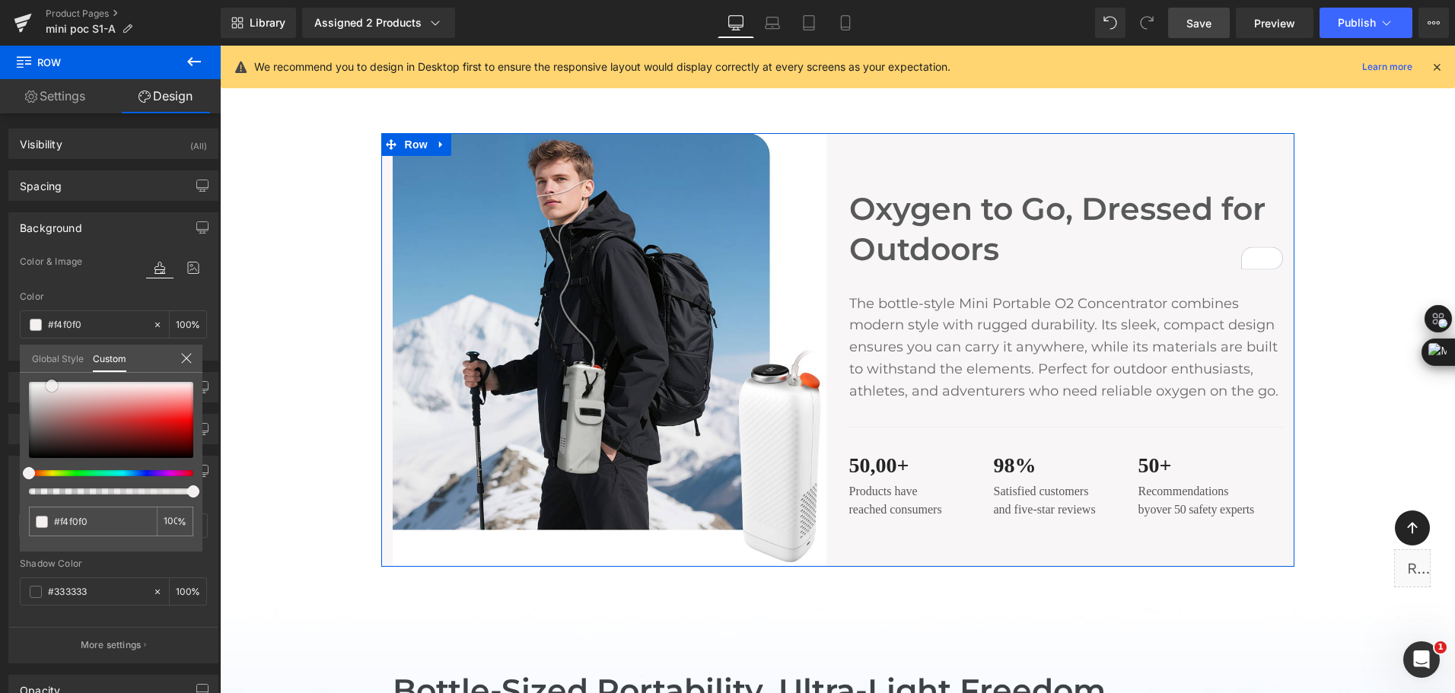
type input "#f8f6f6"
type input "#fcfcfc"
type input "#f9f9f9"
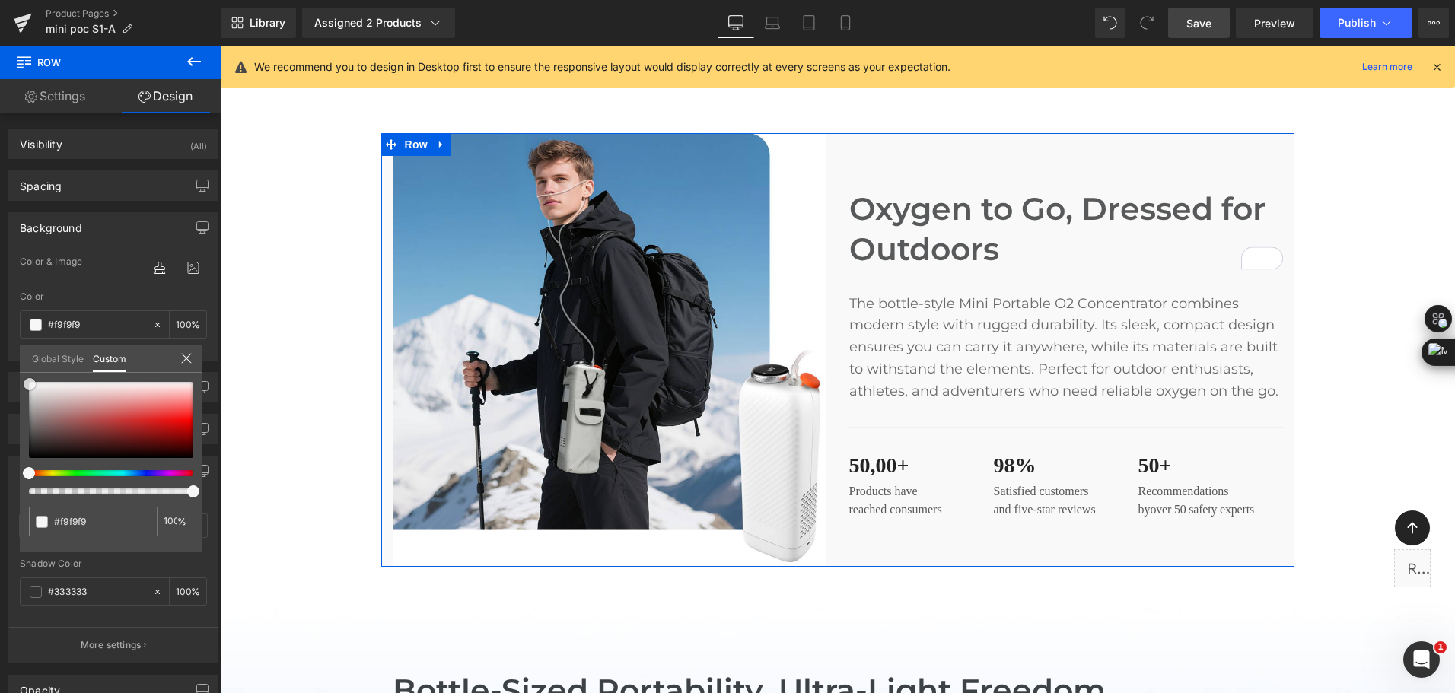
type input "#f4f4f4"
type input "#e2e2e2"
type input "#d8d8d8"
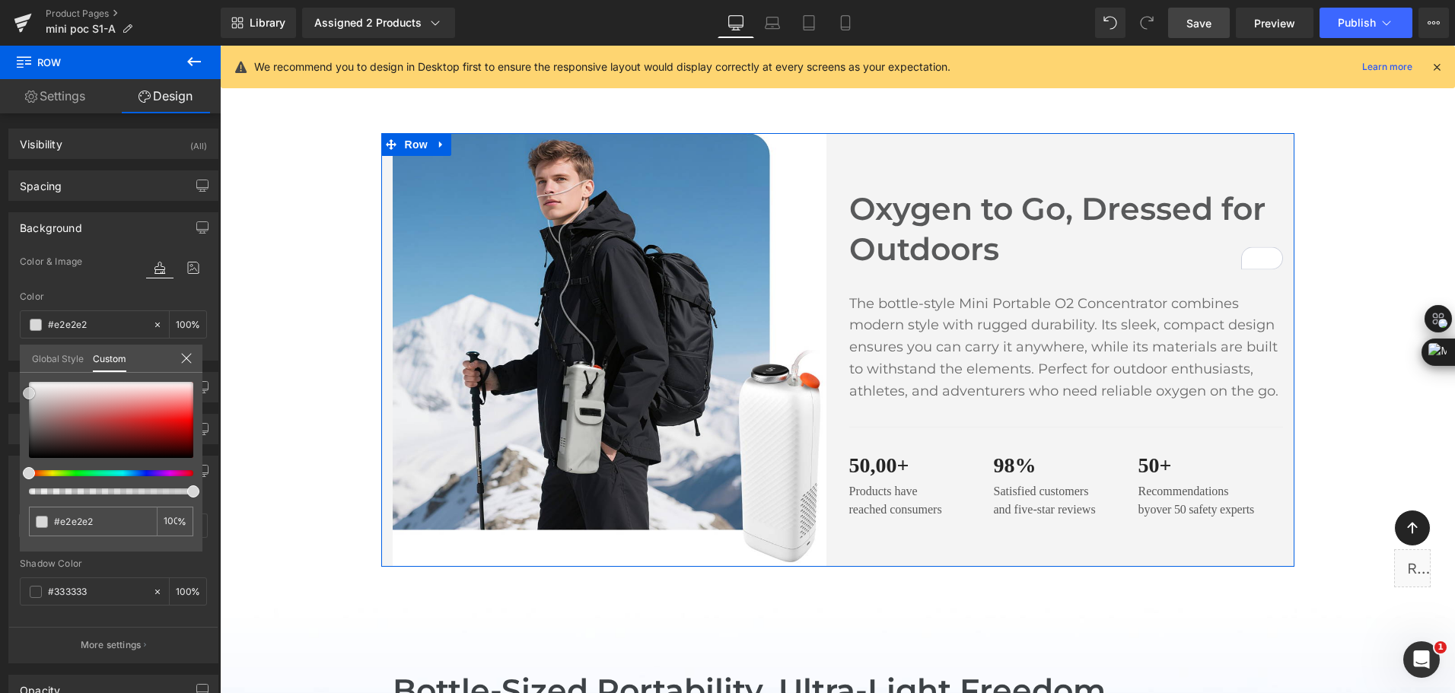
type input "#d8d8d8"
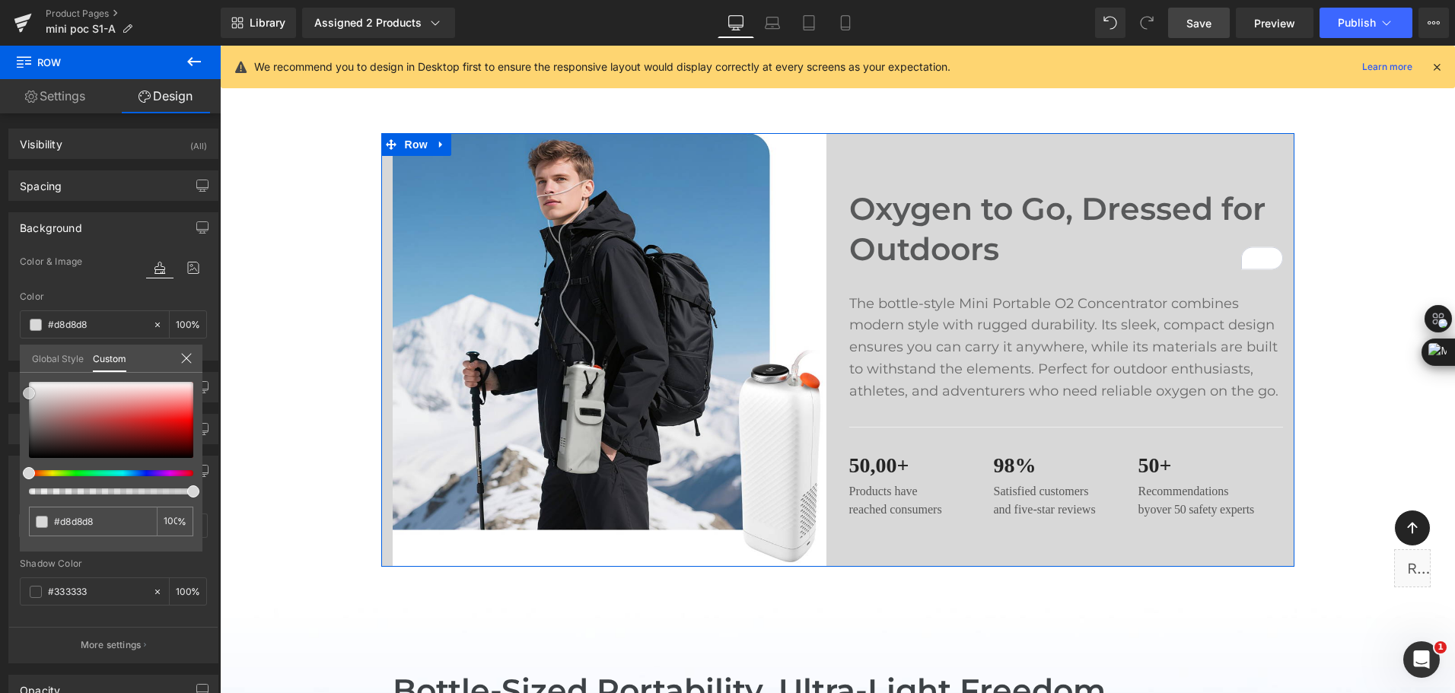
type input "#d9d8d8"
type input "#d9d7d7"
type input "#ffffff"
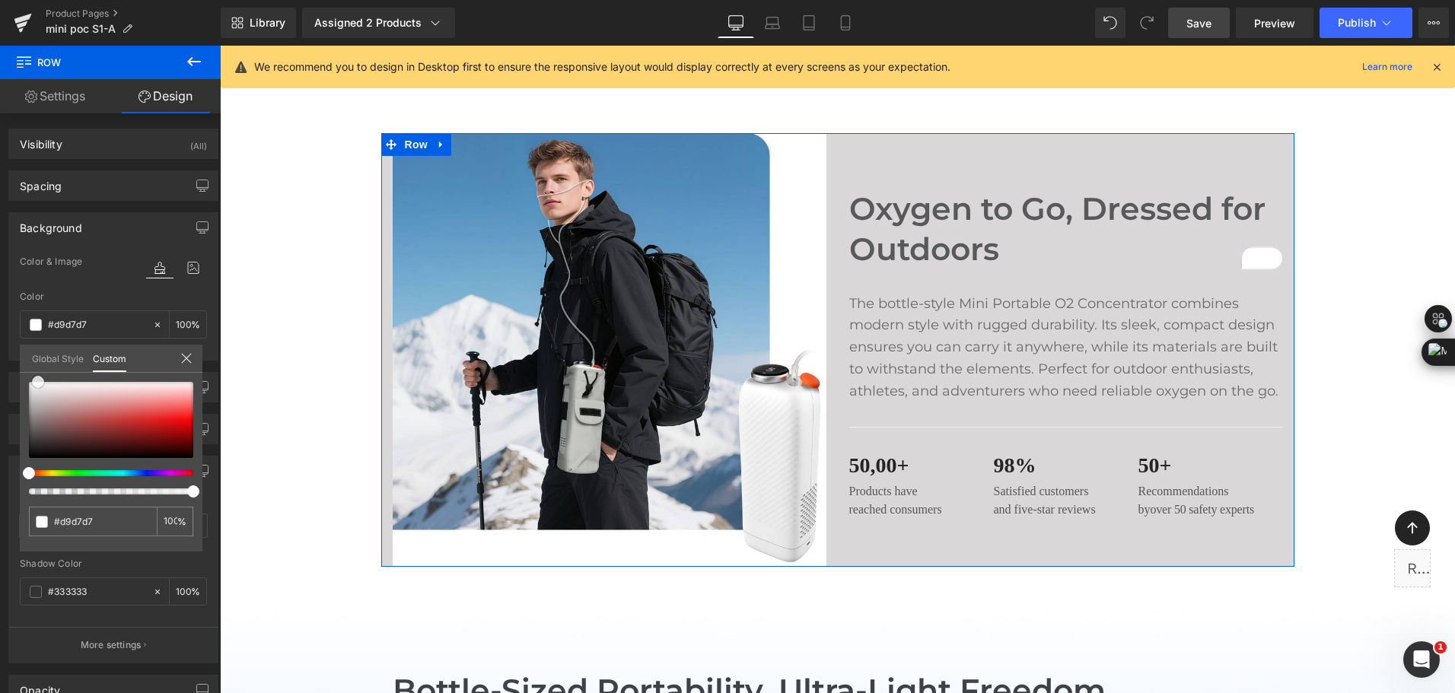
type input "#ffffff"
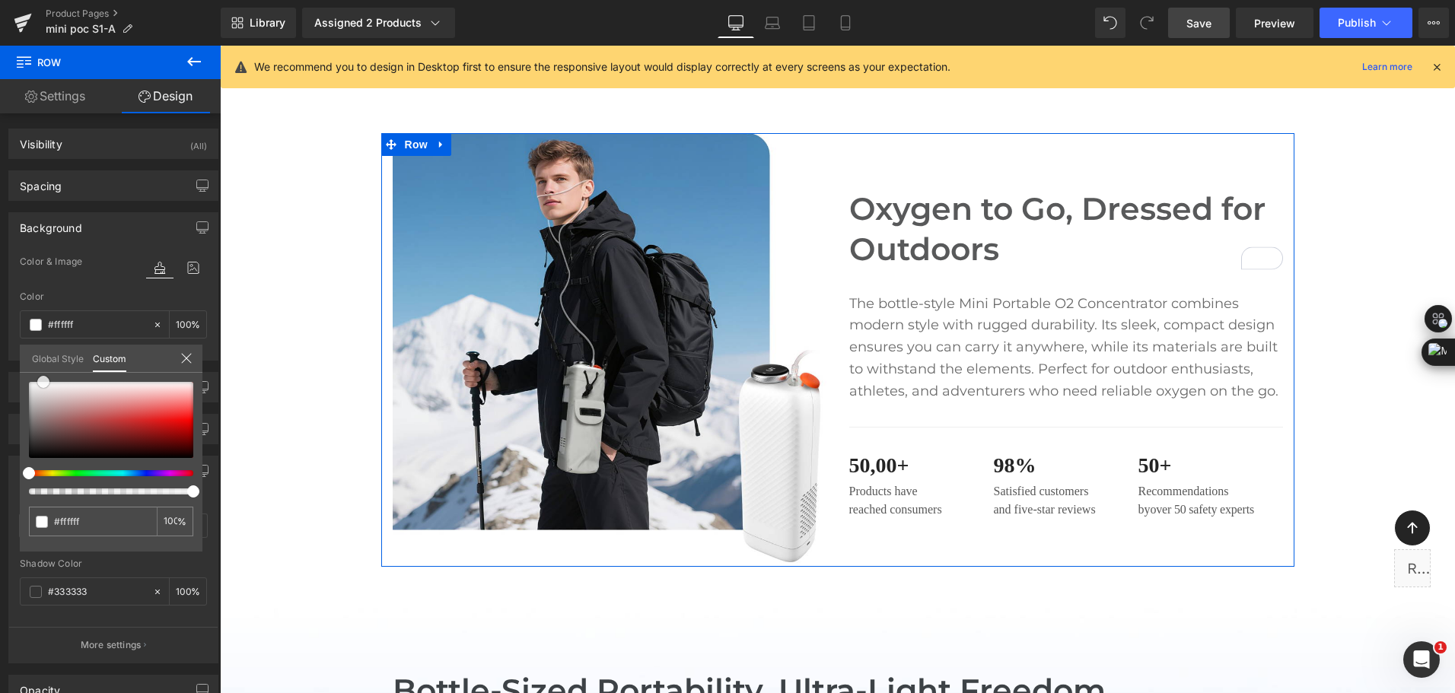
drag, startPoint x: 28, startPoint y: 387, endPoint x: 42, endPoint y: 356, distance: 34.1
click at [42, 356] on div "Global Style Custom Setup Global Style #ffffff 100 %" at bounding box center [111, 368] width 183 height 46
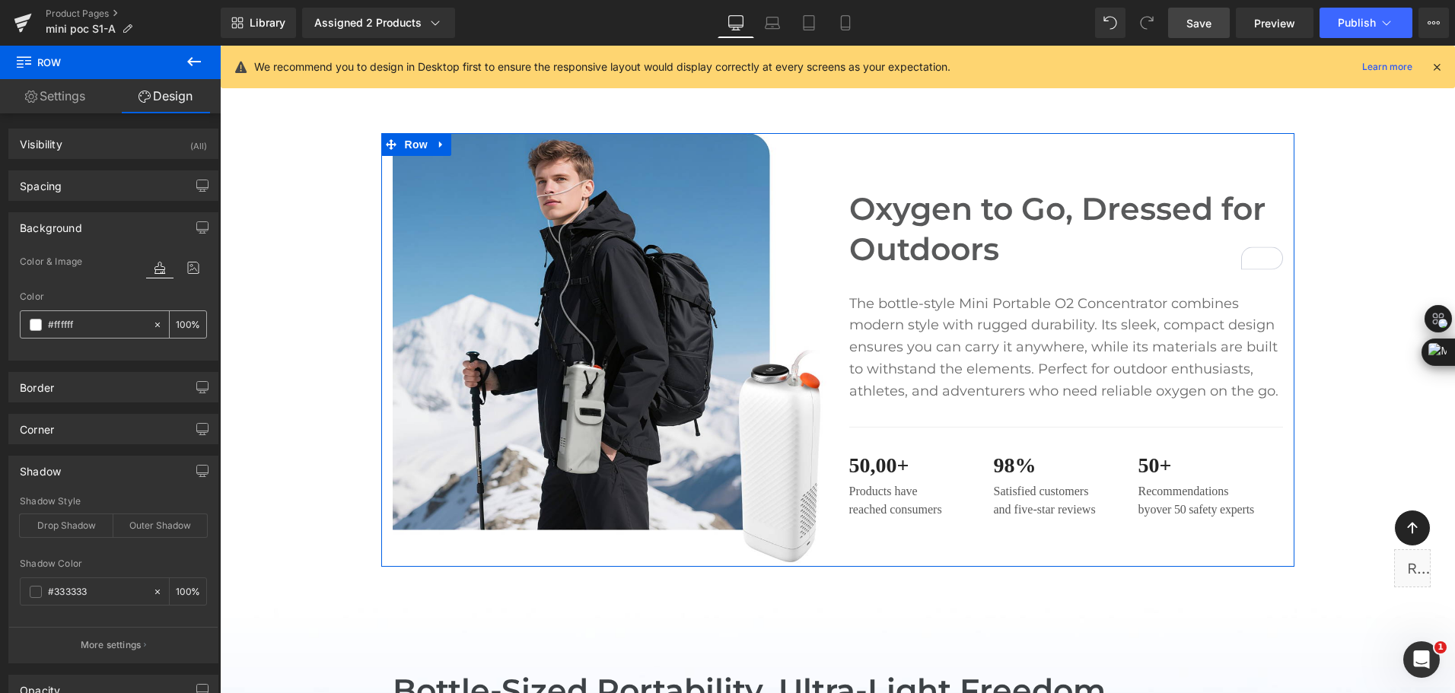
click at [152, 329] on icon at bounding box center [157, 325] width 11 height 11
type input "none"
type input "0"
click at [162, 357] on div "Color & Image color none Color none 0 % Image Replace Image Upload image or Bro…" at bounding box center [113, 306] width 209 height 107
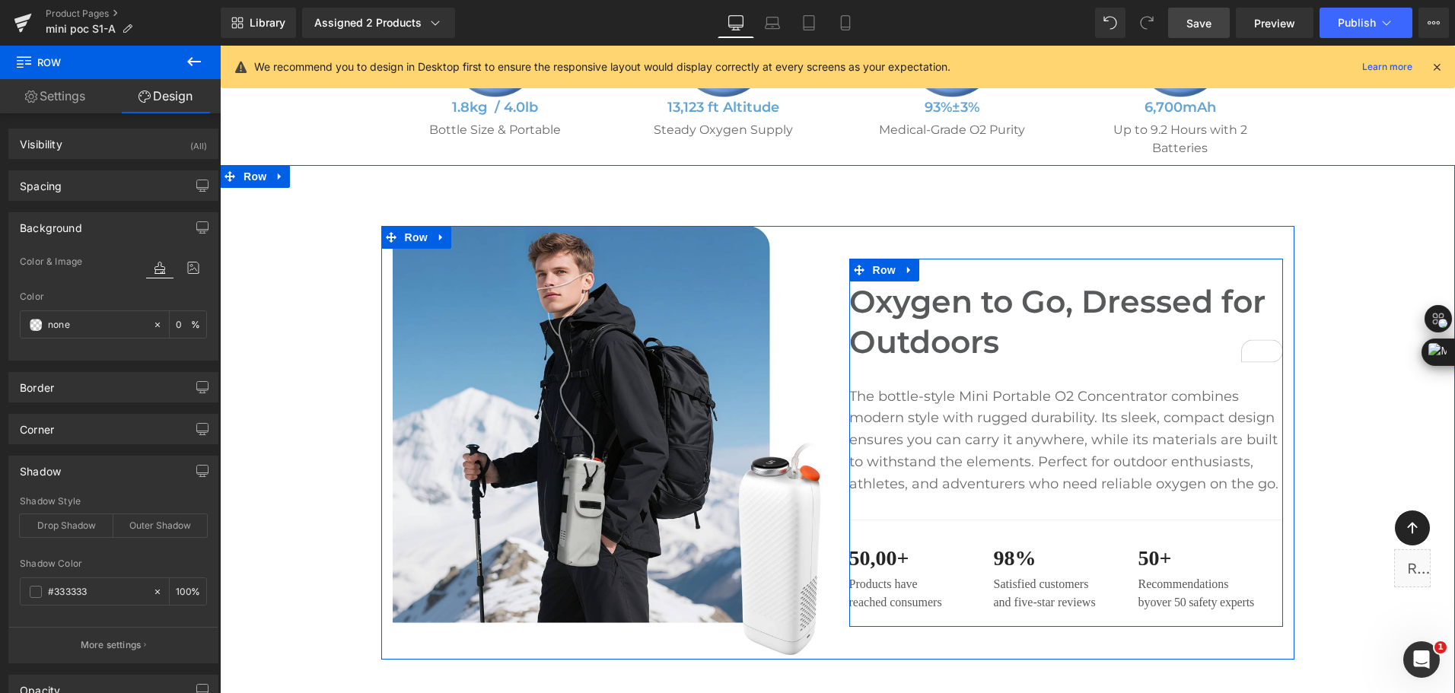
scroll to position [837, 0]
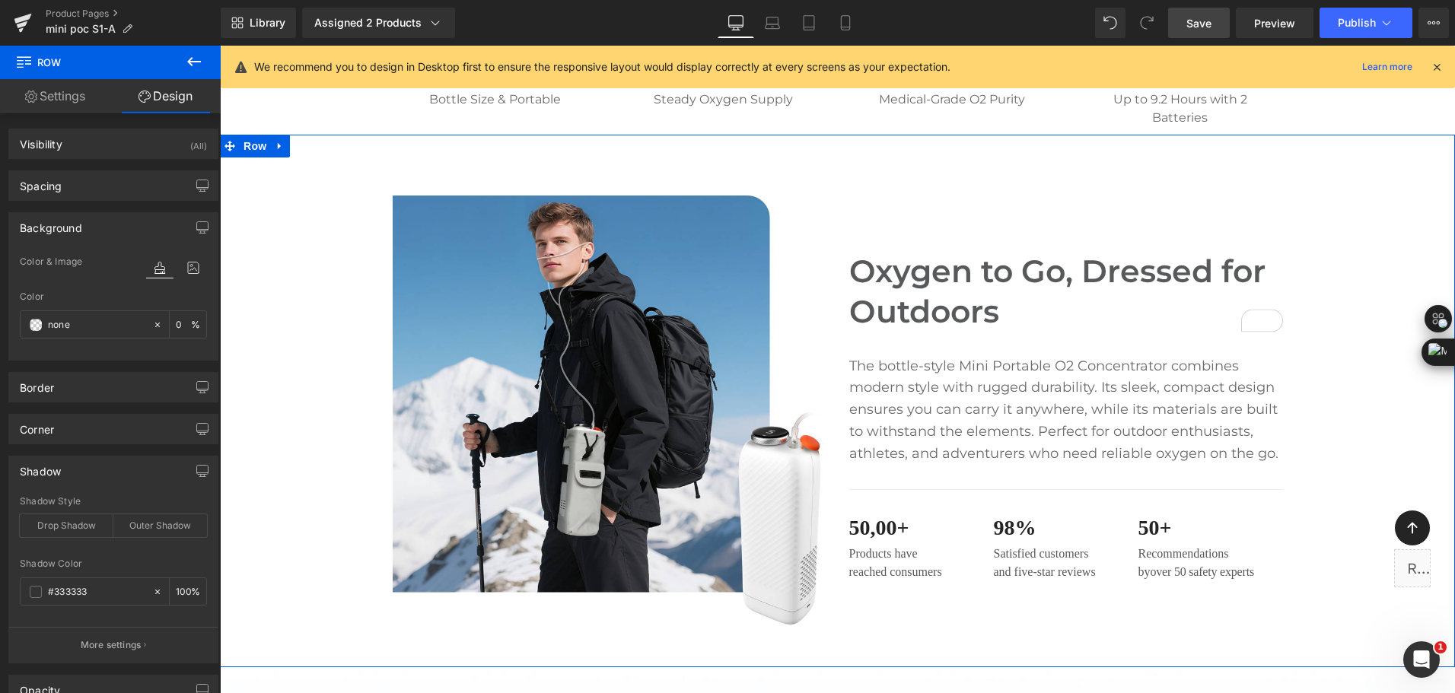
click at [335, 513] on div "Image Oxygen to Go, Dressed for Outdoors Heading The bottle-style Mini Portable…" at bounding box center [837, 413] width 1235 height 434
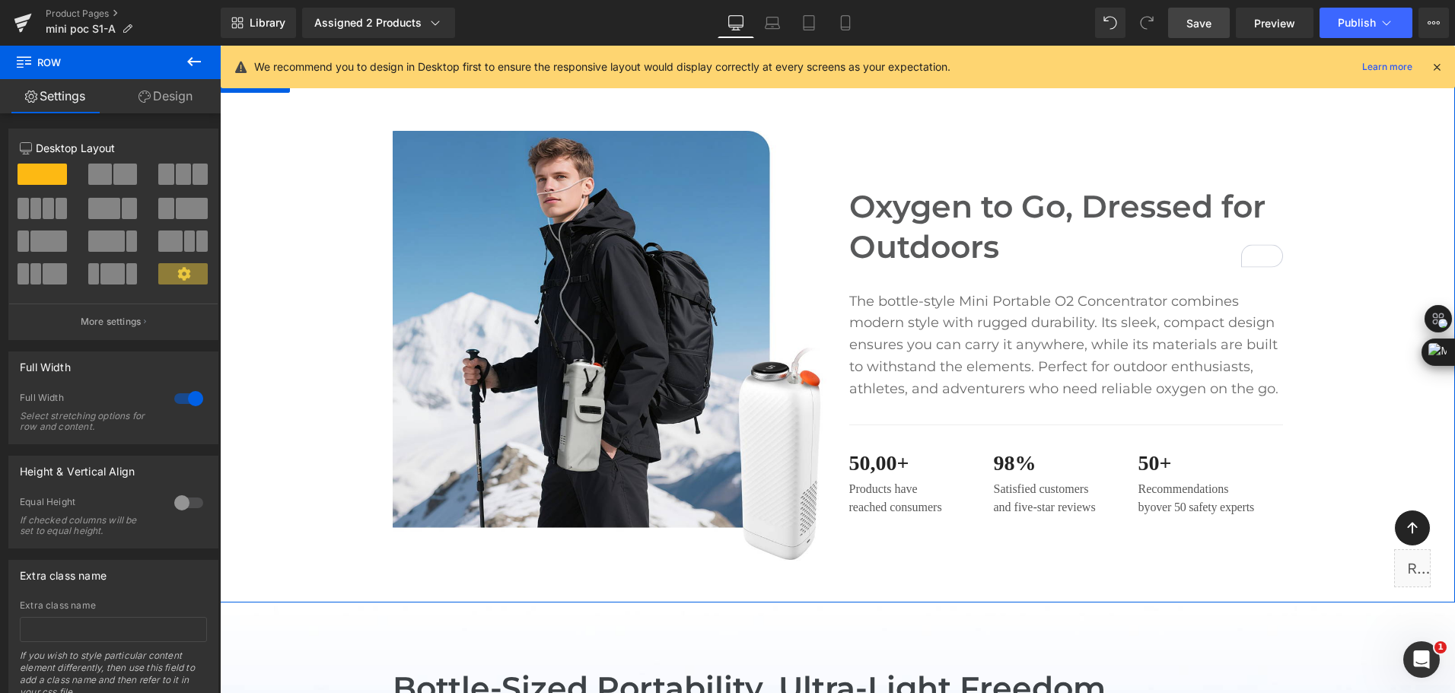
scroll to position [913, 0]
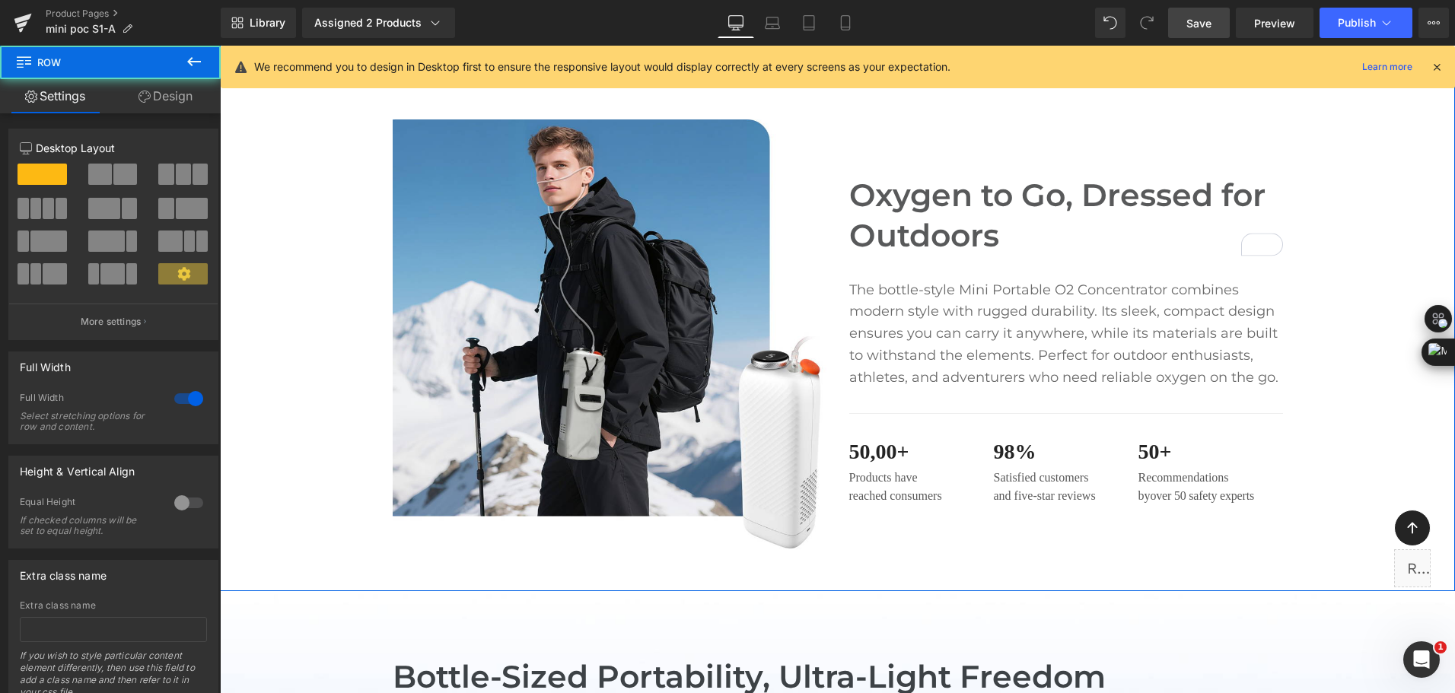
click at [336, 477] on div "Image Oxygen to Go, Dressed for Outdoors Heading The bottle-style Mini Portable…" at bounding box center [837, 337] width 1235 height 434
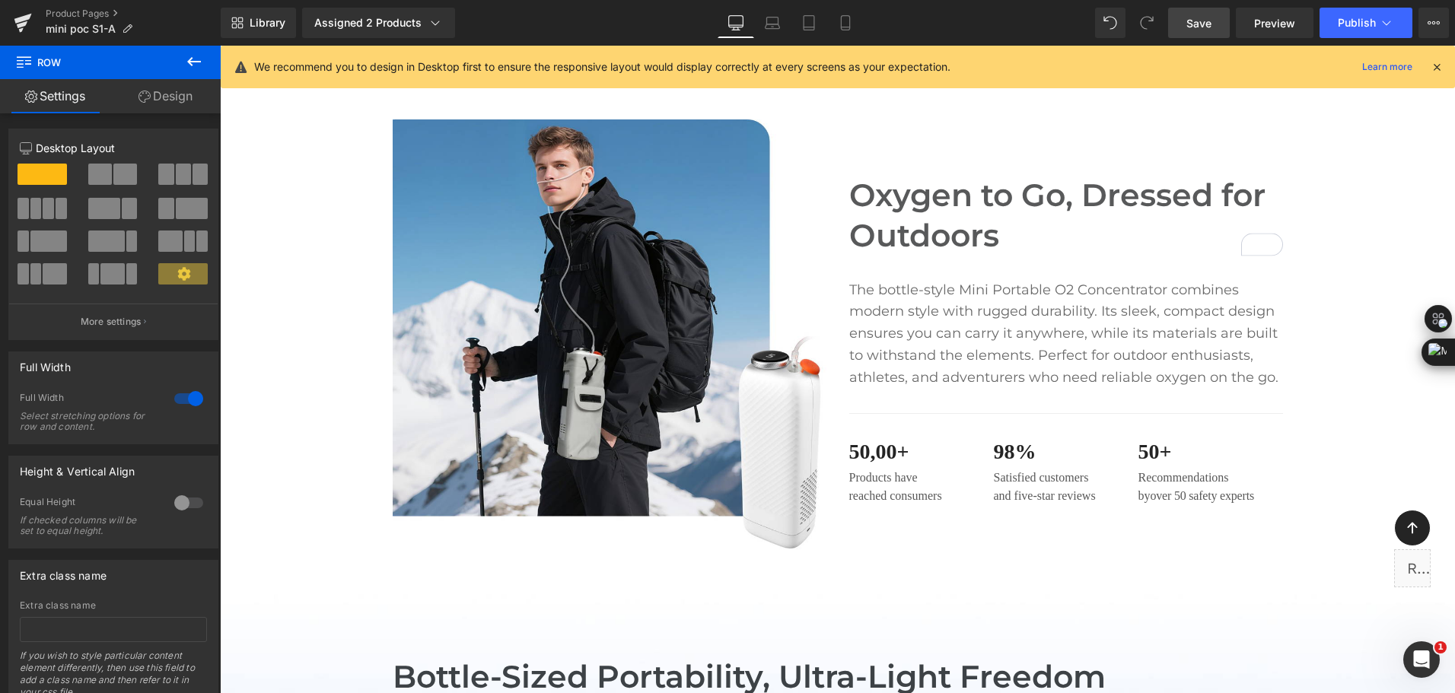
click at [490, 24] on div "Library Assigned 2 Products Product Preview Mini Portable O2 Concentrator Mini …" at bounding box center [838, 23] width 1235 height 30
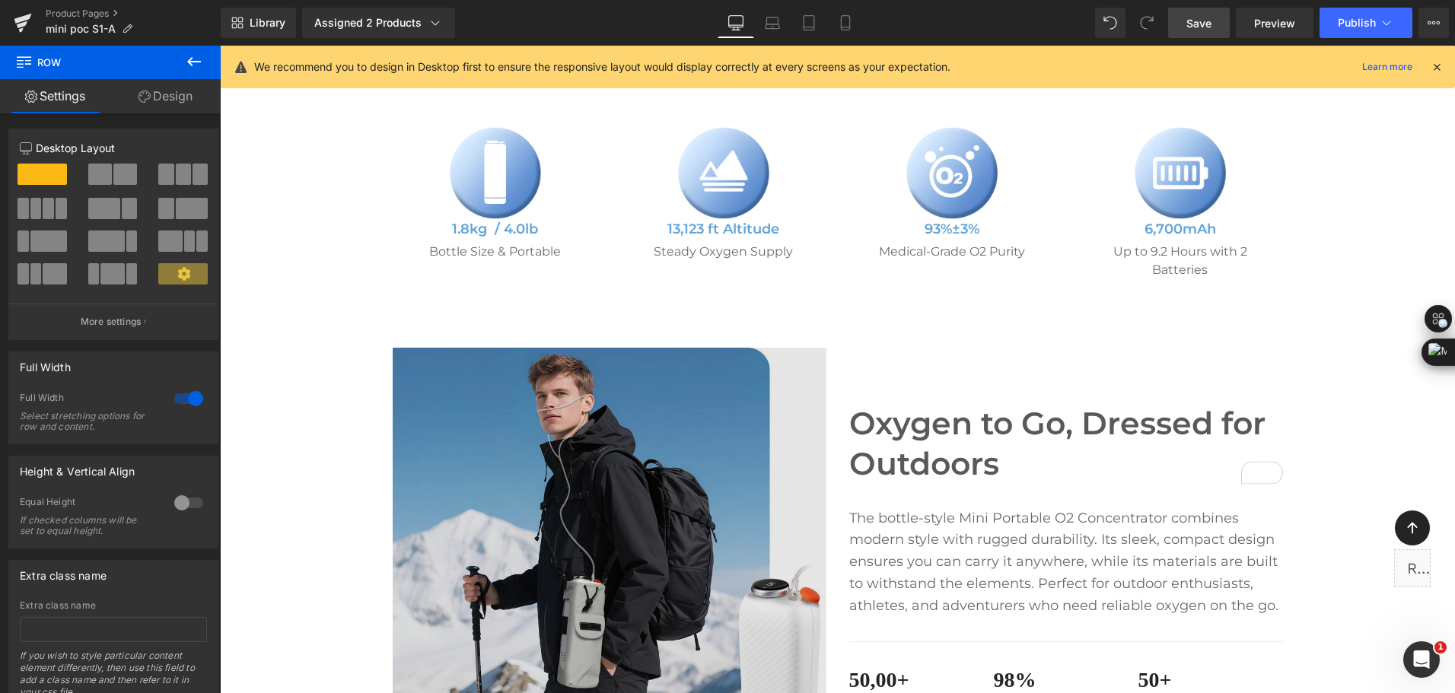
scroll to position [0, 0]
